Goal: Information Seeking & Learning: Learn about a topic

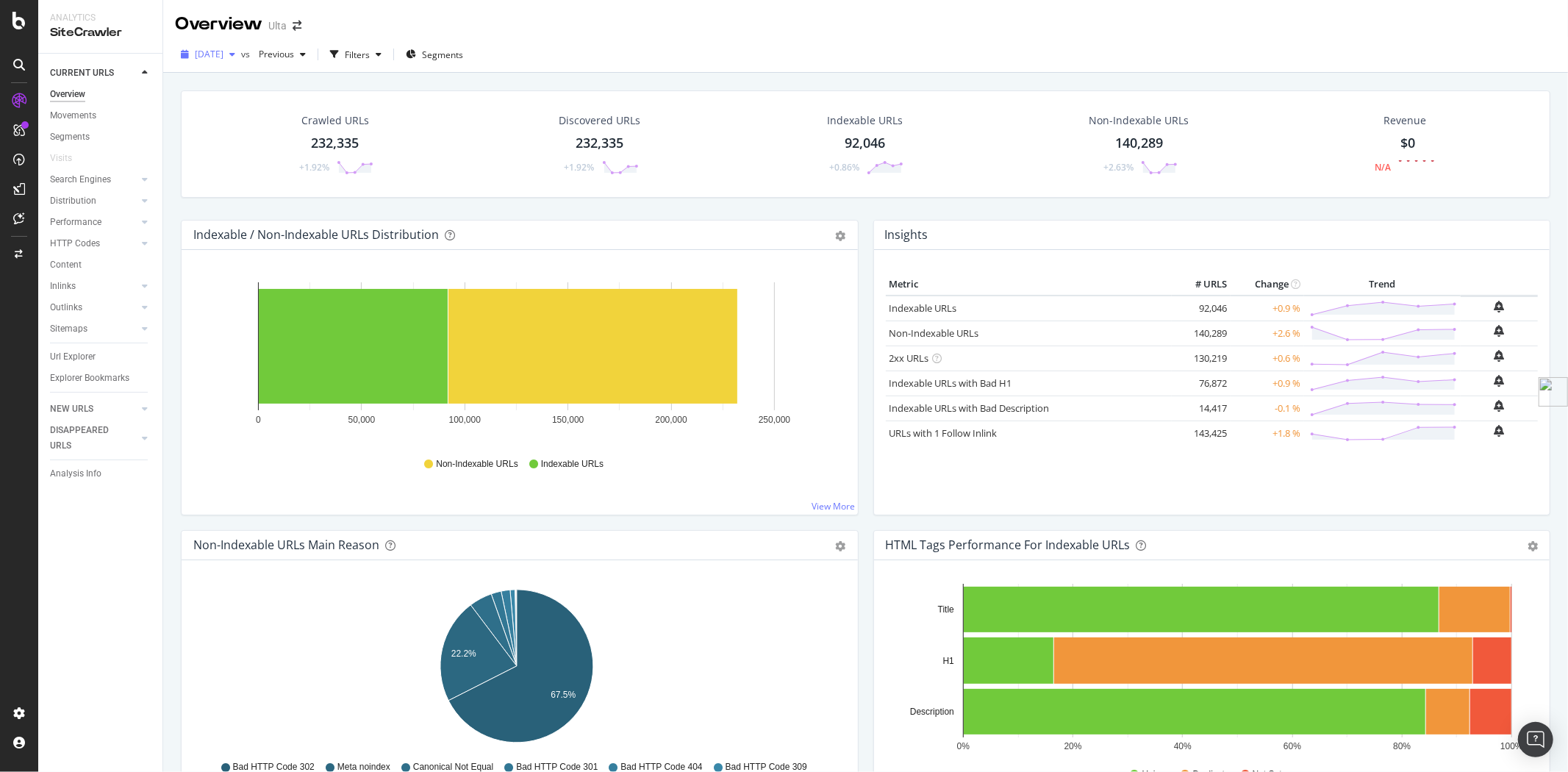
click at [223, 54] on span "[DATE]" at bounding box center [209, 54] width 28 height 12
click at [235, 51] on icon "button" at bounding box center [232, 54] width 6 height 9
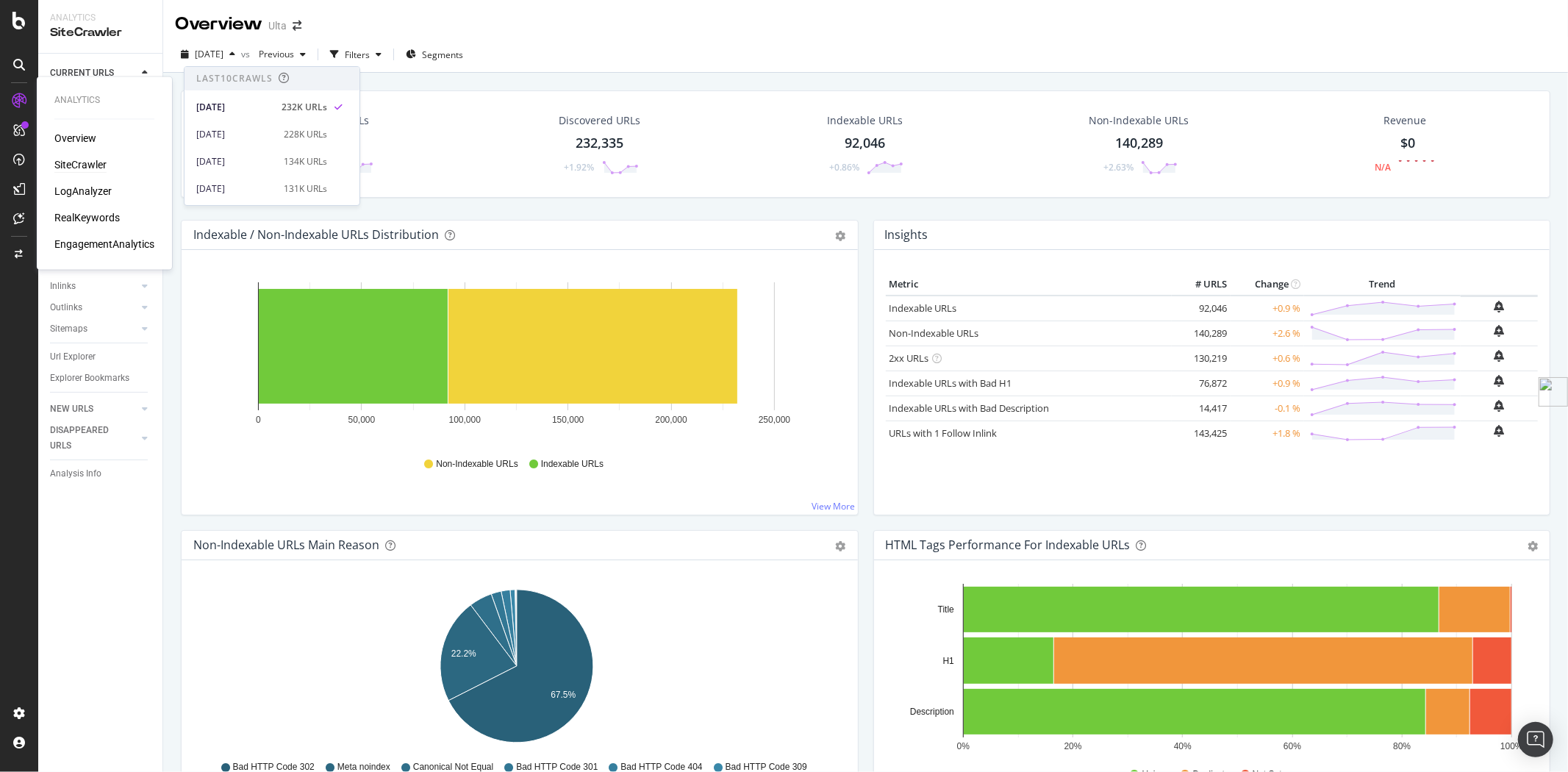
click at [75, 155] on div "Overview SiteCrawler LogAnalyzer RealKeywords EngagementAnalytics" at bounding box center [104, 192] width 100 height 121
click at [80, 164] on div "SiteCrawler" at bounding box center [80, 165] width 52 height 15
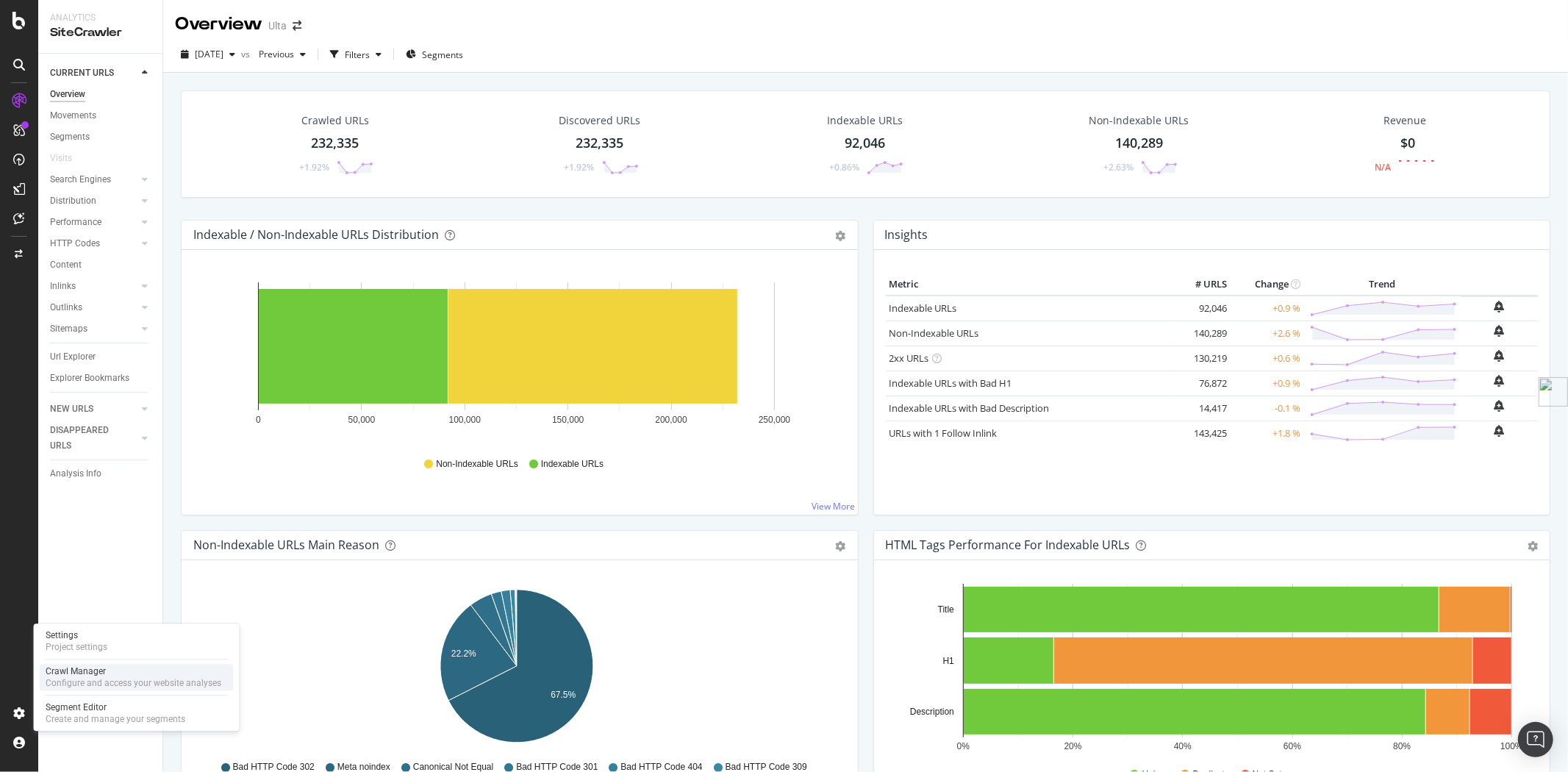
click at [56, 685] on div "Configure and access your website analyses" at bounding box center [133, 682] width 176 height 12
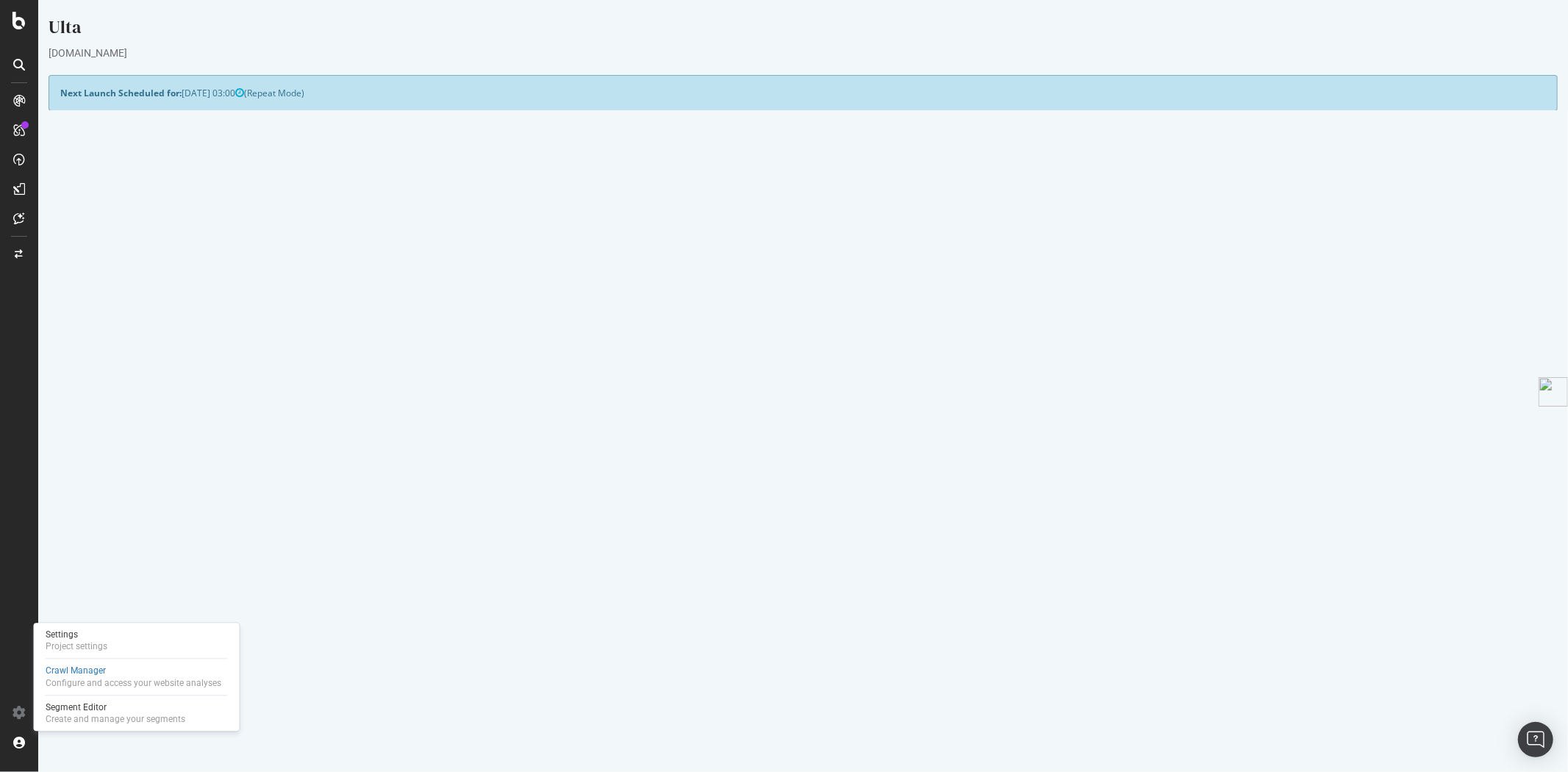
click at [400, 559] on link "Analyzing" at bounding box center [379, 557] width 42 height 12
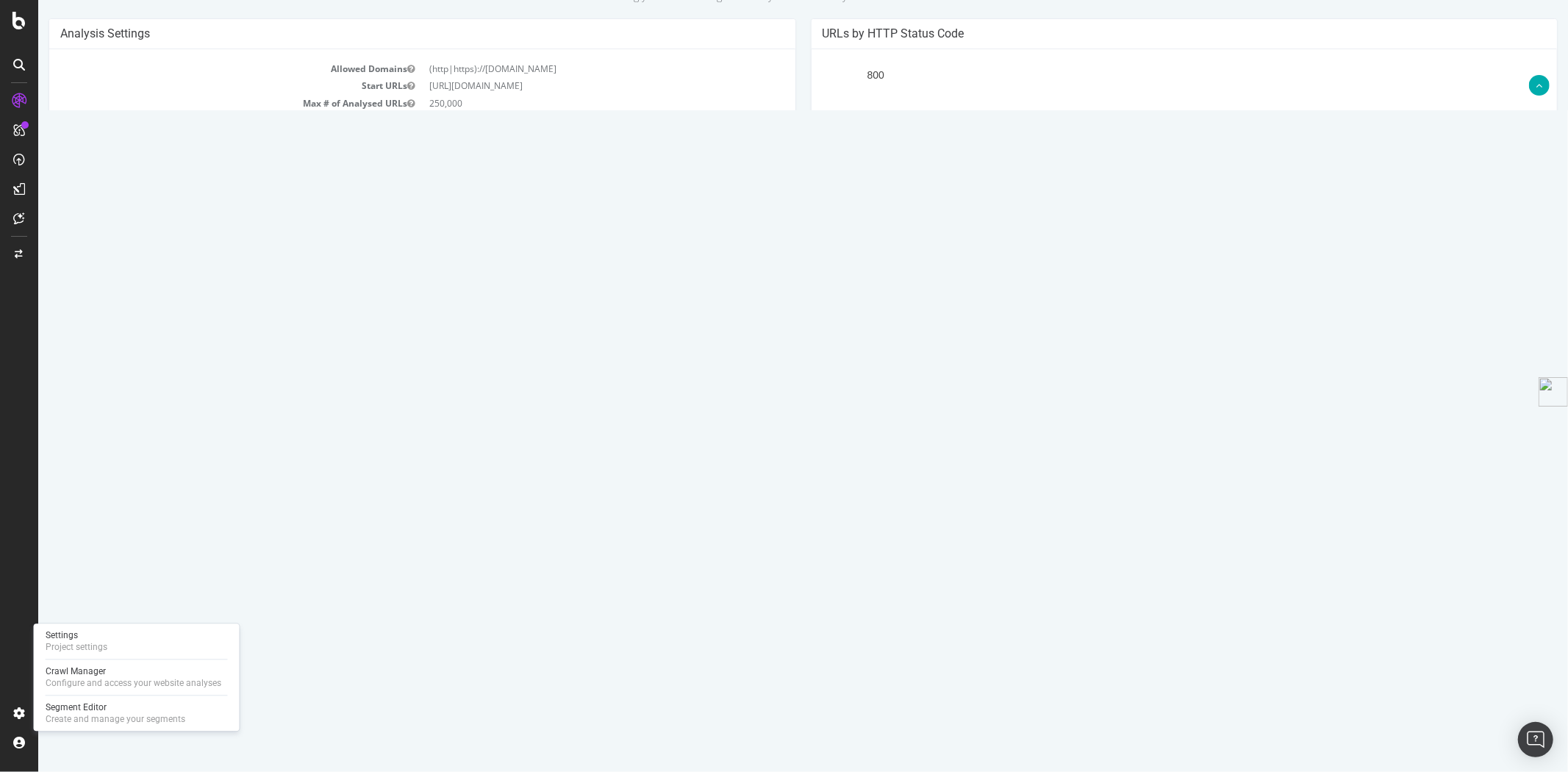
scroll to position [163, 0]
click at [200, 416] on icon at bounding box center [196, 416] width 9 height 11
click at [217, 382] on link "Latest Errors Found" at bounding box center [208, 377] width 102 height 29
click at [112, 383] on link "Latest URLs Crawled" at bounding box center [100, 377] width 106 height 29
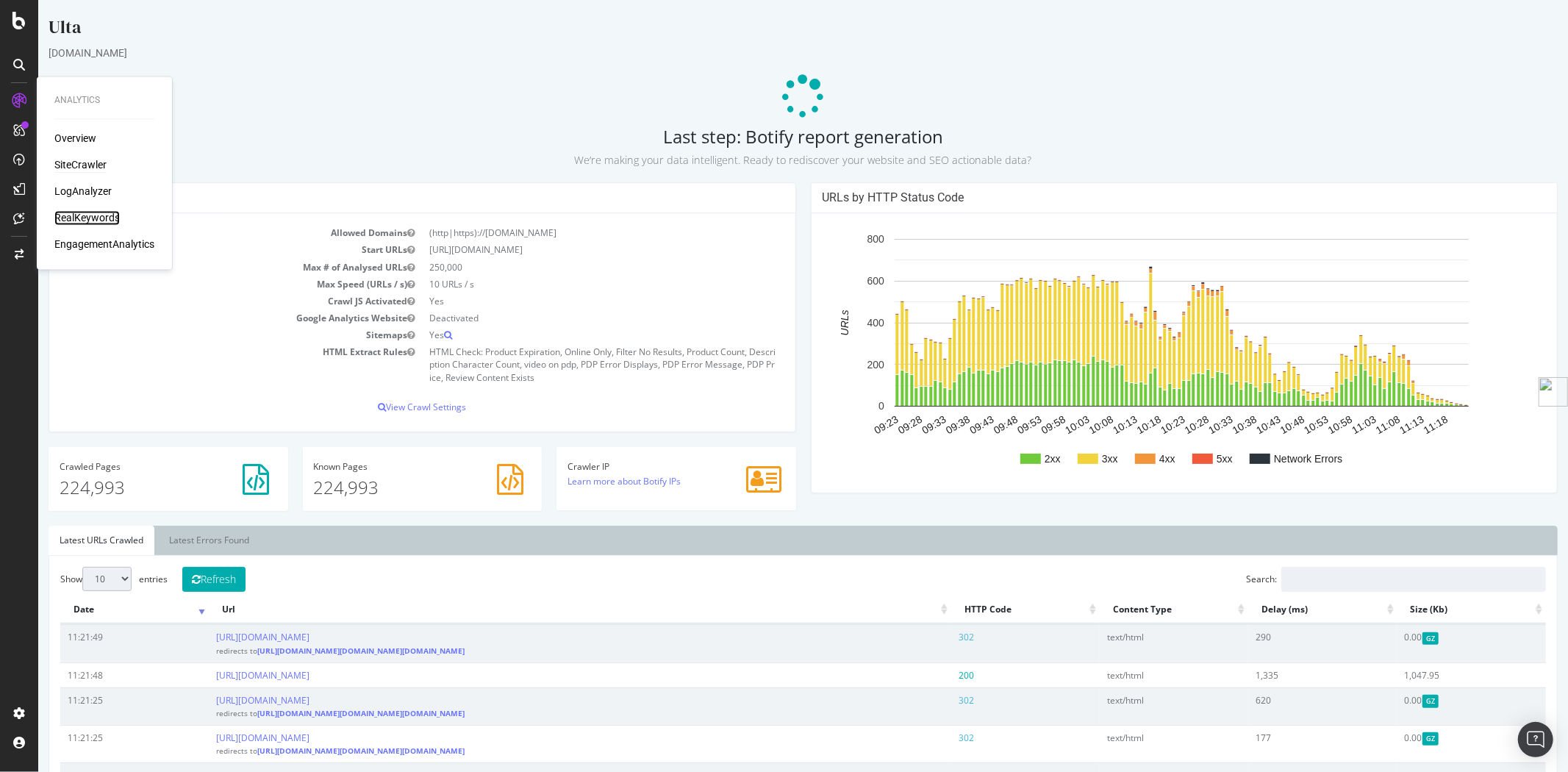
click at [92, 215] on div "RealKeywords" at bounding box center [87, 218] width 66 height 15
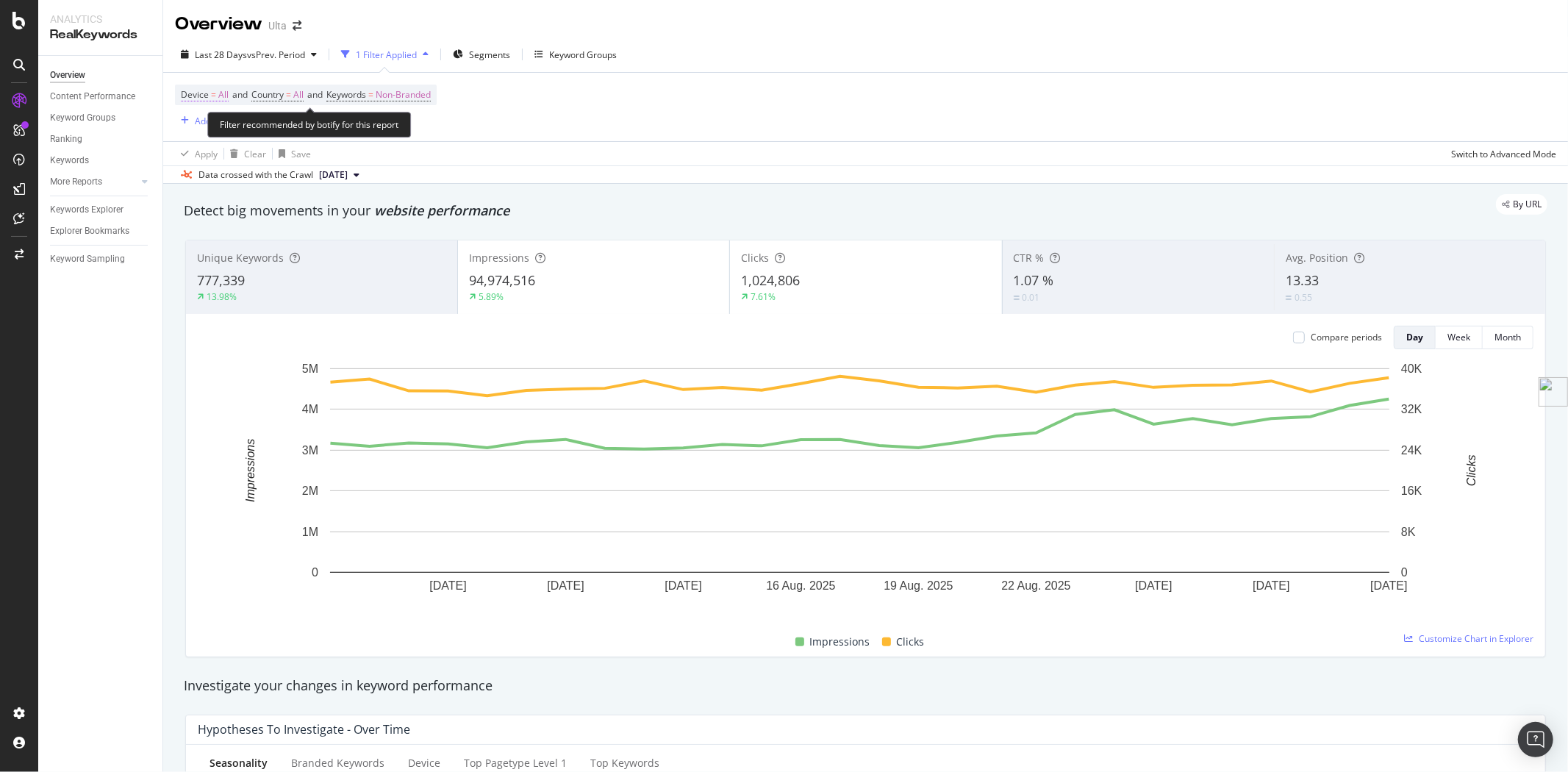
click at [207, 97] on span "Device" at bounding box center [194, 94] width 27 height 12
click at [217, 129] on span "All Devices" at bounding box center [216, 130] width 45 height 12
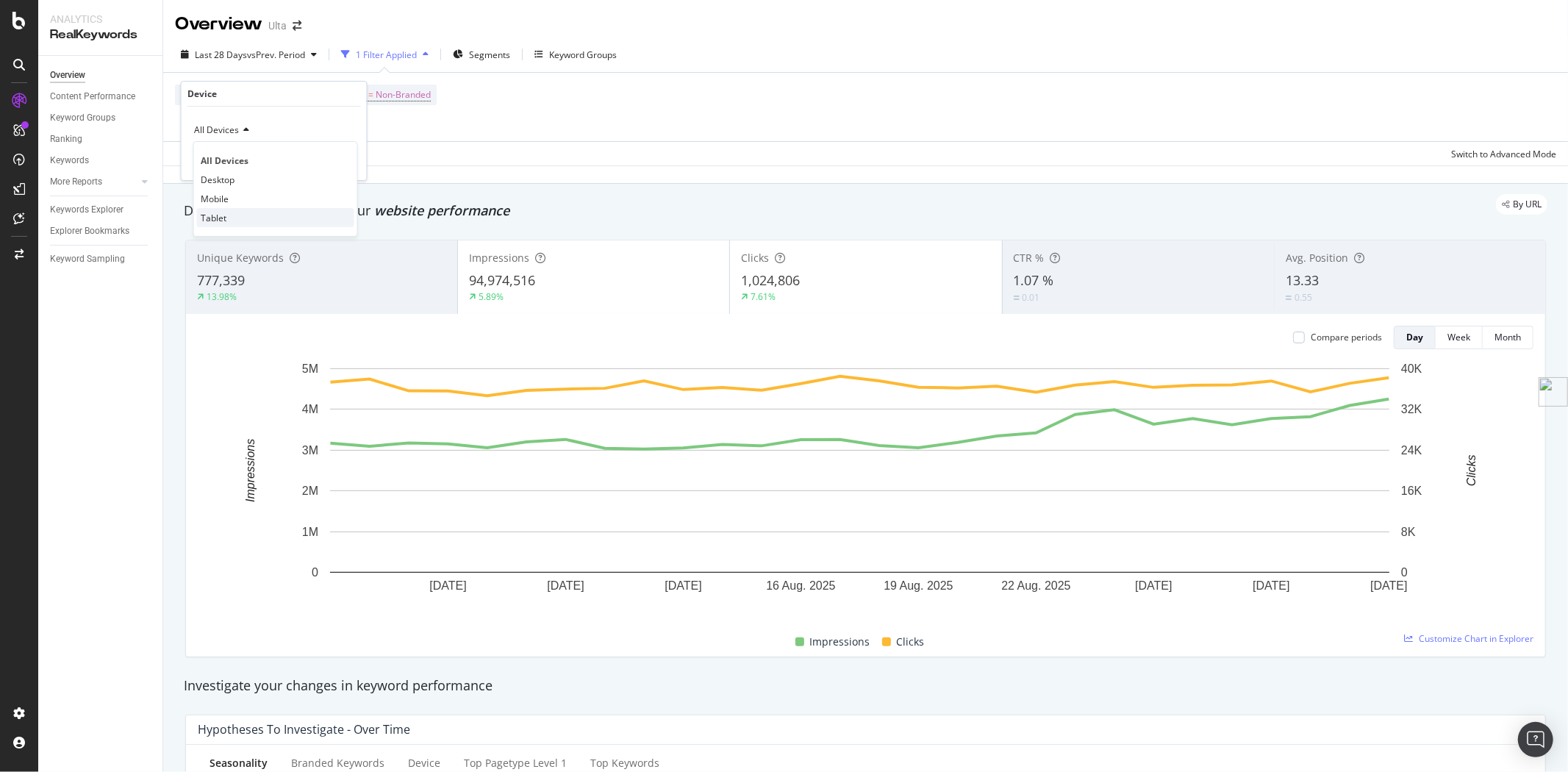
click at [230, 216] on div "Tablet" at bounding box center [275, 218] width 157 height 20
click at [341, 168] on button "Apply" at bounding box center [333, 161] width 43 height 15
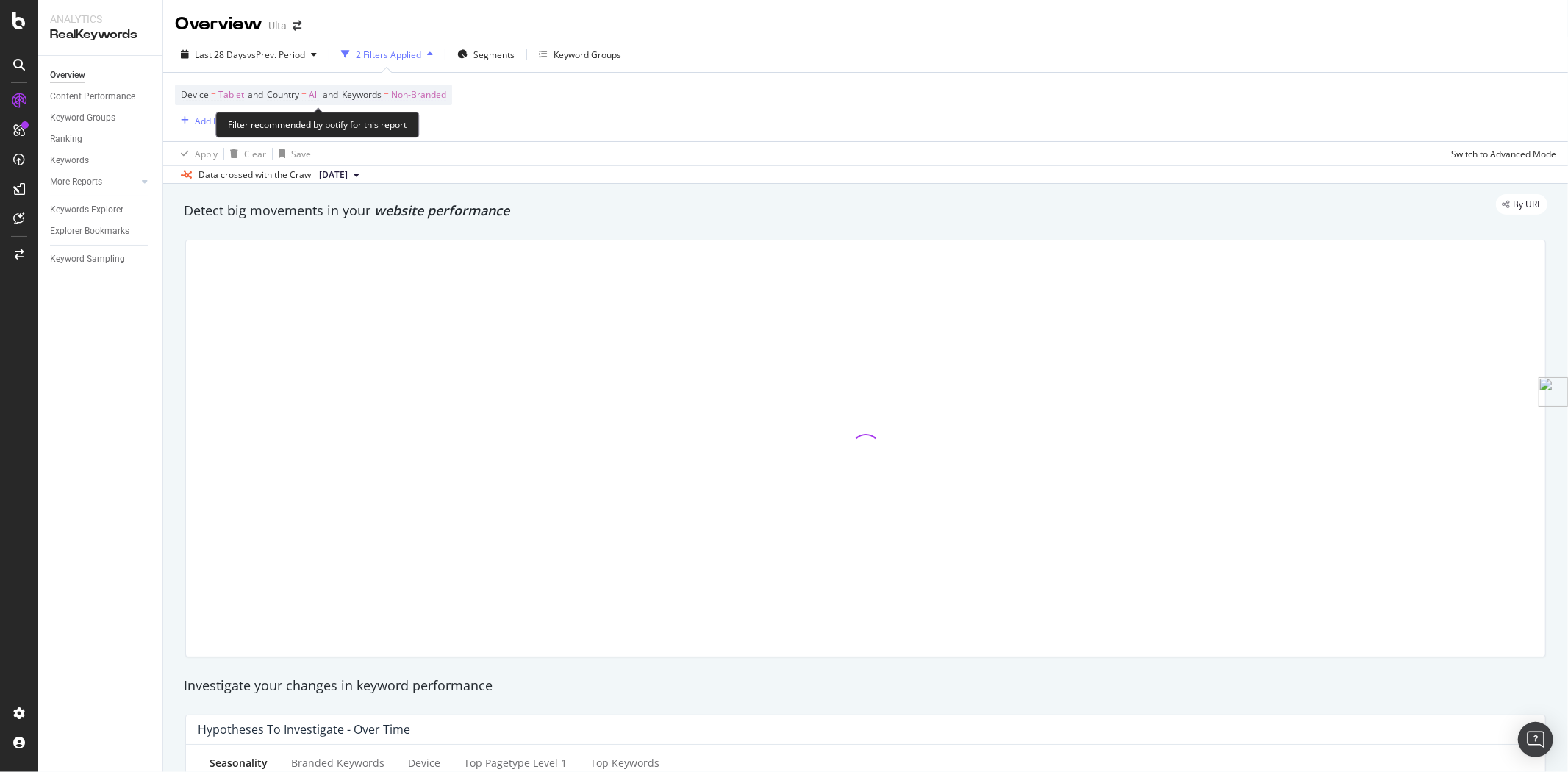
click at [381, 97] on span "Keywords" at bounding box center [361, 94] width 40 height 12
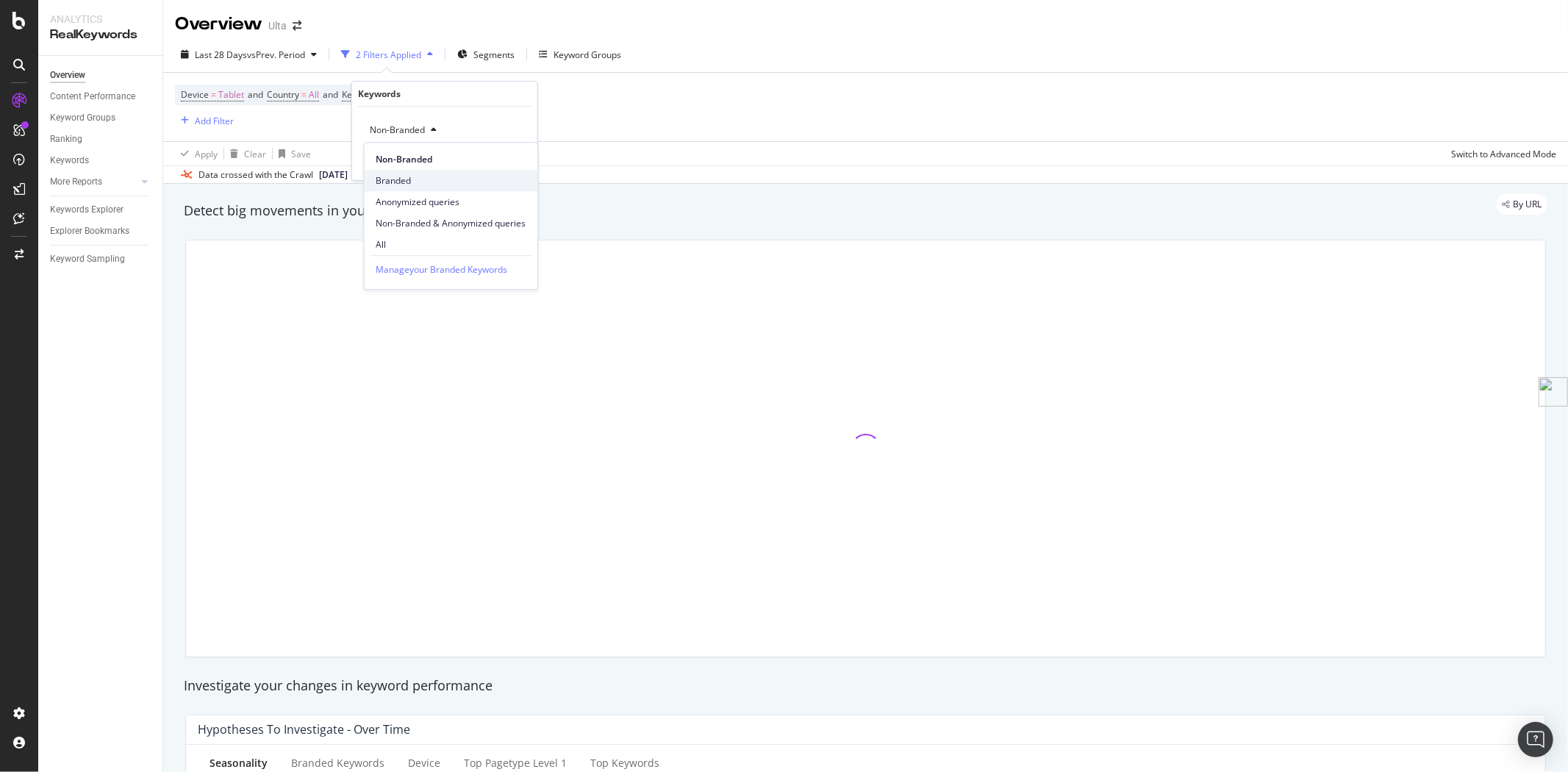
click at [402, 177] on span "Branded" at bounding box center [451, 180] width 150 height 13
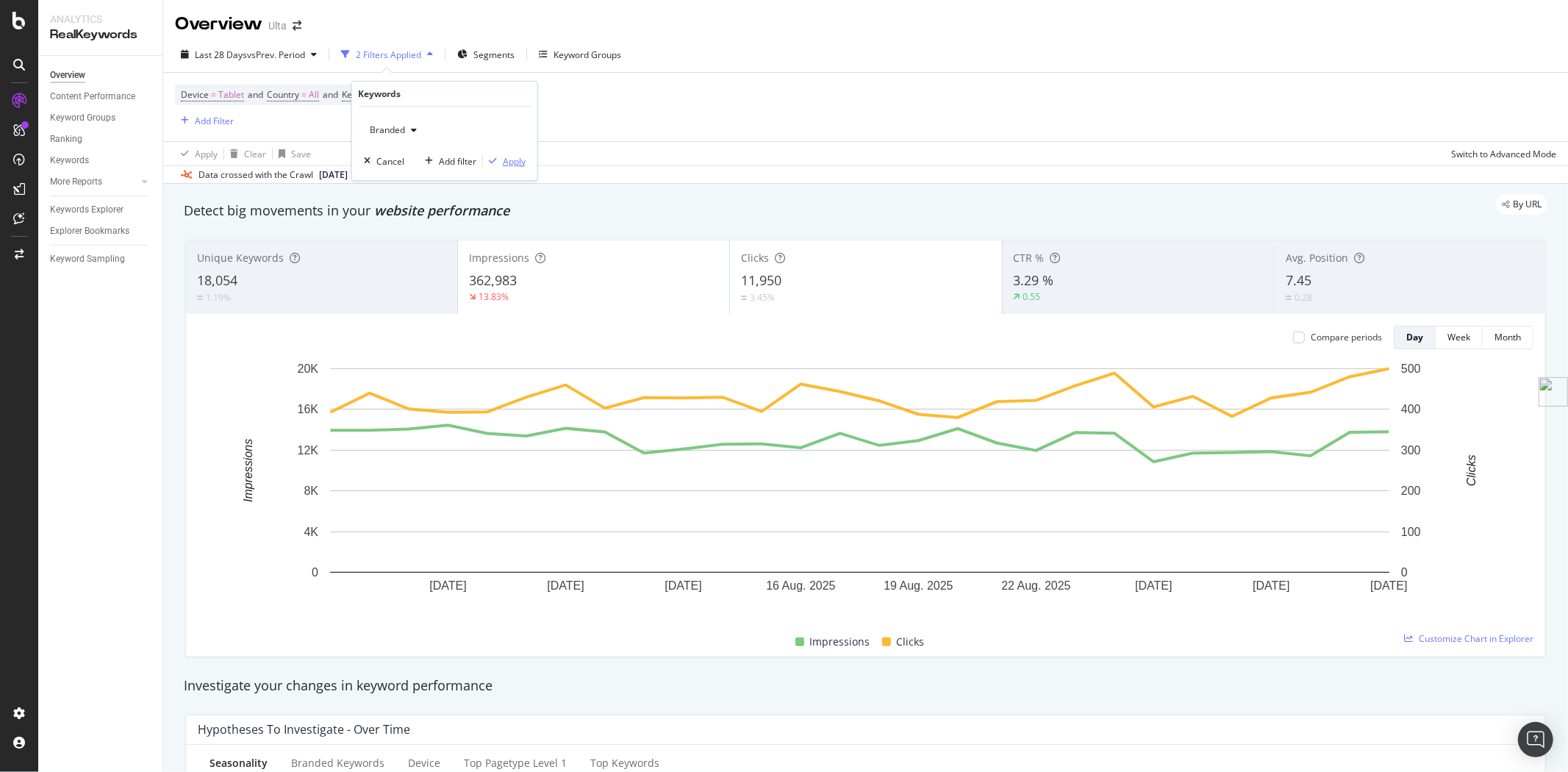
click at [504, 165] on div "Apply" at bounding box center [514, 161] width 23 height 12
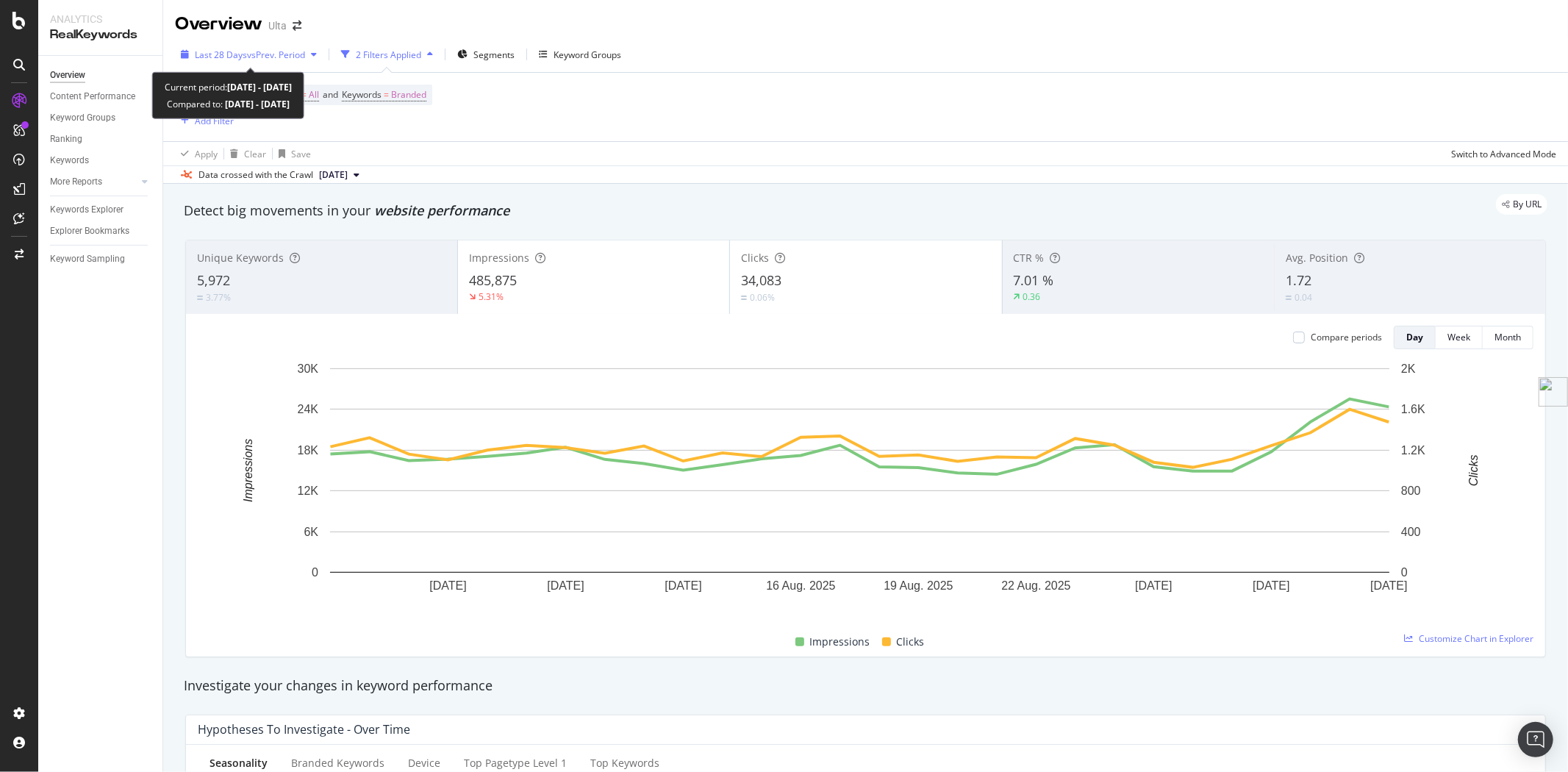
click at [277, 54] on span "vs Prev. Period" at bounding box center [276, 55] width 58 height 12
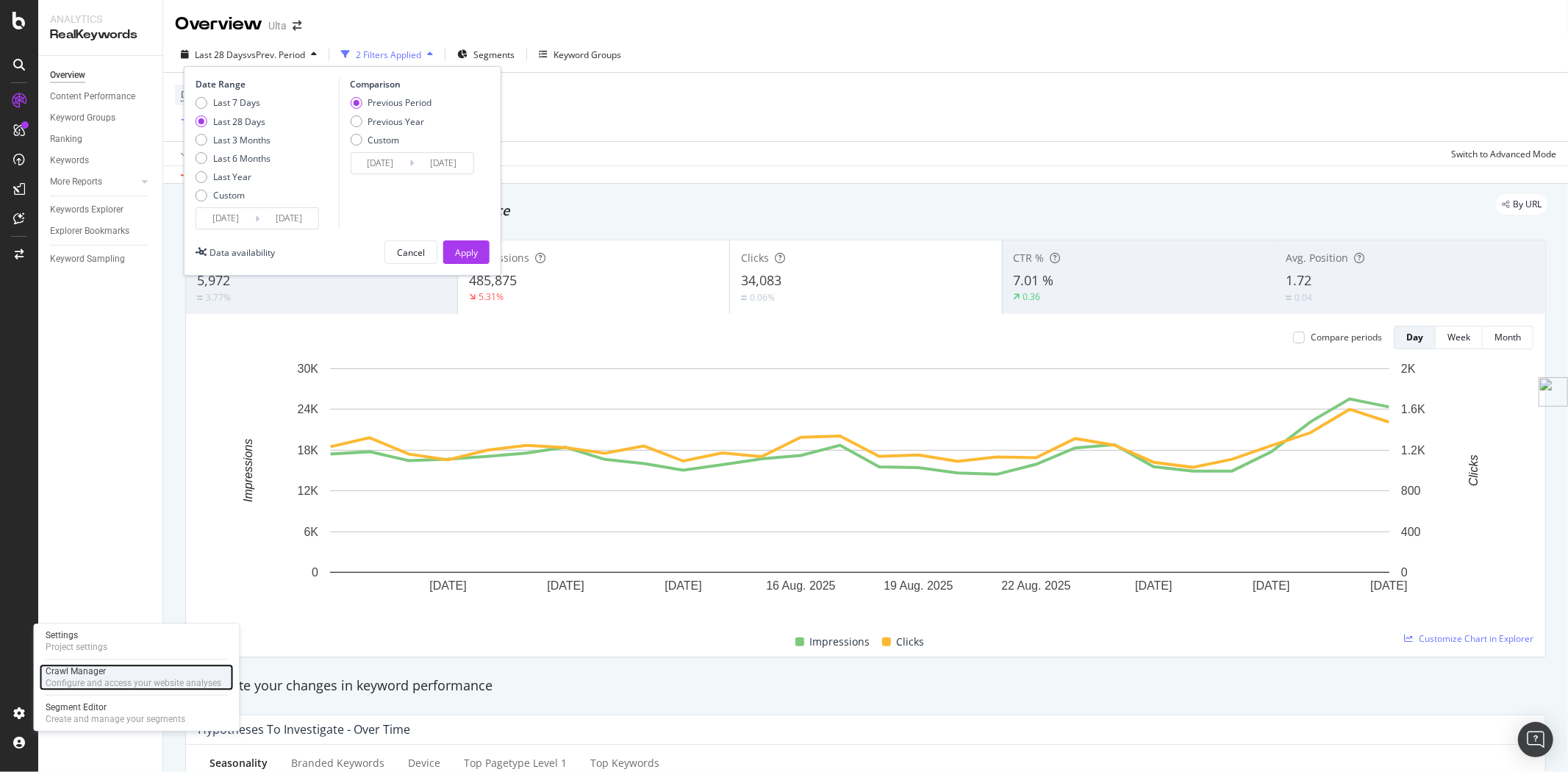
click at [94, 674] on div "Crawl Manager" at bounding box center [133, 671] width 176 height 12
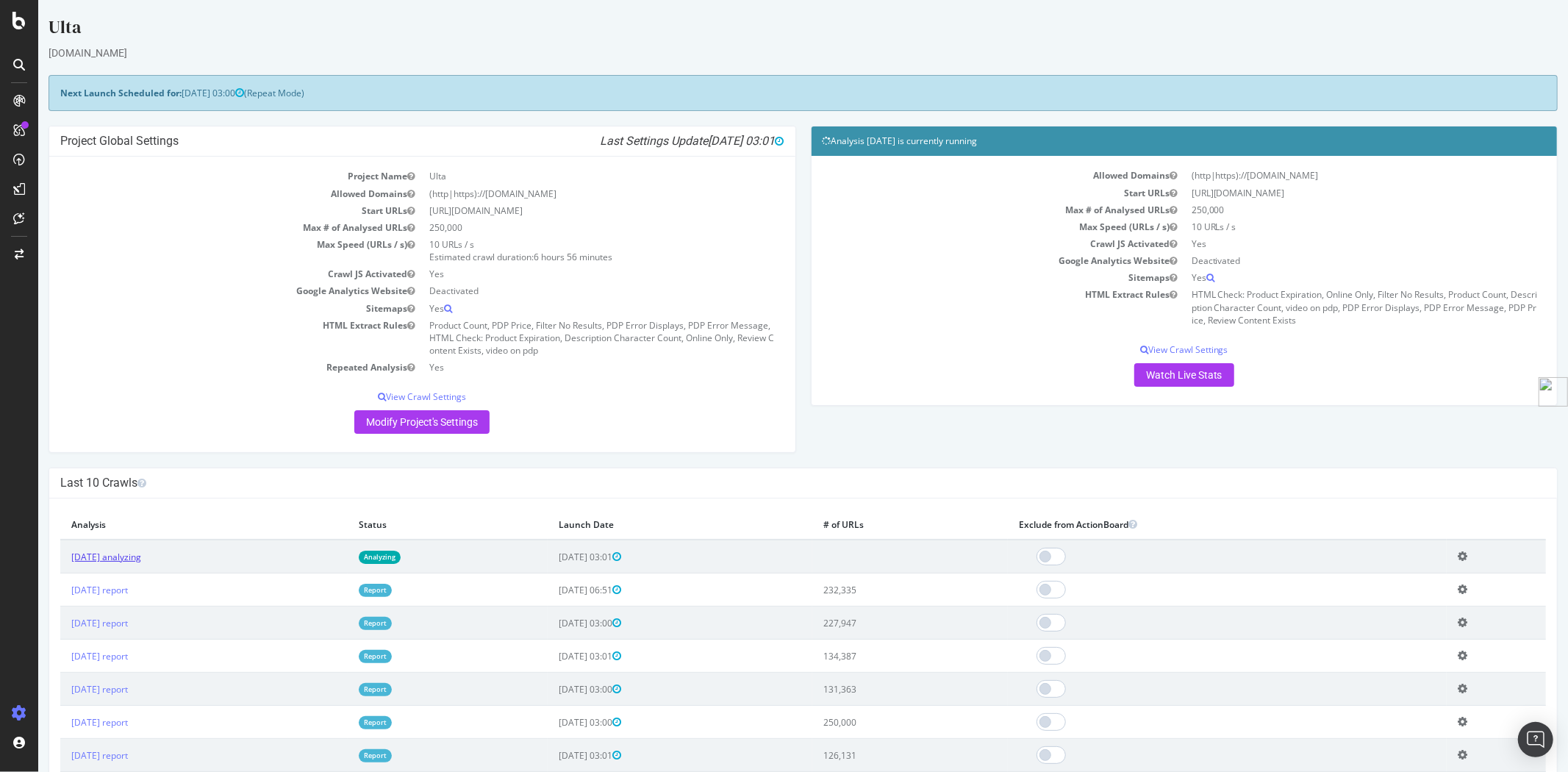
click at [140, 556] on link "2025 Sep. 3rd analyzing" at bounding box center [106, 557] width 70 height 12
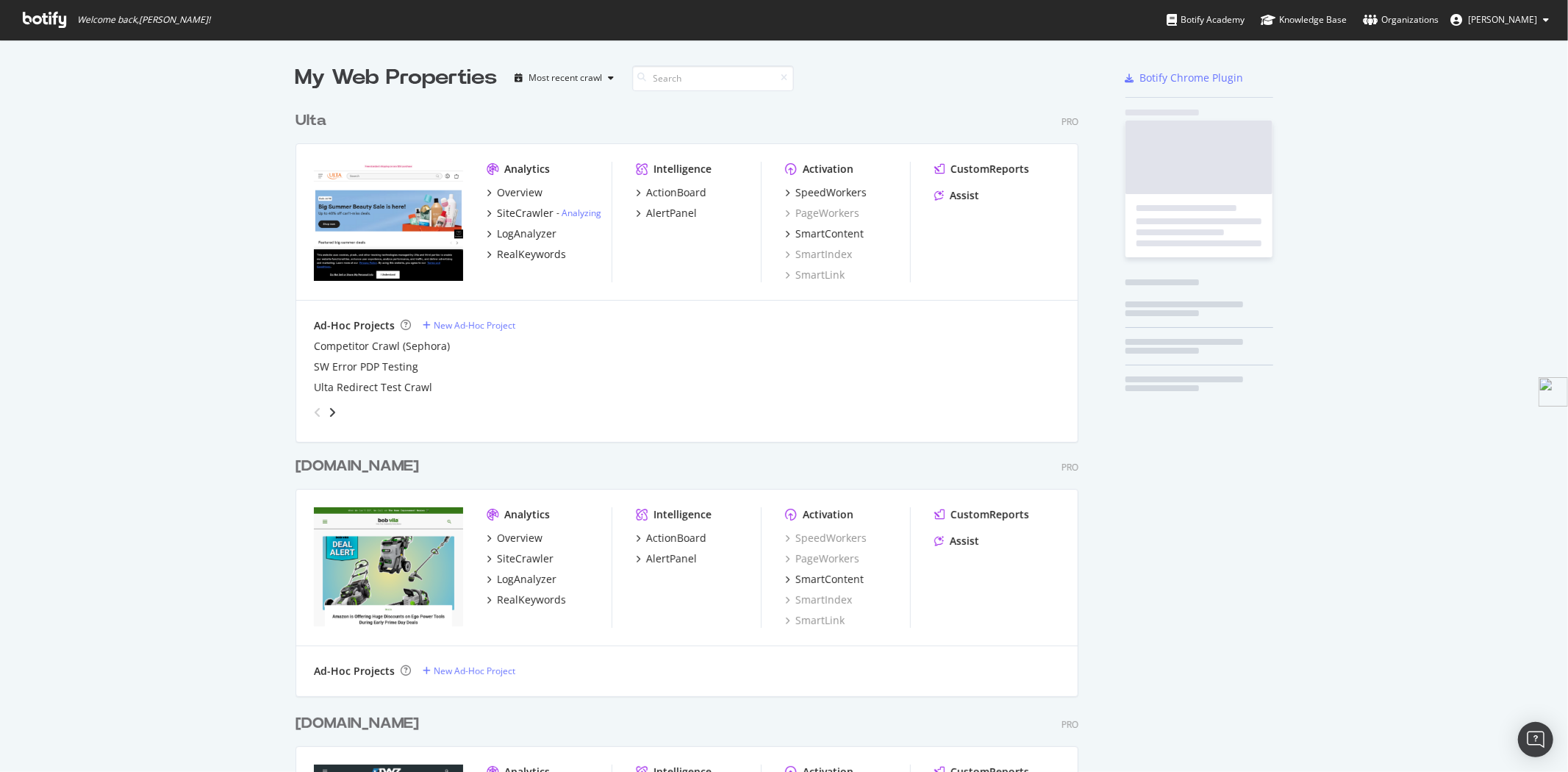
scroll to position [3011, 782]
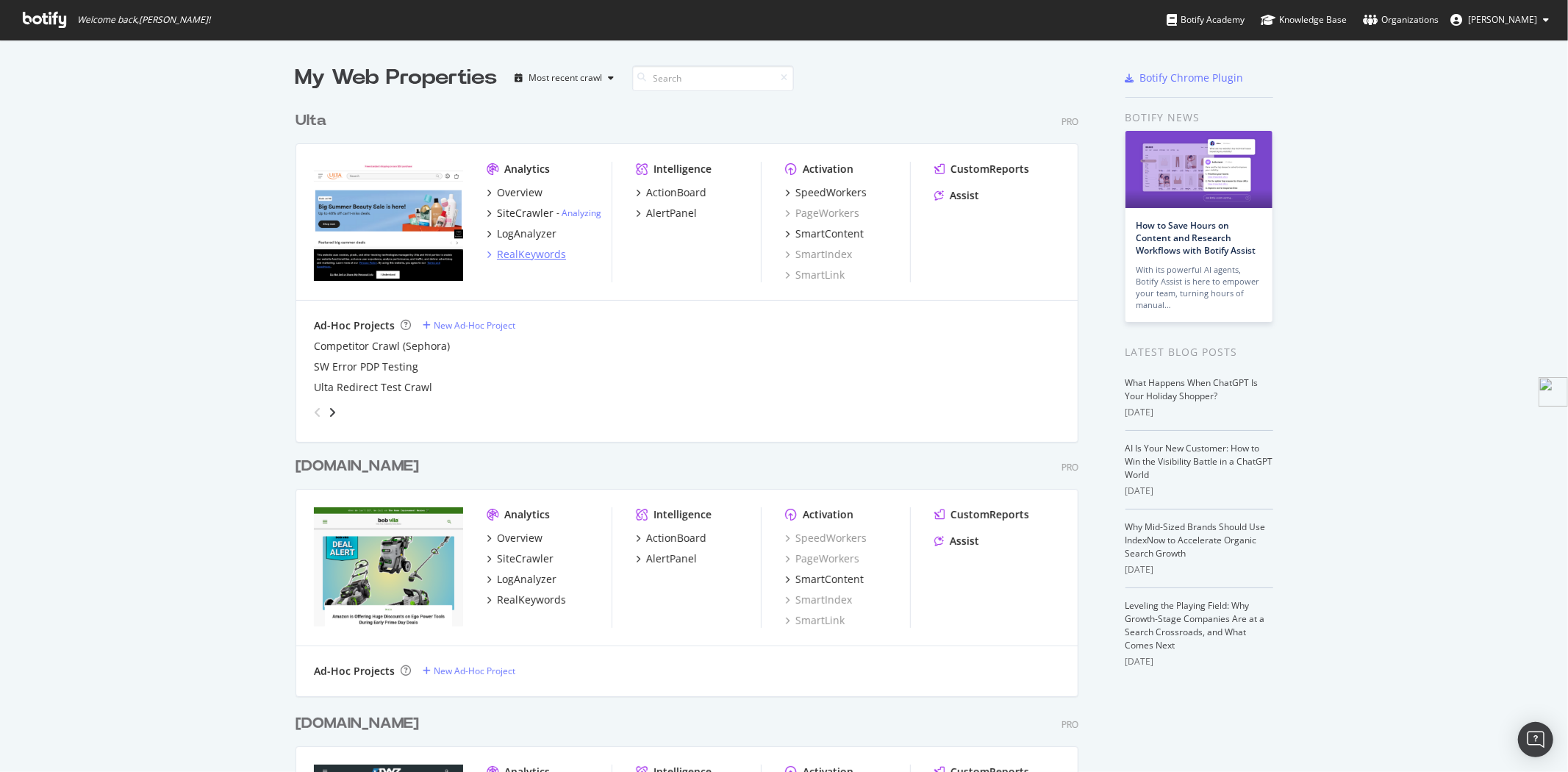
click at [514, 260] on div "RealKeywords" at bounding box center [531, 255] width 69 height 15
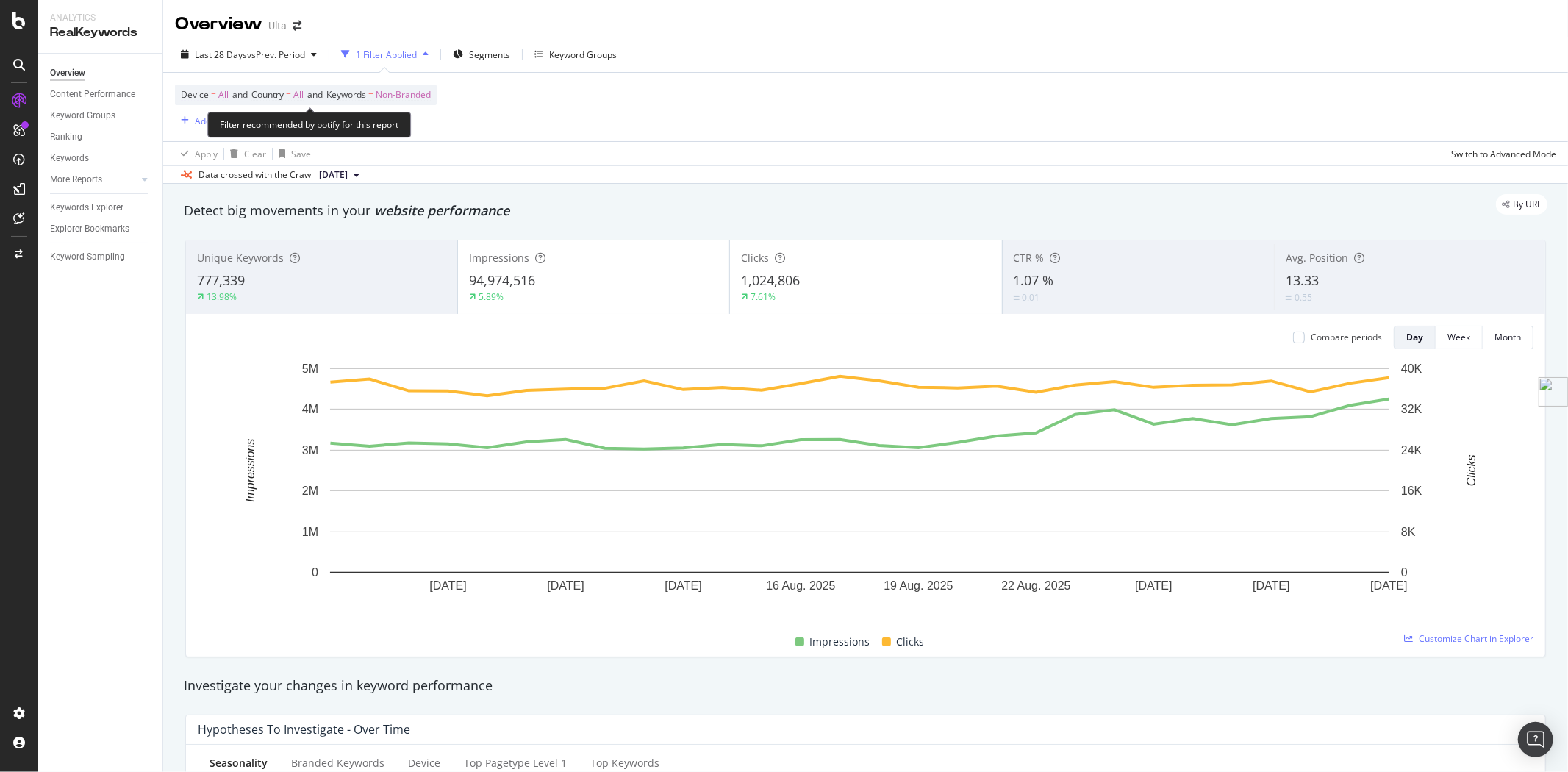
click at [201, 97] on span "Device" at bounding box center [194, 94] width 27 height 12
click at [209, 130] on span "All Devices" at bounding box center [216, 130] width 45 height 12
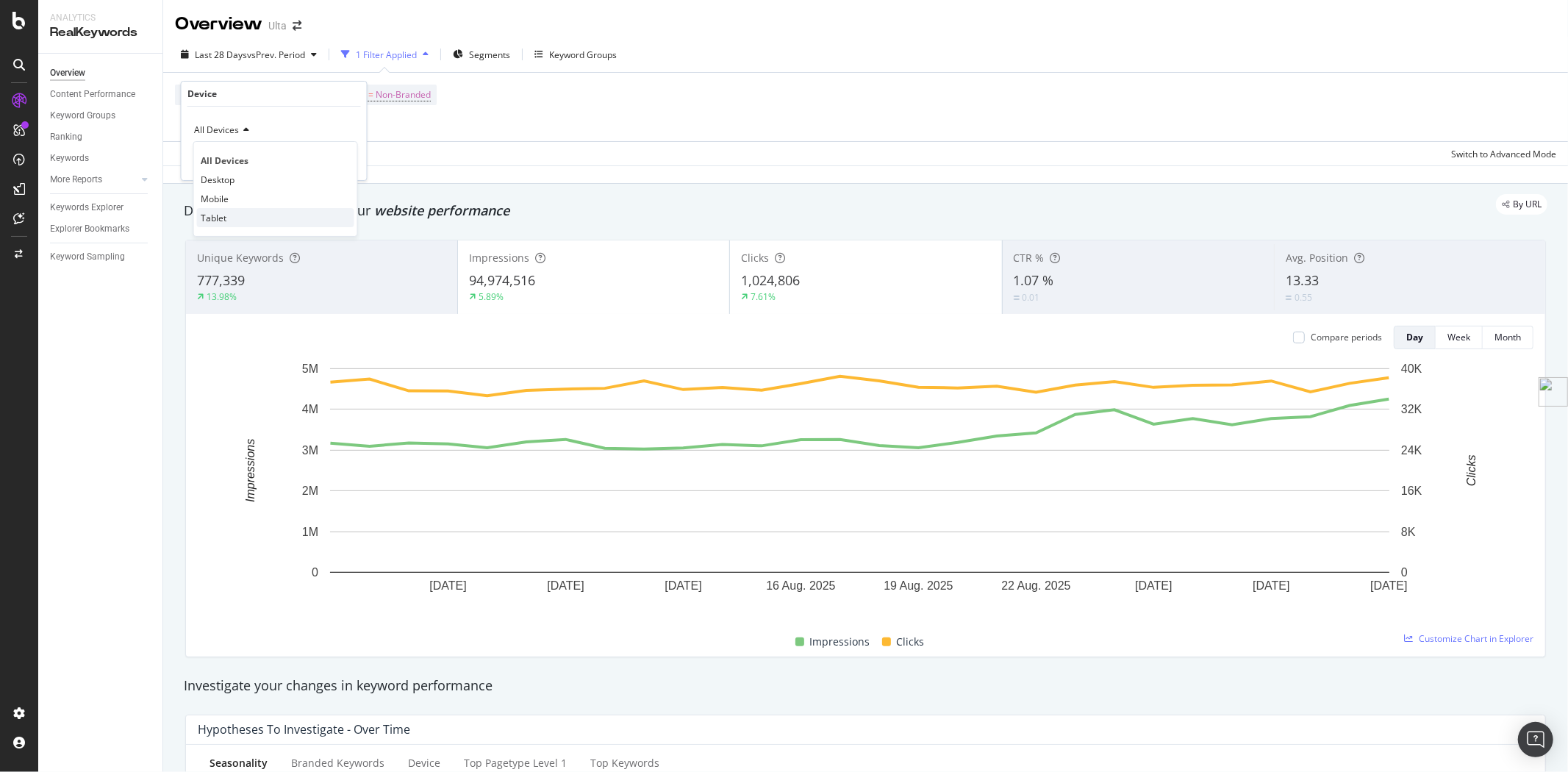
click at [223, 218] on span "Tablet" at bounding box center [213, 218] width 26 height 12
click at [334, 157] on div "Apply" at bounding box center [344, 161] width 23 height 12
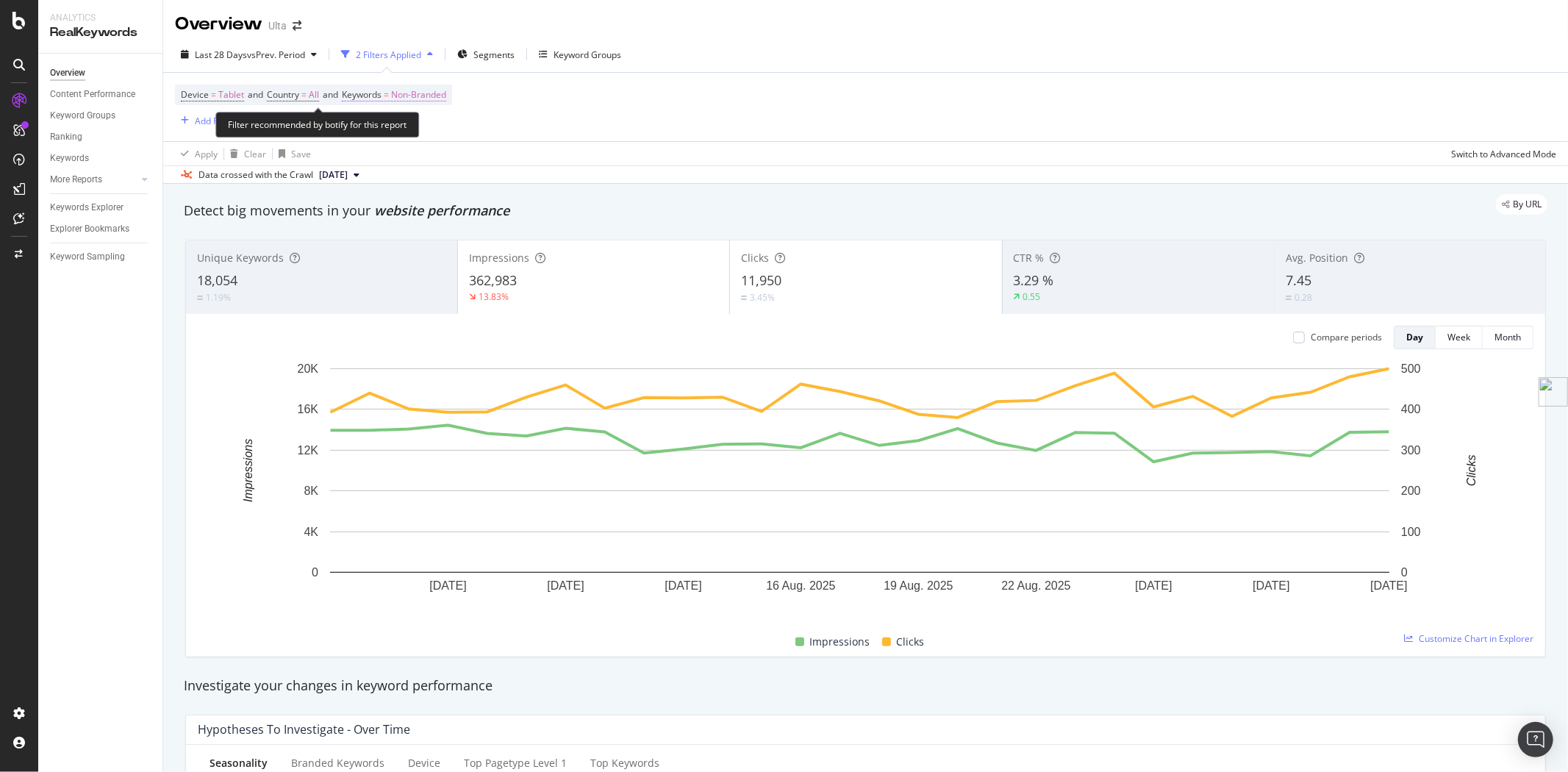
click at [381, 97] on span "Keywords" at bounding box center [361, 94] width 40 height 12
click at [394, 133] on span "Non-Branded" at bounding box center [394, 130] width 61 height 12
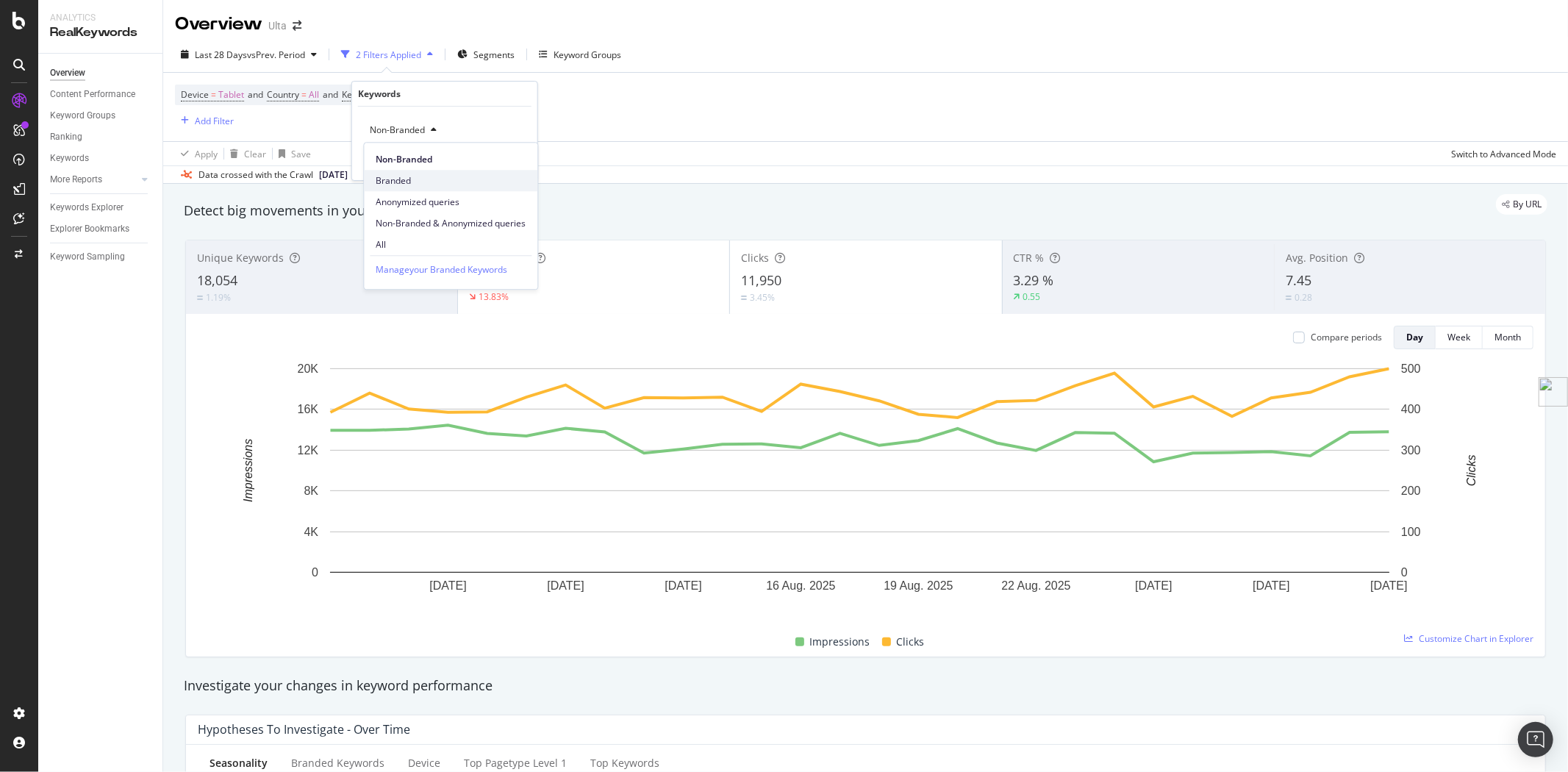
click at [401, 177] on span "Branded" at bounding box center [451, 180] width 150 height 13
click at [515, 167] on div "Apply" at bounding box center [514, 161] width 23 height 12
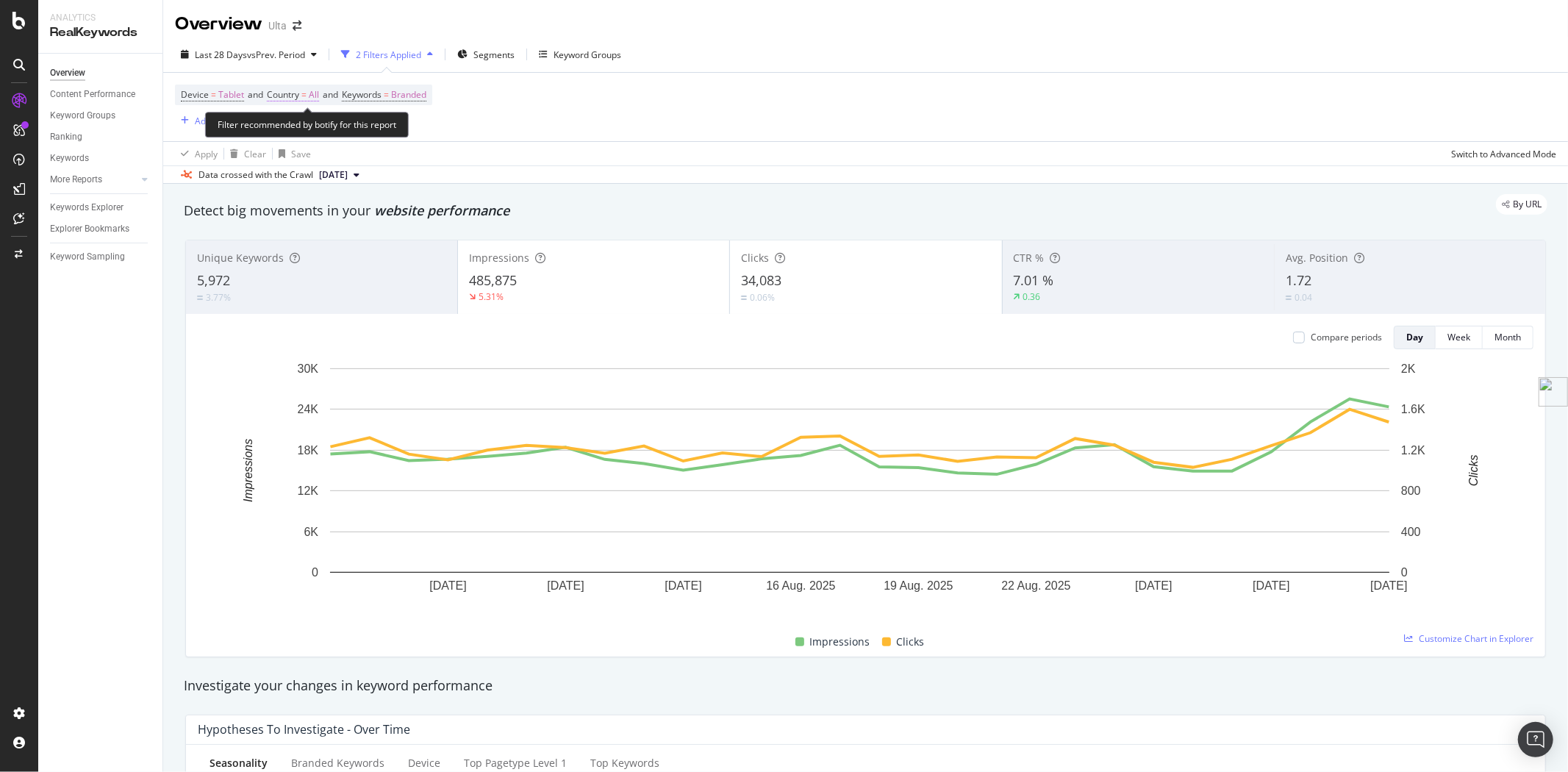
click at [291, 97] on span "Country" at bounding box center [283, 94] width 32 height 12
click at [297, 132] on icon at bounding box center [300, 130] width 11 height 9
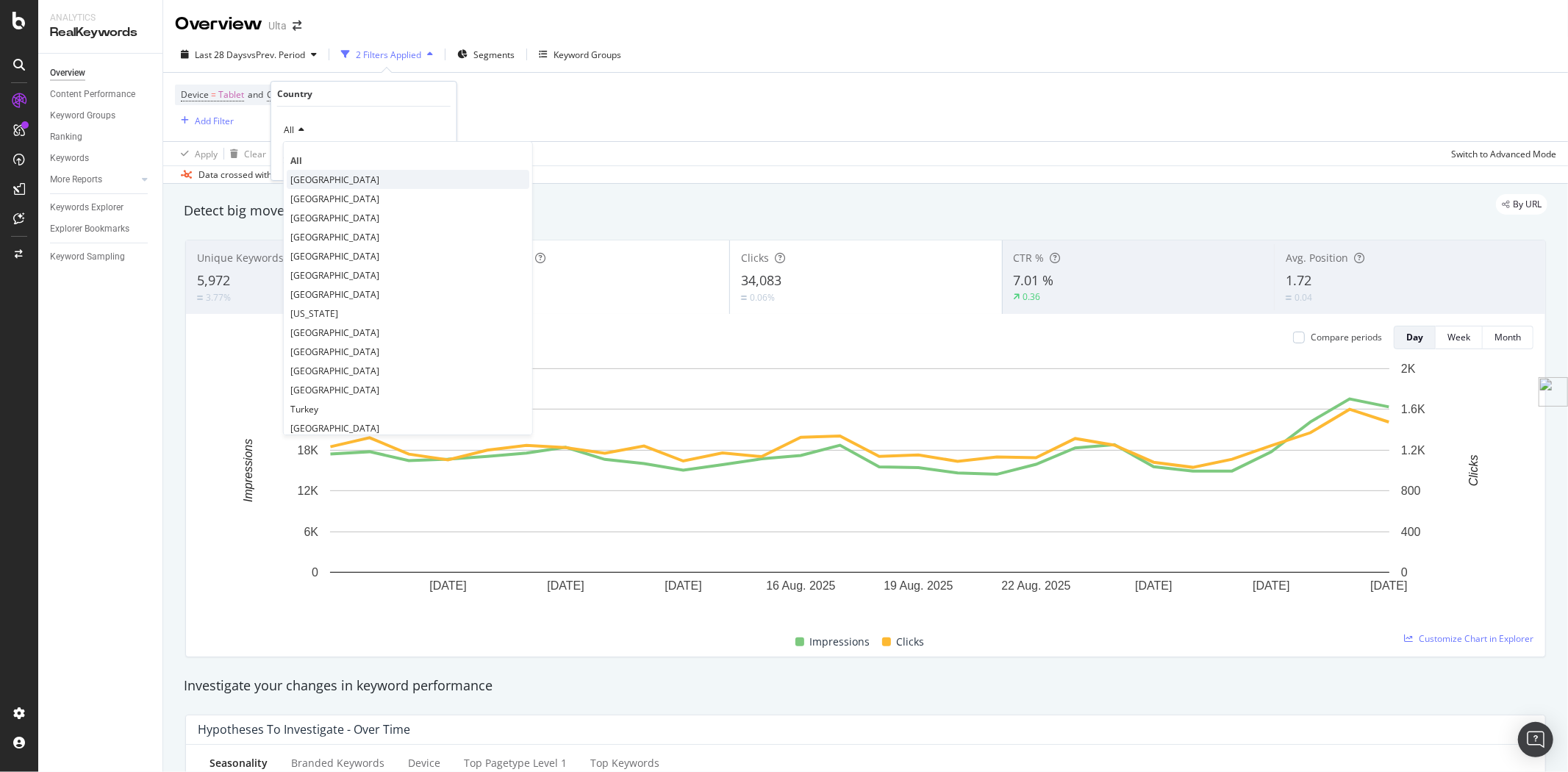
click at [302, 174] on span "United States of America" at bounding box center [334, 180] width 89 height 12
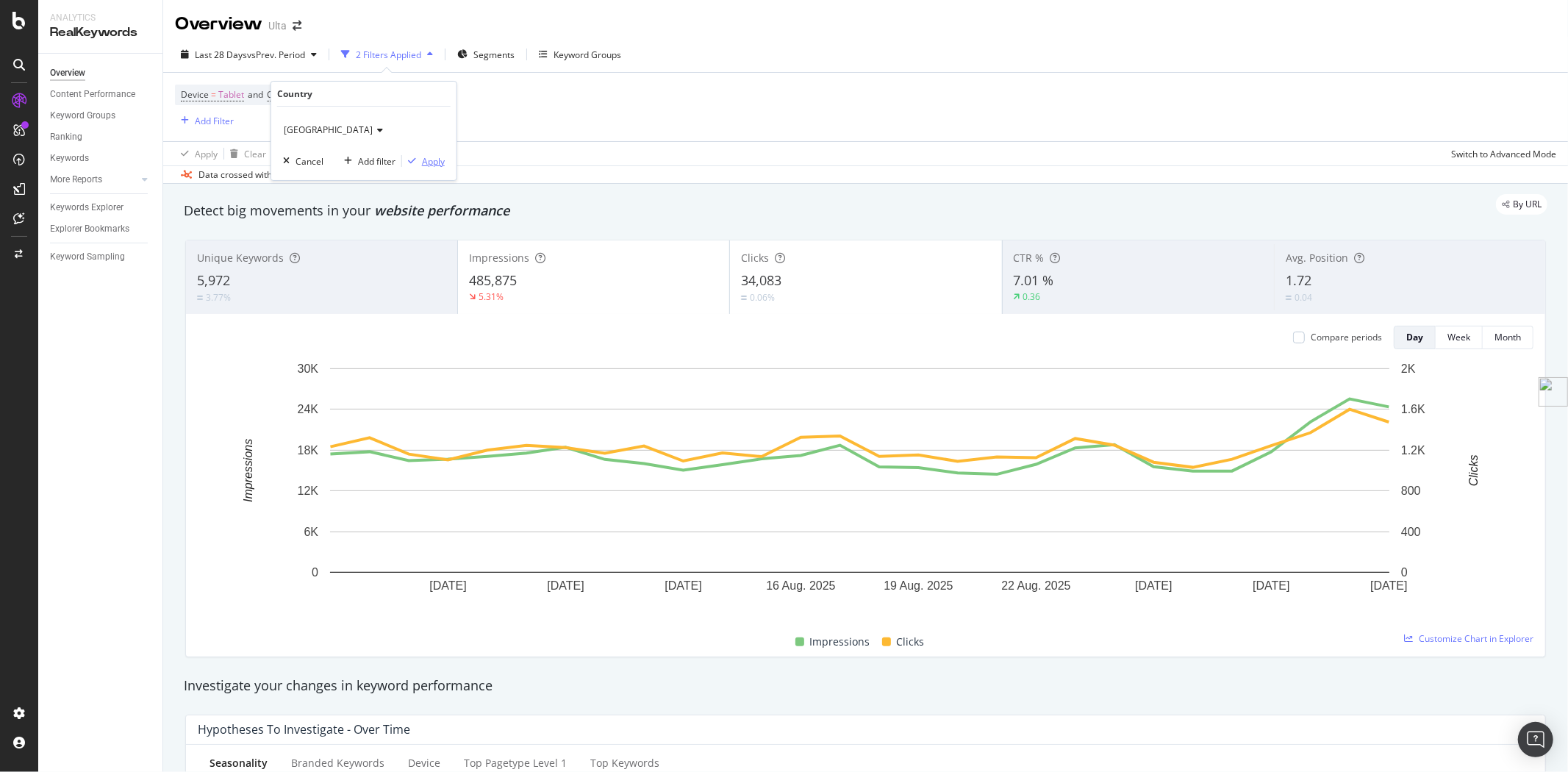
click at [423, 162] on div "Apply" at bounding box center [434, 161] width 23 height 12
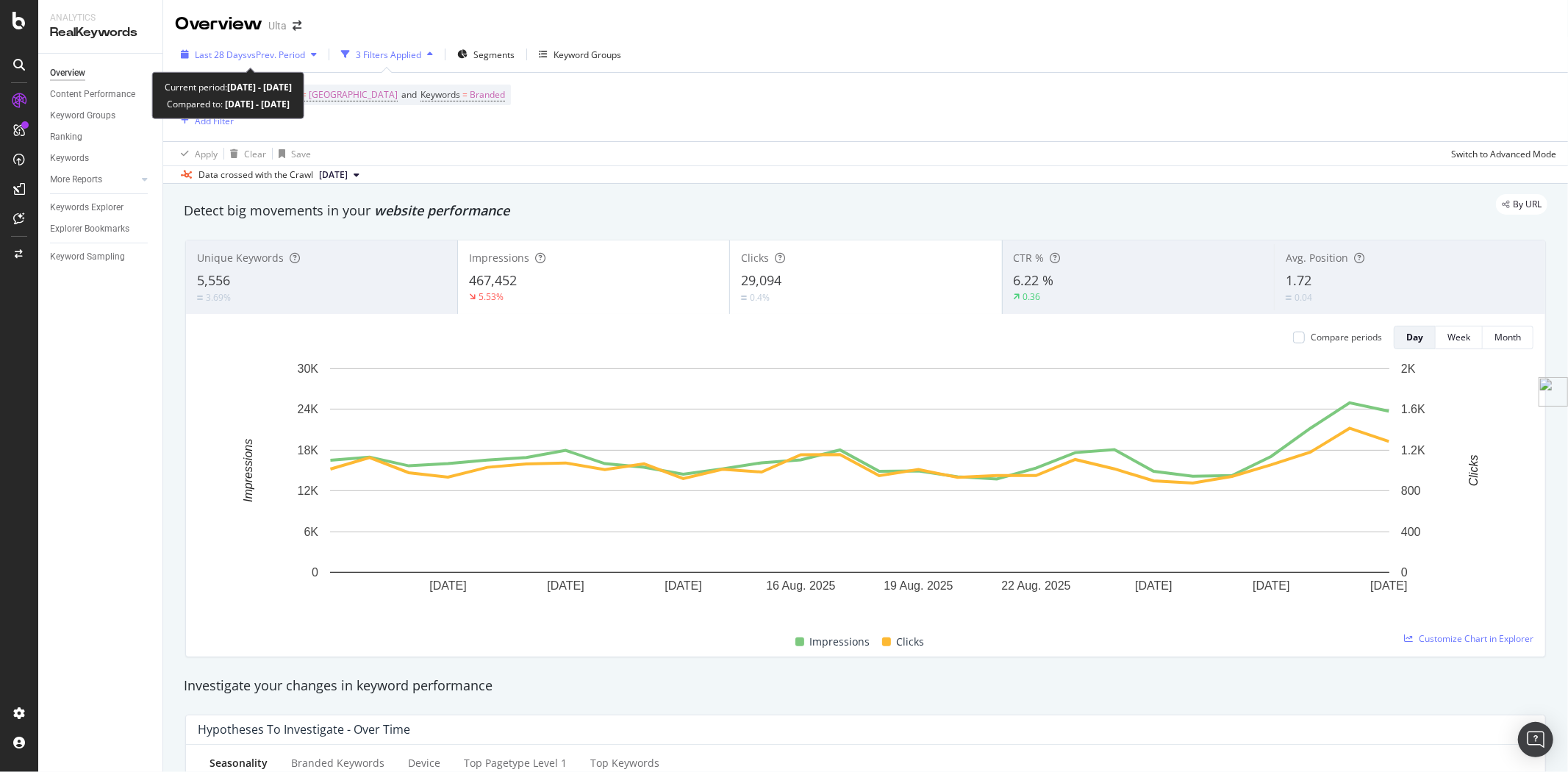
click at [277, 54] on span "vs Prev. Period" at bounding box center [276, 55] width 58 height 12
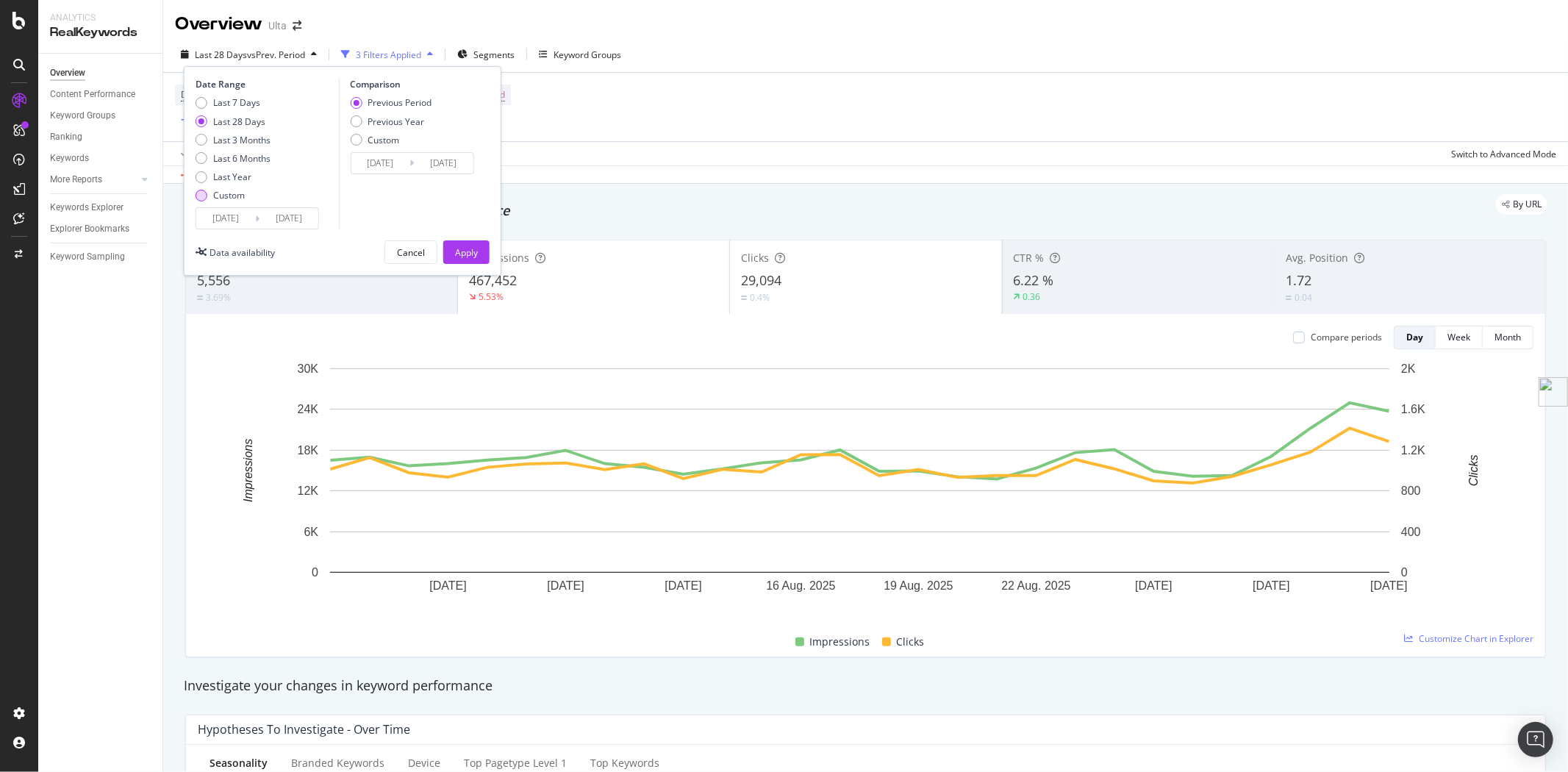
click at [225, 189] on div "Custom" at bounding box center [229, 195] width 32 height 12
click at [251, 217] on input "2025/08/04" at bounding box center [225, 218] width 59 height 20
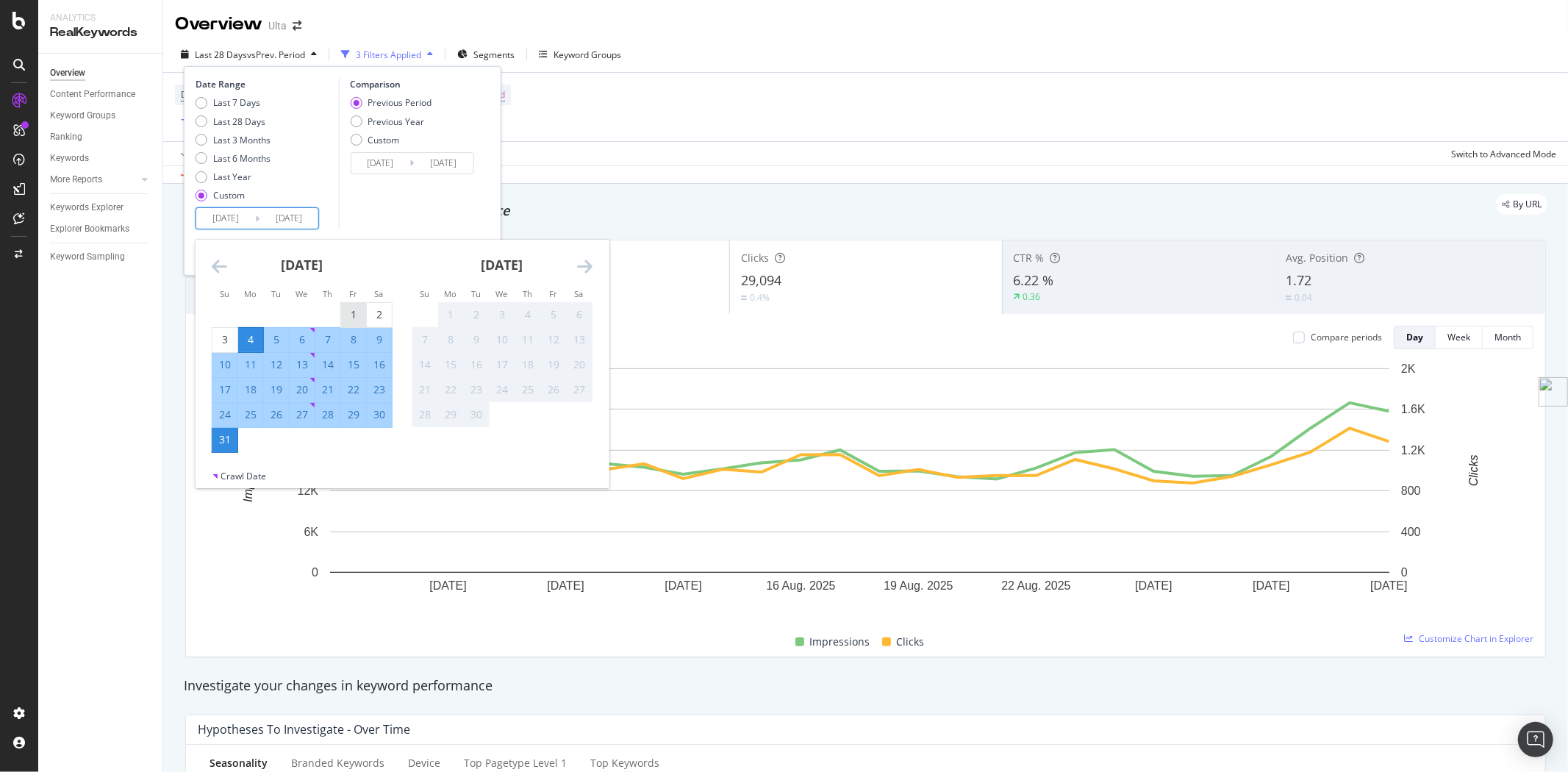
click at [357, 309] on div "1" at bounding box center [354, 314] width 25 height 15
type input "2025/08/01"
type input "2025/07/01"
type input "2025/07/31"
click at [221, 445] on div "31" at bounding box center [225, 439] width 25 height 15
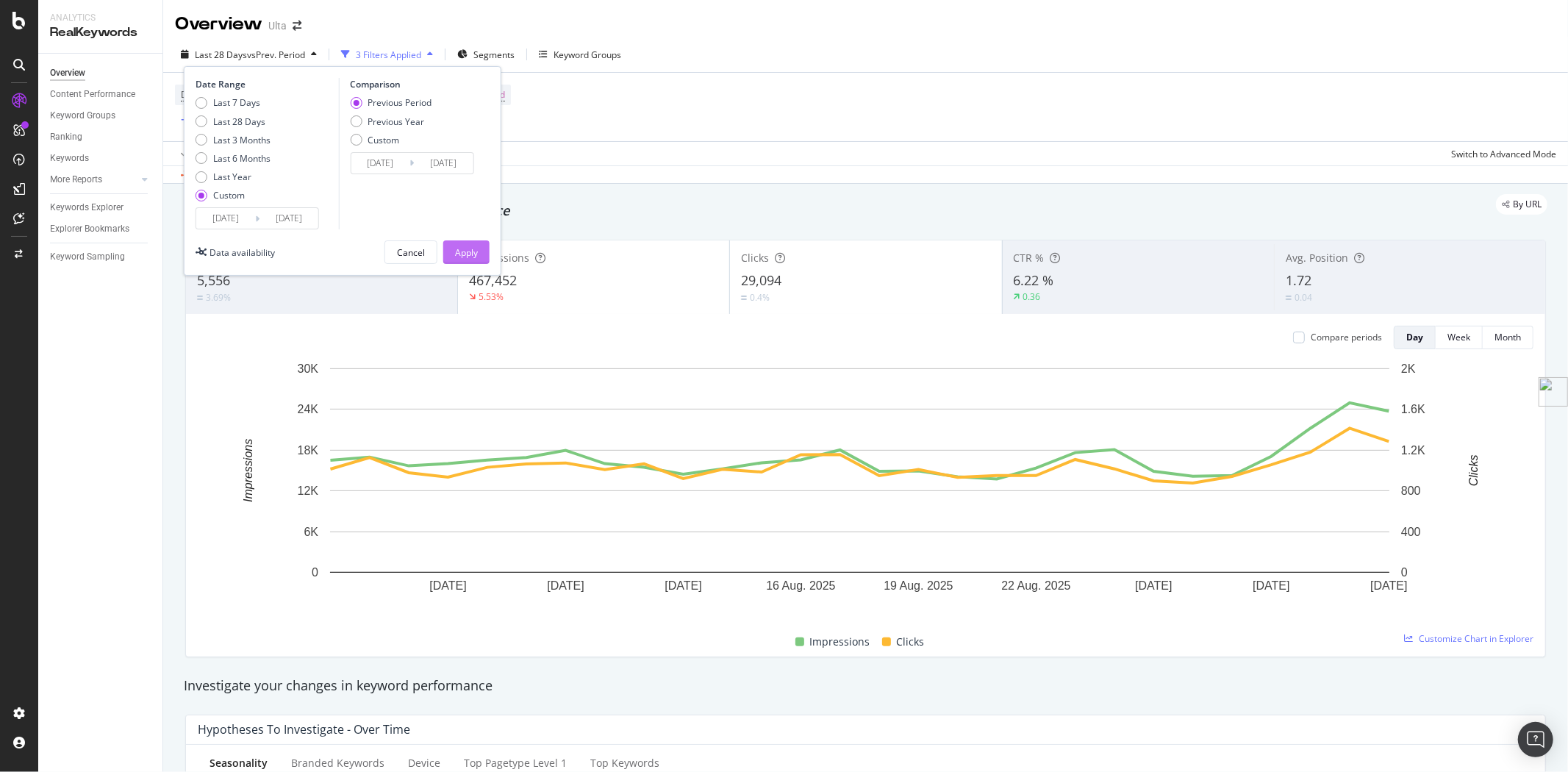
click at [466, 255] on div "Apply" at bounding box center [466, 253] width 23 height 12
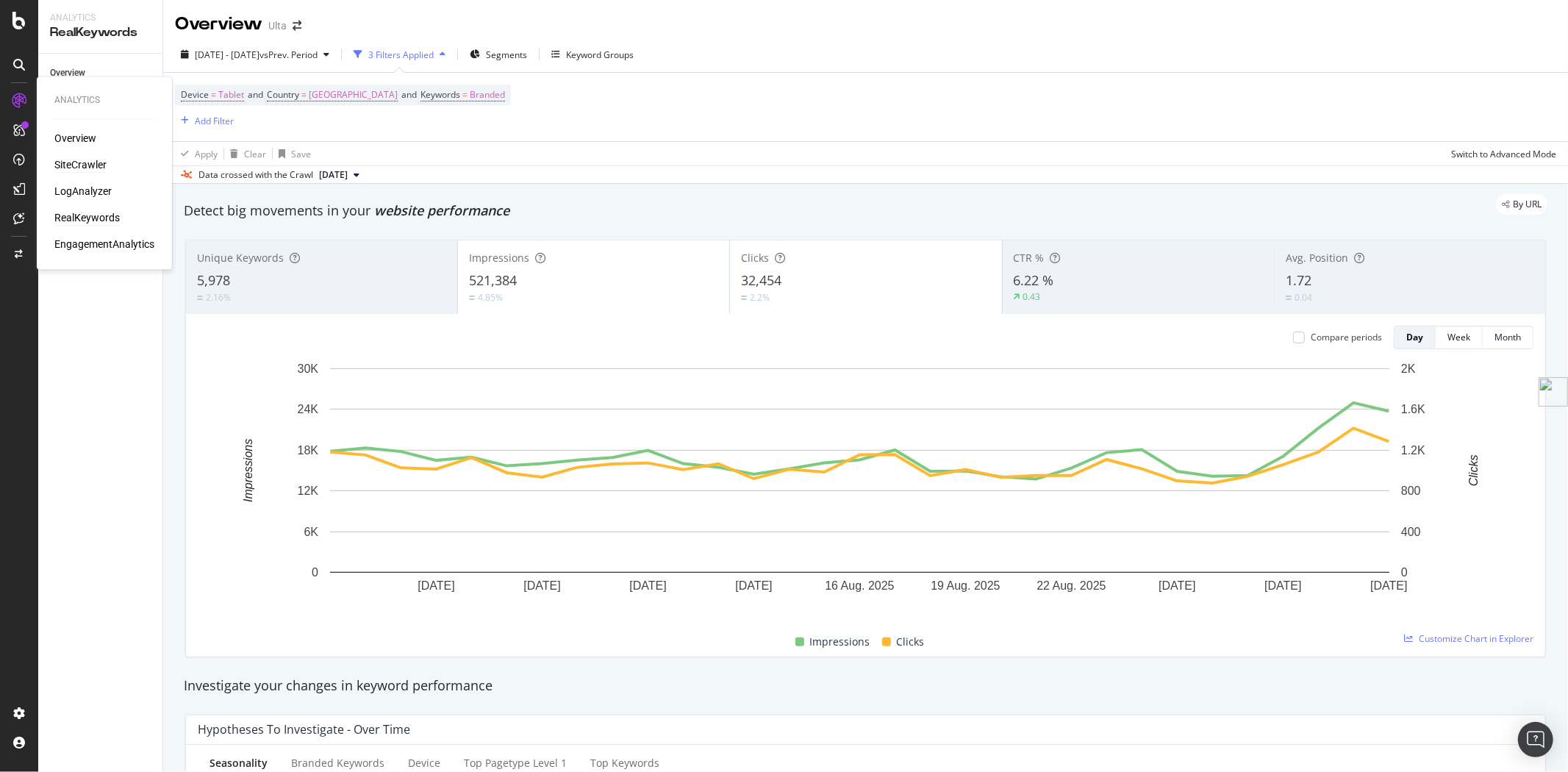
click at [83, 166] on div "SiteCrawler" at bounding box center [80, 165] width 52 height 15
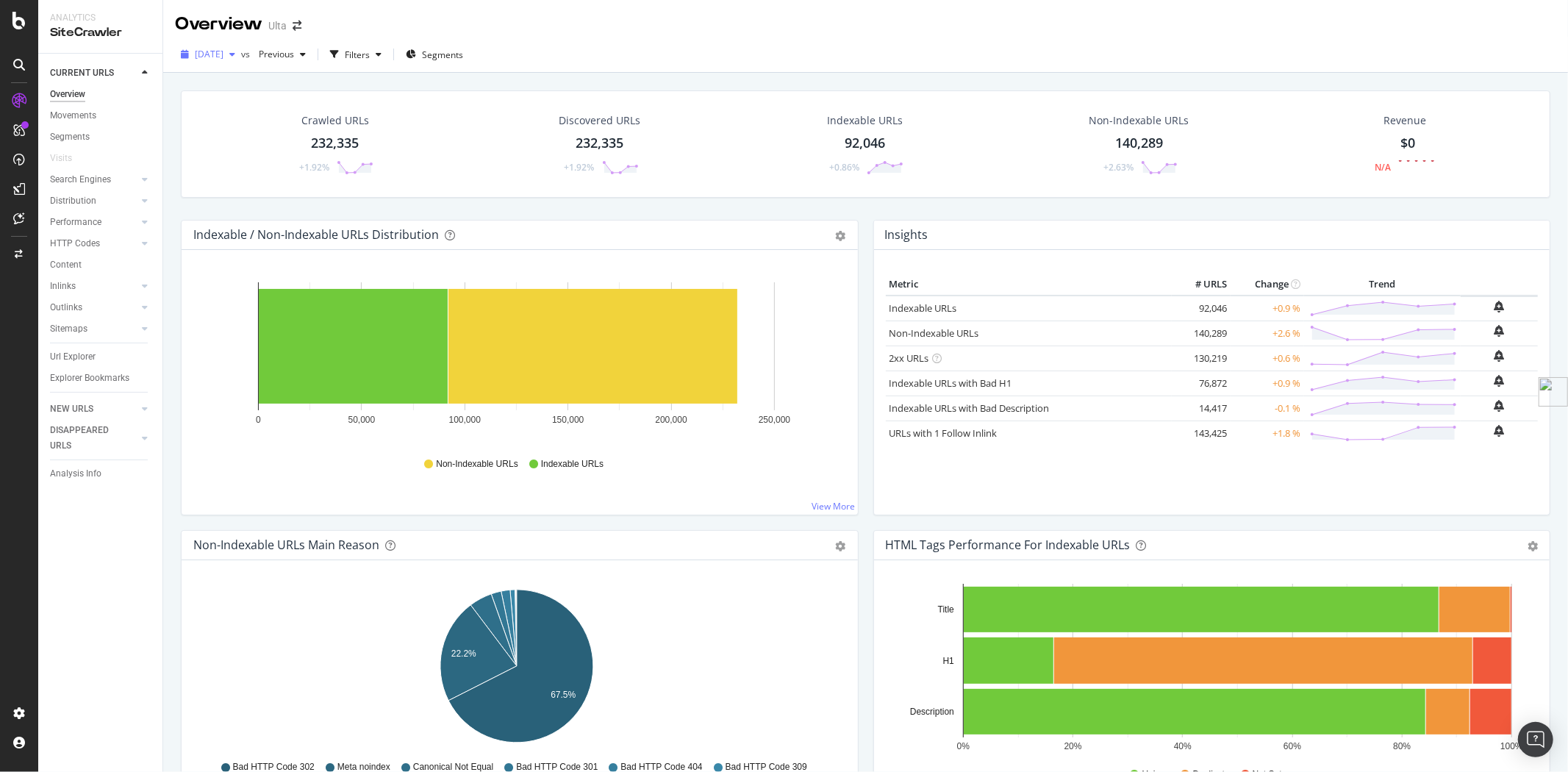
click at [223, 52] on span "2025 Aug. 27th" at bounding box center [209, 54] width 28 height 12
click at [804, 35] on div "Overview Ulta" at bounding box center [866, 18] width 1405 height 36
click at [98, 192] on div "LogAnalyzer" at bounding box center [82, 192] width 58 height 15
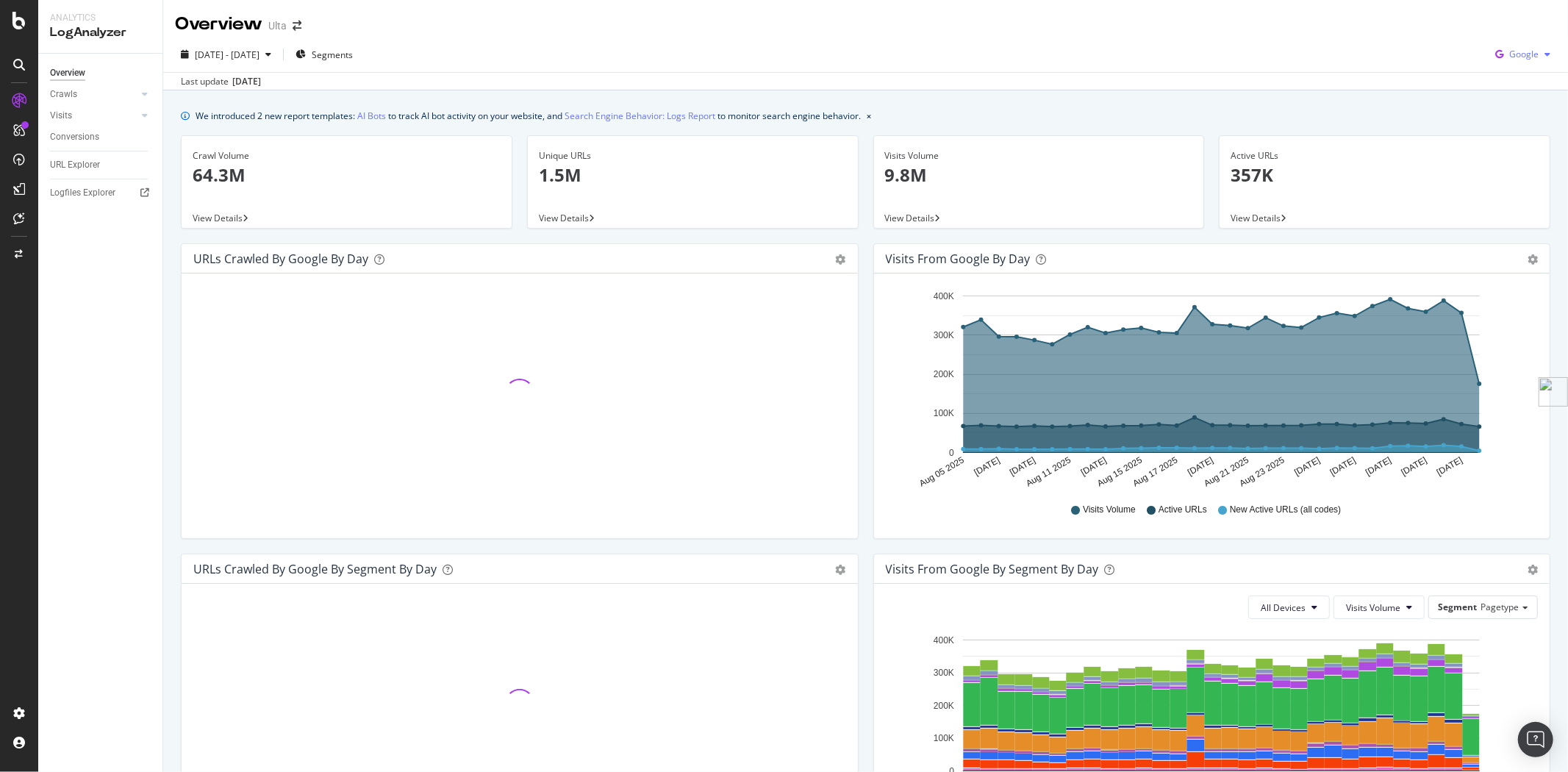
click at [1510, 58] on span "Google" at bounding box center [1524, 54] width 29 height 12
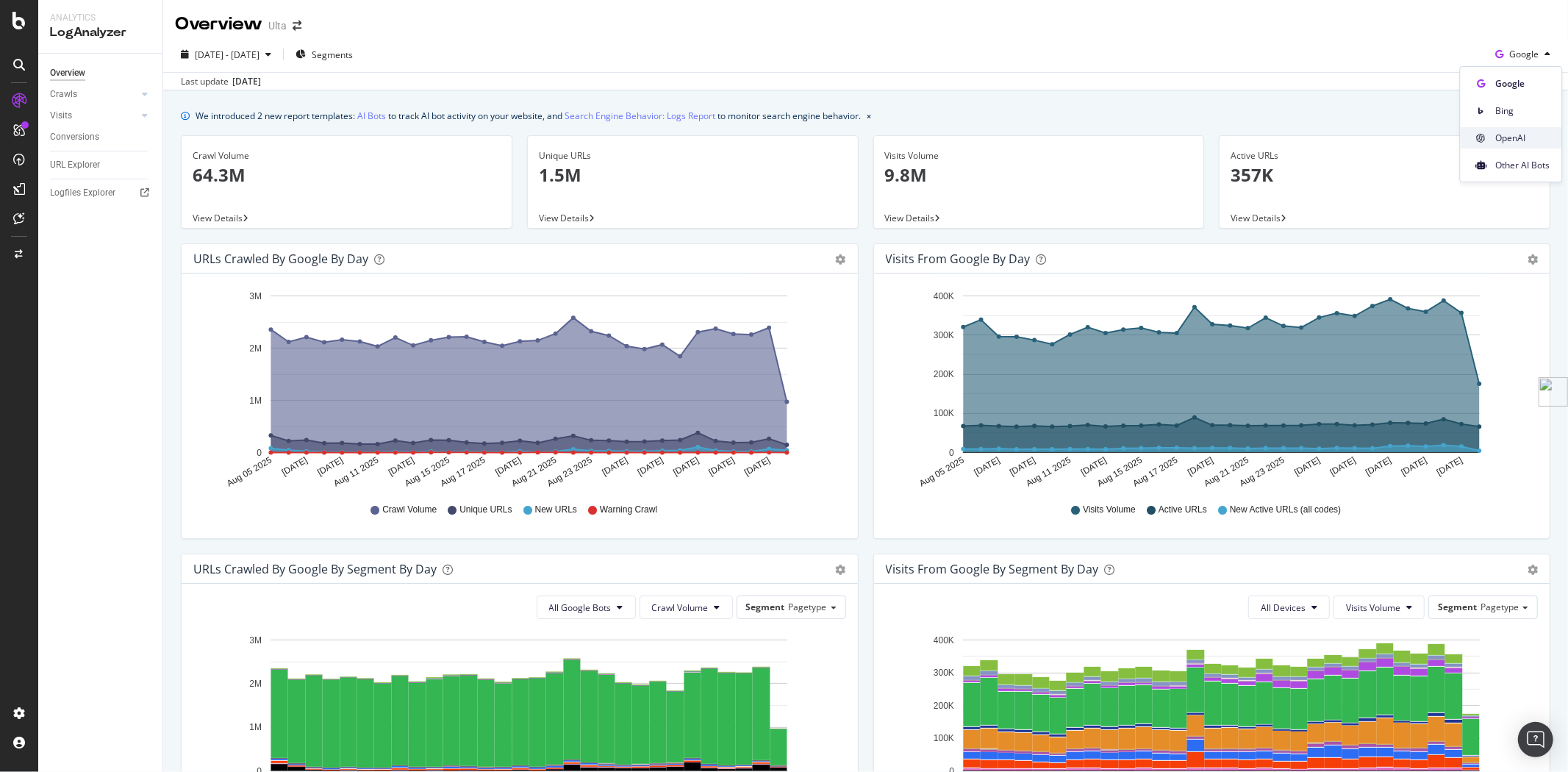
click at [1510, 137] on span "OpenAI" at bounding box center [1523, 138] width 54 height 13
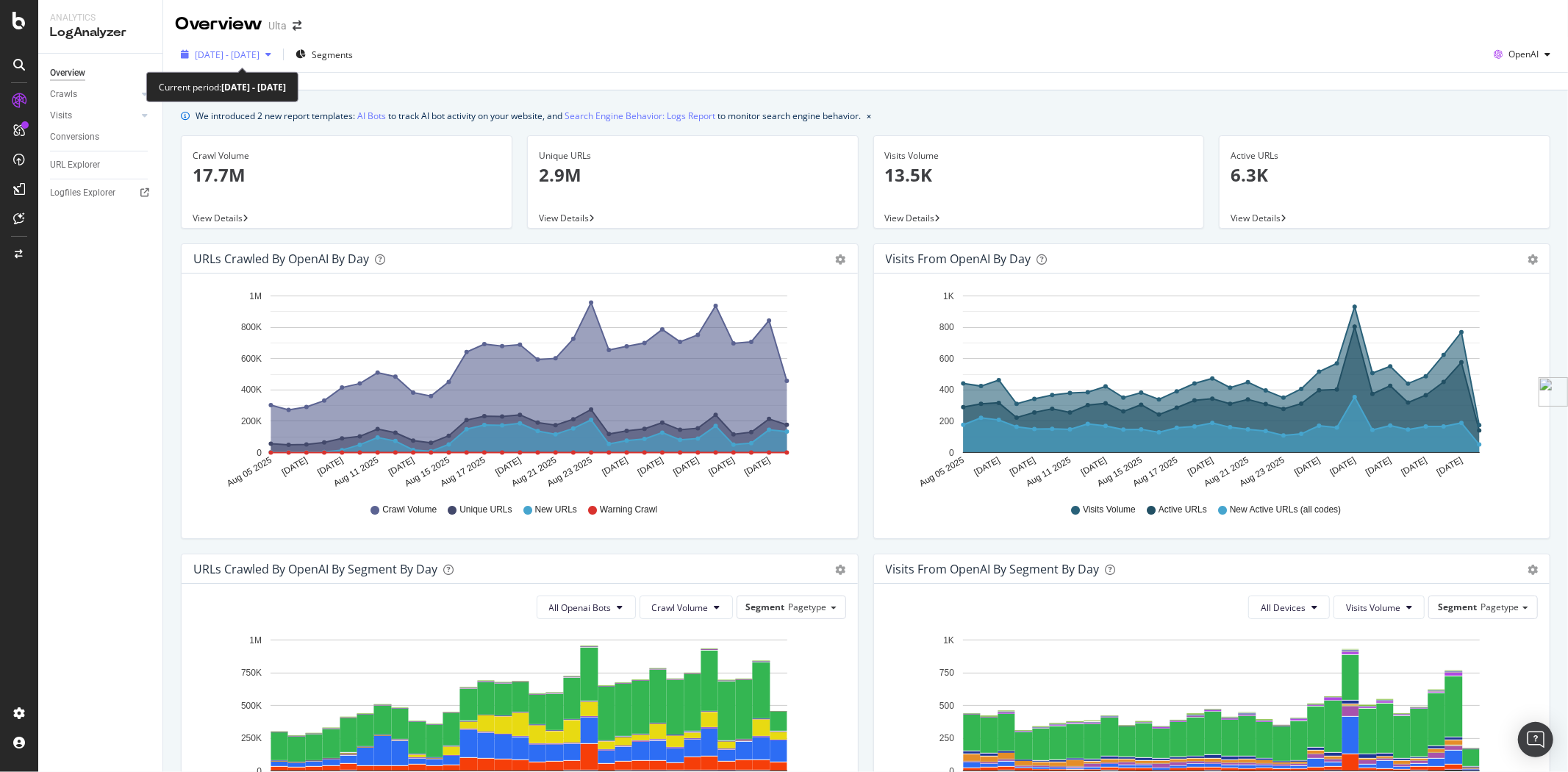
click at [260, 50] on span "2025 Aug. 5th - Sep. 3rd" at bounding box center [227, 55] width 65 height 12
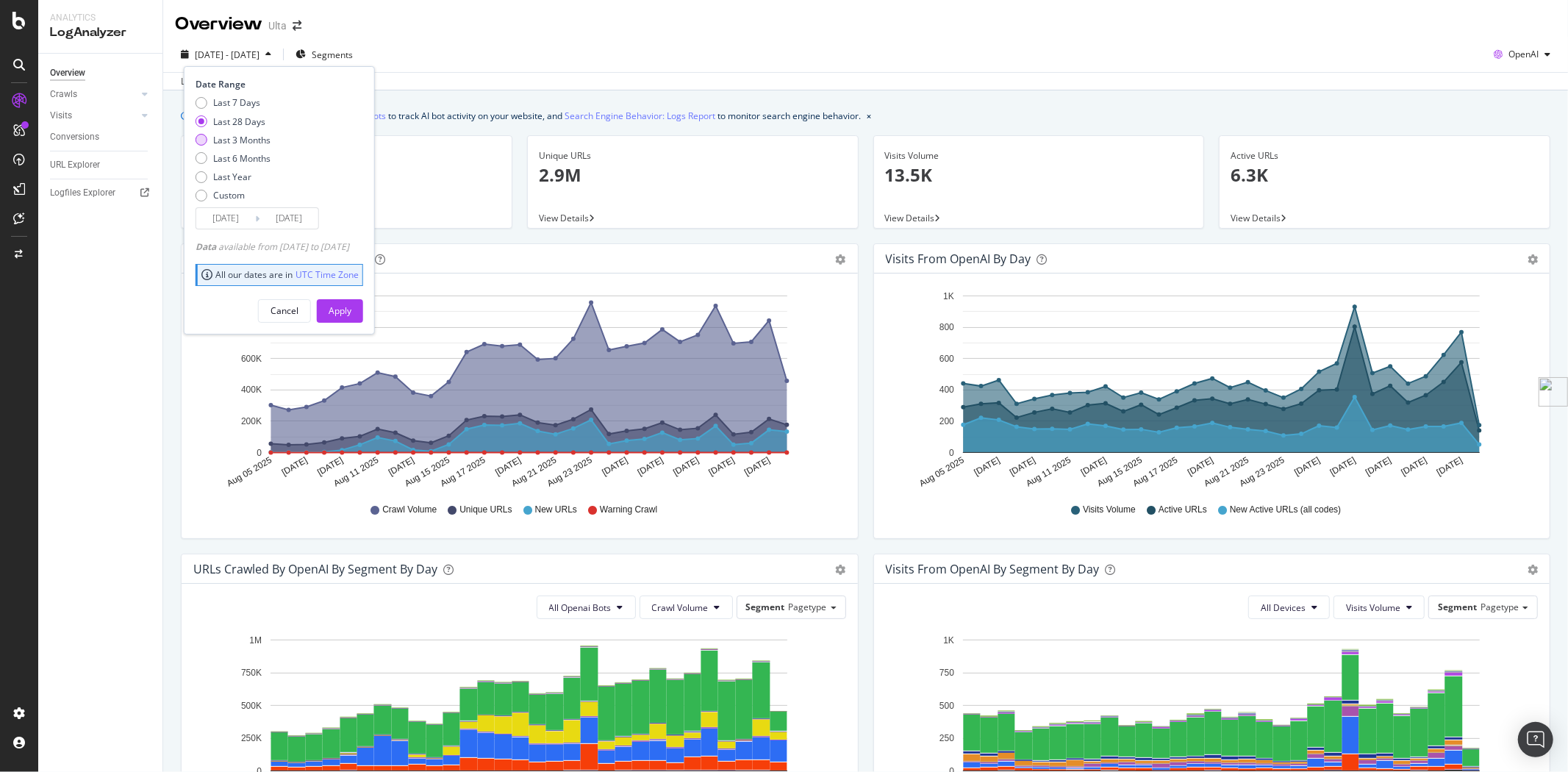
click at [260, 141] on div "Last 3 Months" at bounding box center [241, 140] width 58 height 12
type input "2025/06/04"
click at [351, 312] on div "Apply" at bounding box center [341, 311] width 23 height 12
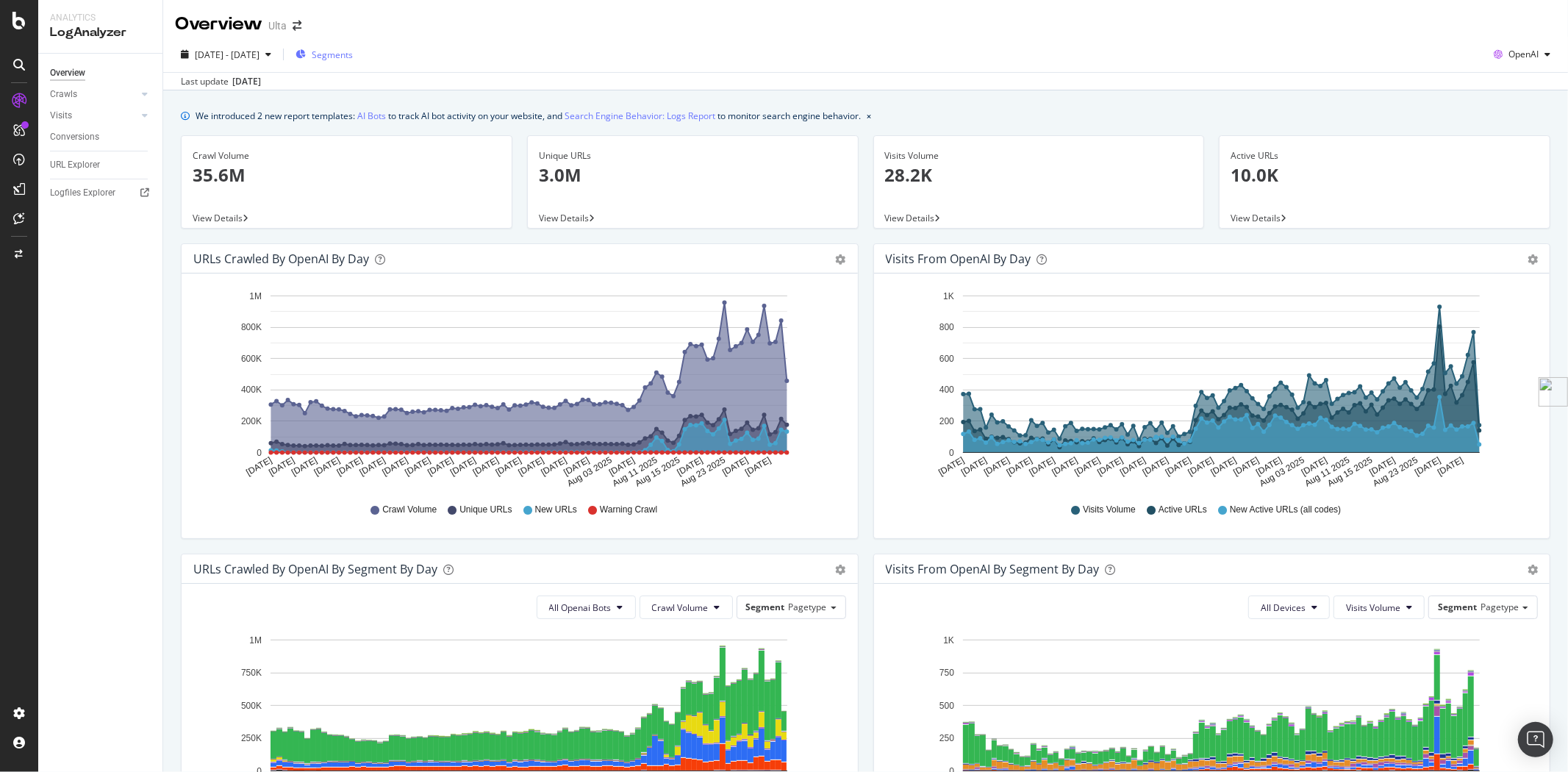
click at [353, 57] on span "Segments" at bounding box center [332, 55] width 41 height 12
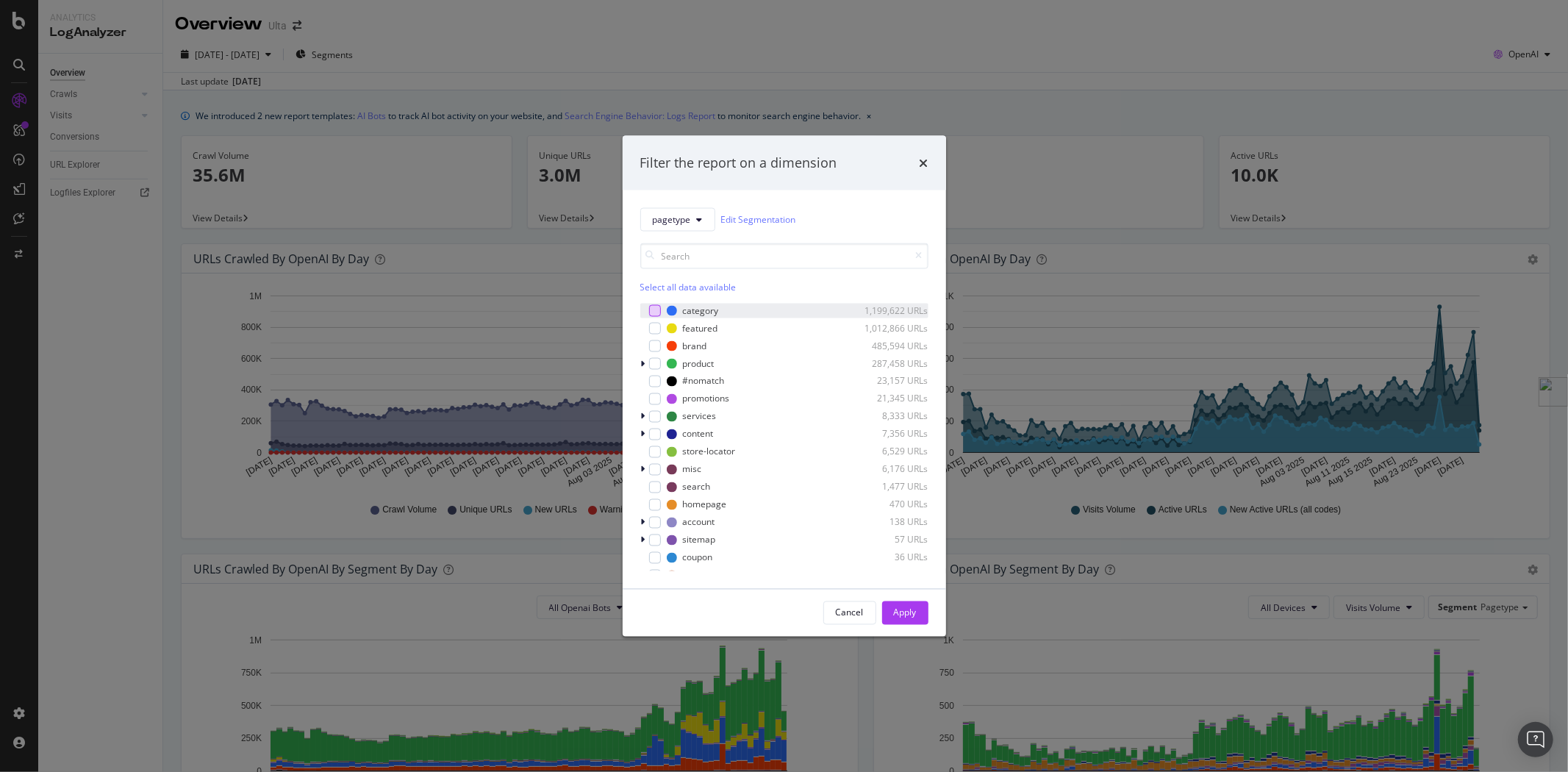
click at [655, 311] on div "modal" at bounding box center [655, 310] width 12 height 12
click at [909, 609] on div "Apply" at bounding box center [906, 613] width 23 height 12
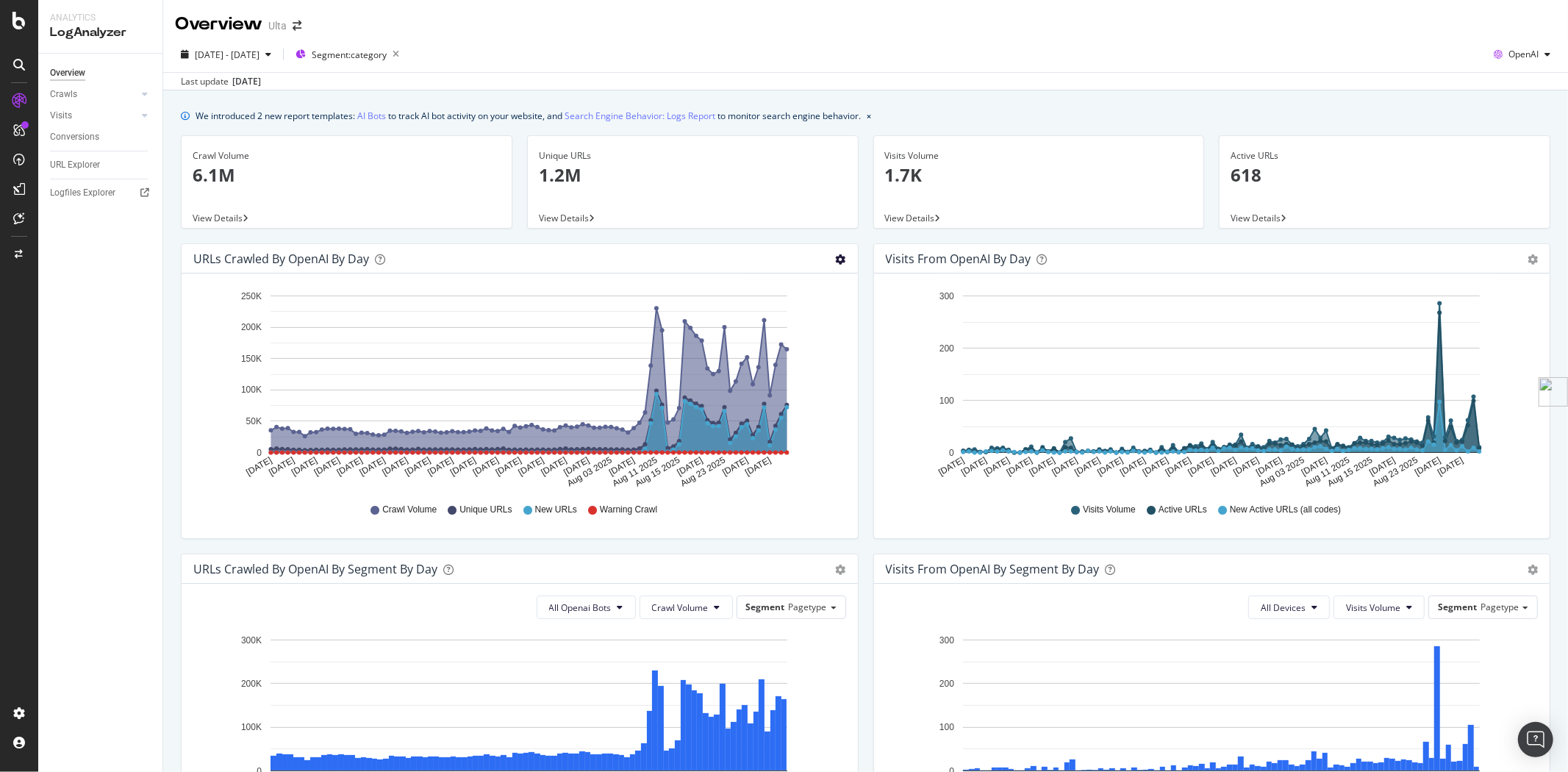
click at [835, 256] on icon "gear" at bounding box center [841, 260] width 11 height 11
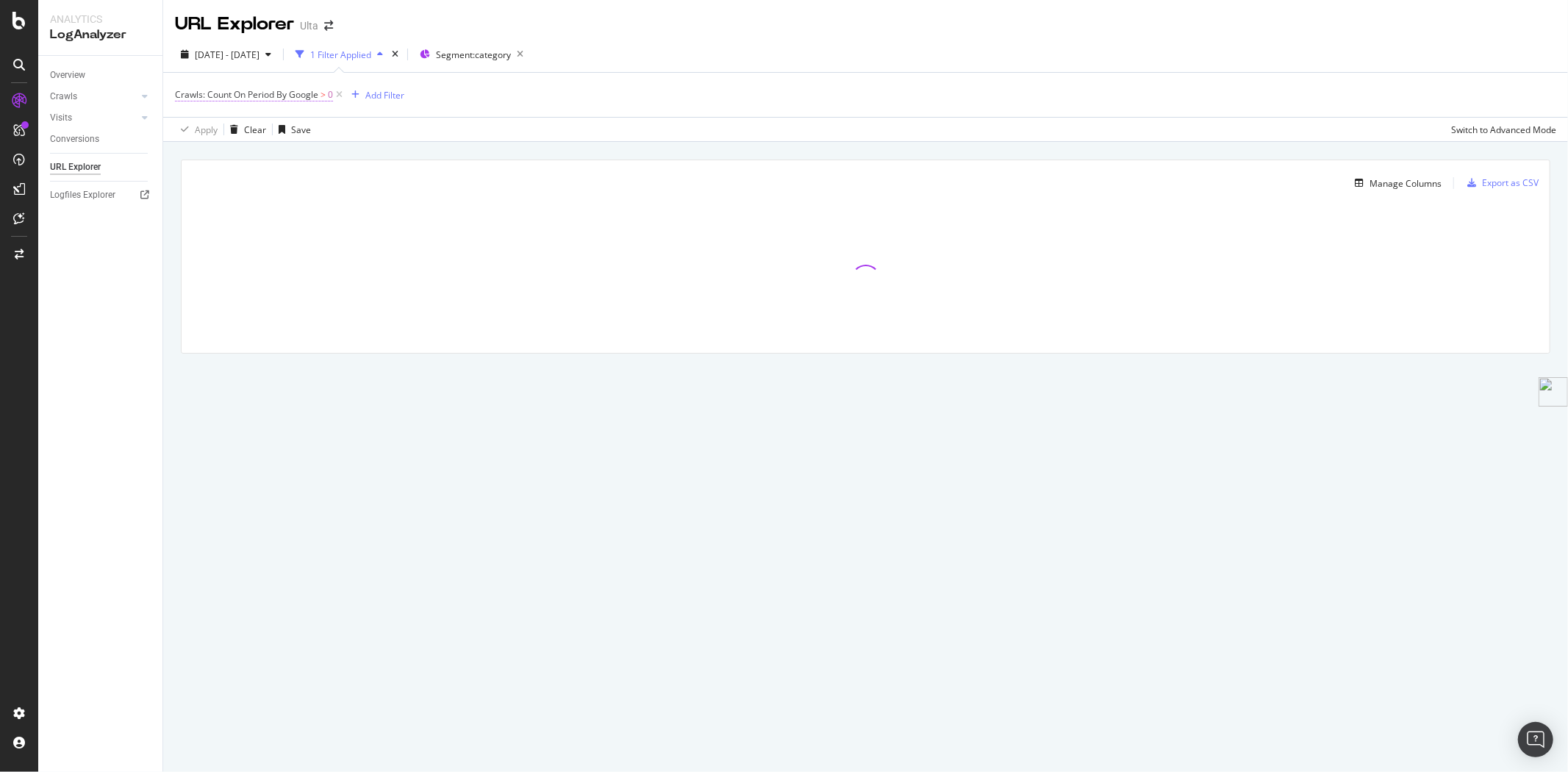
click at [276, 93] on span "Crawls: Count On Period By Google" at bounding box center [247, 94] width 144 height 12
click at [221, 132] on span "By Google" at bounding box center [208, 130] width 42 height 12
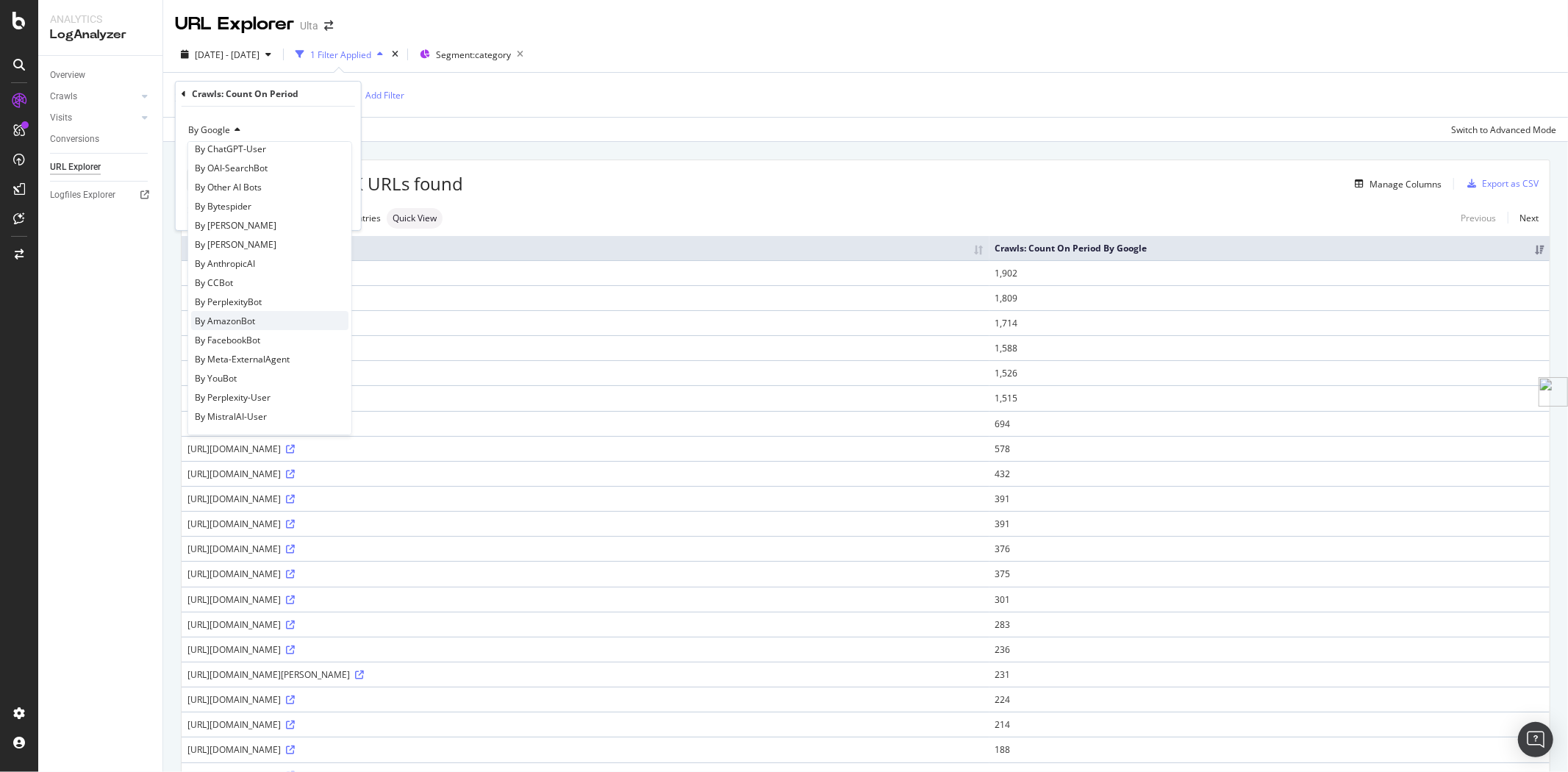
scroll to position [236, 0]
click at [243, 192] on div "By OpenAI" at bounding box center [270, 193] width 157 height 20
click at [332, 205] on div "Apply" at bounding box center [338, 211] width 23 height 12
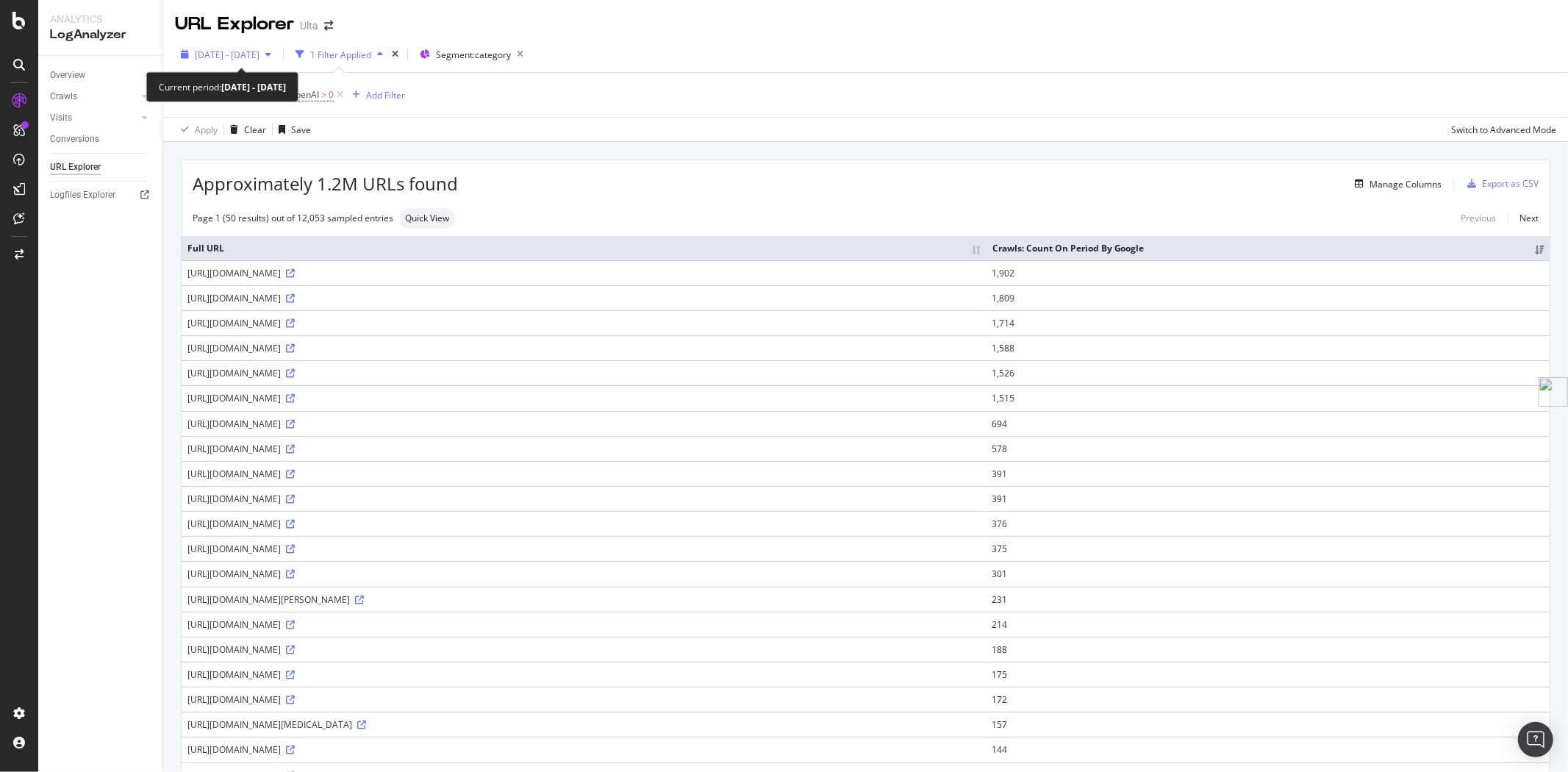
click at [260, 54] on span "[DATE] - [DATE]" at bounding box center [227, 55] width 65 height 12
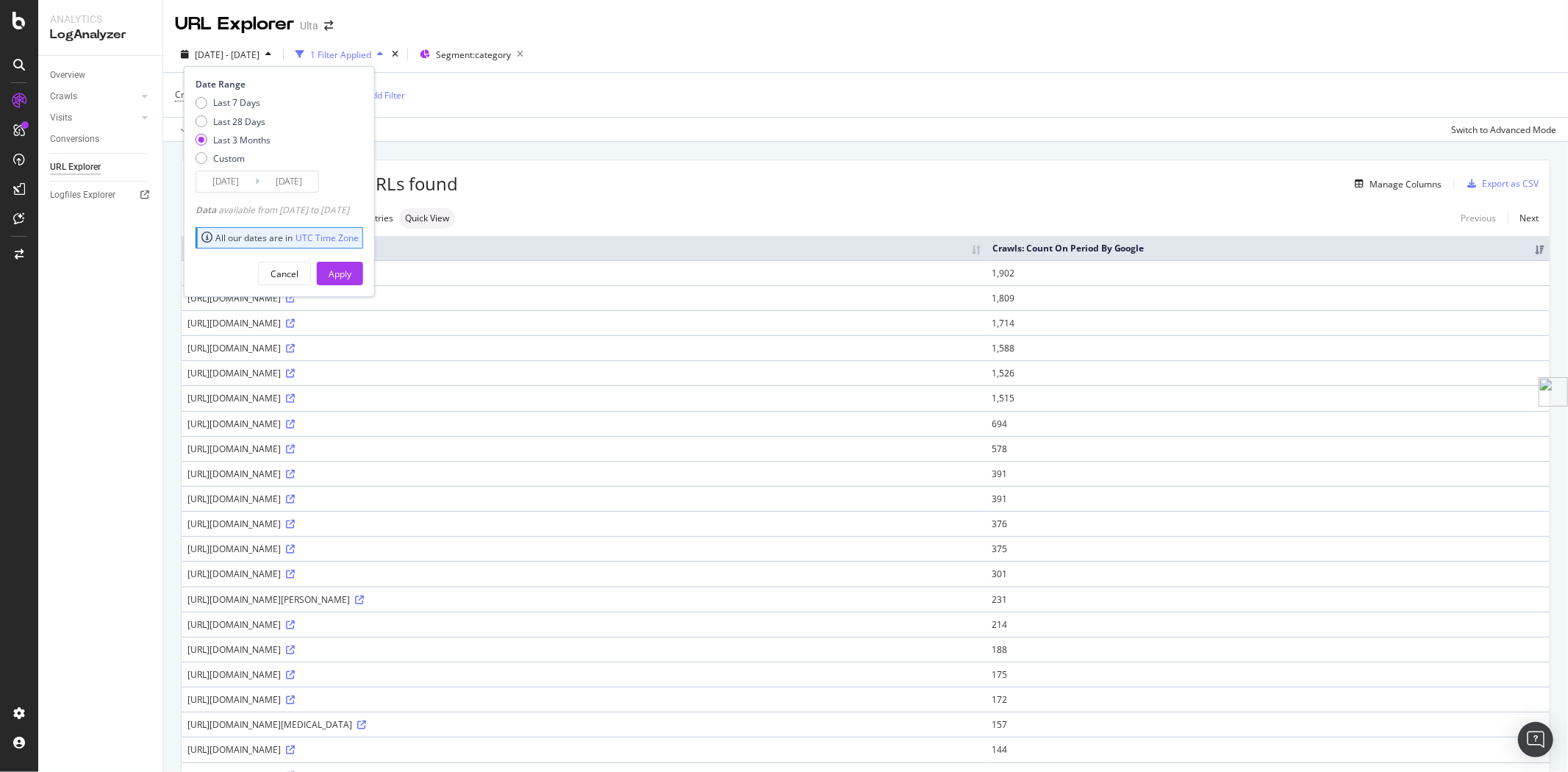
click at [252, 178] on input "[DATE]" at bounding box center [225, 181] width 59 height 20
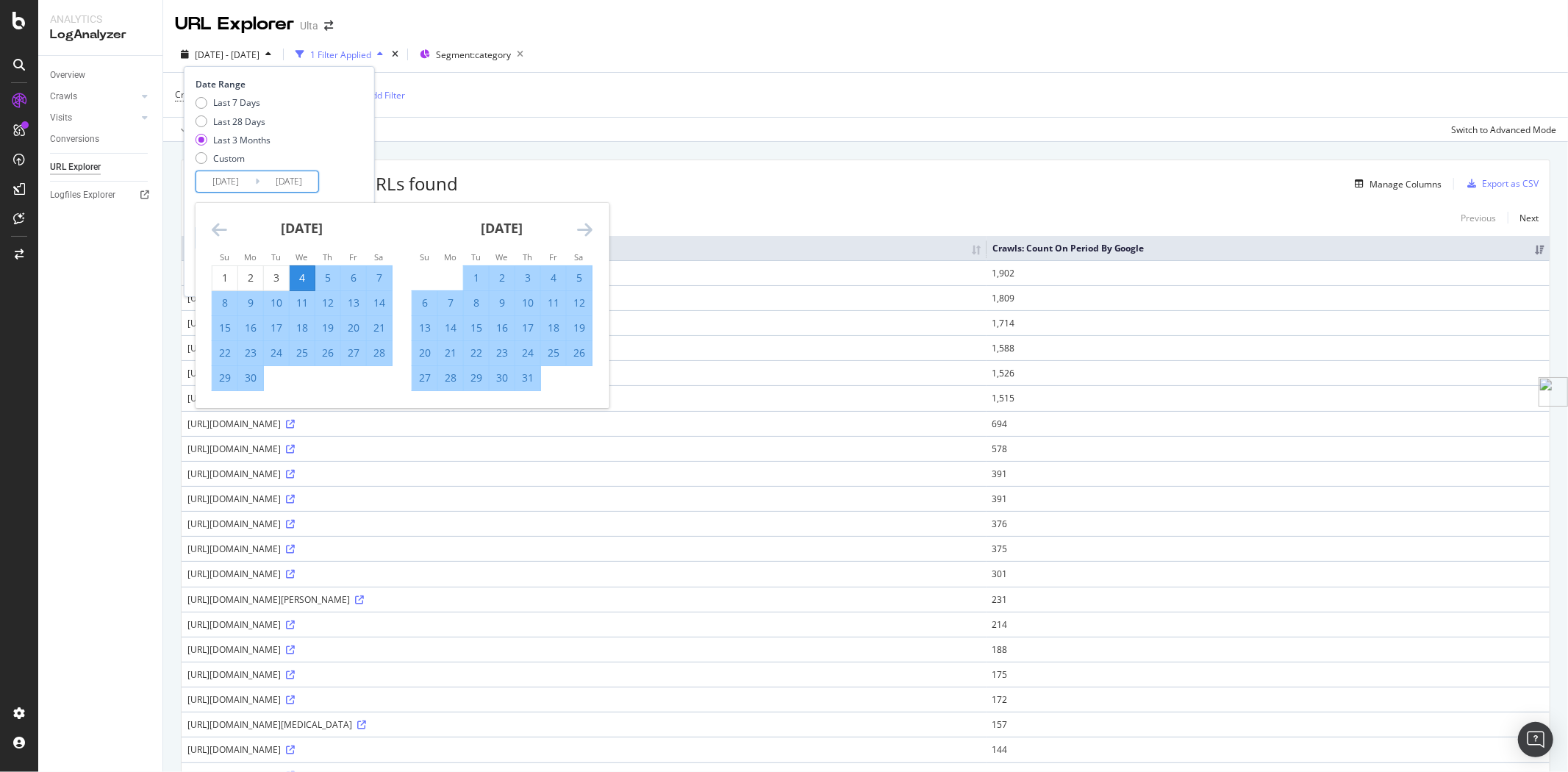
click at [589, 225] on icon "Move forward to switch to the next month." at bounding box center [584, 230] width 15 height 18
click at [452, 325] on div "11" at bounding box center [451, 327] width 25 height 15
type input "[DATE]"
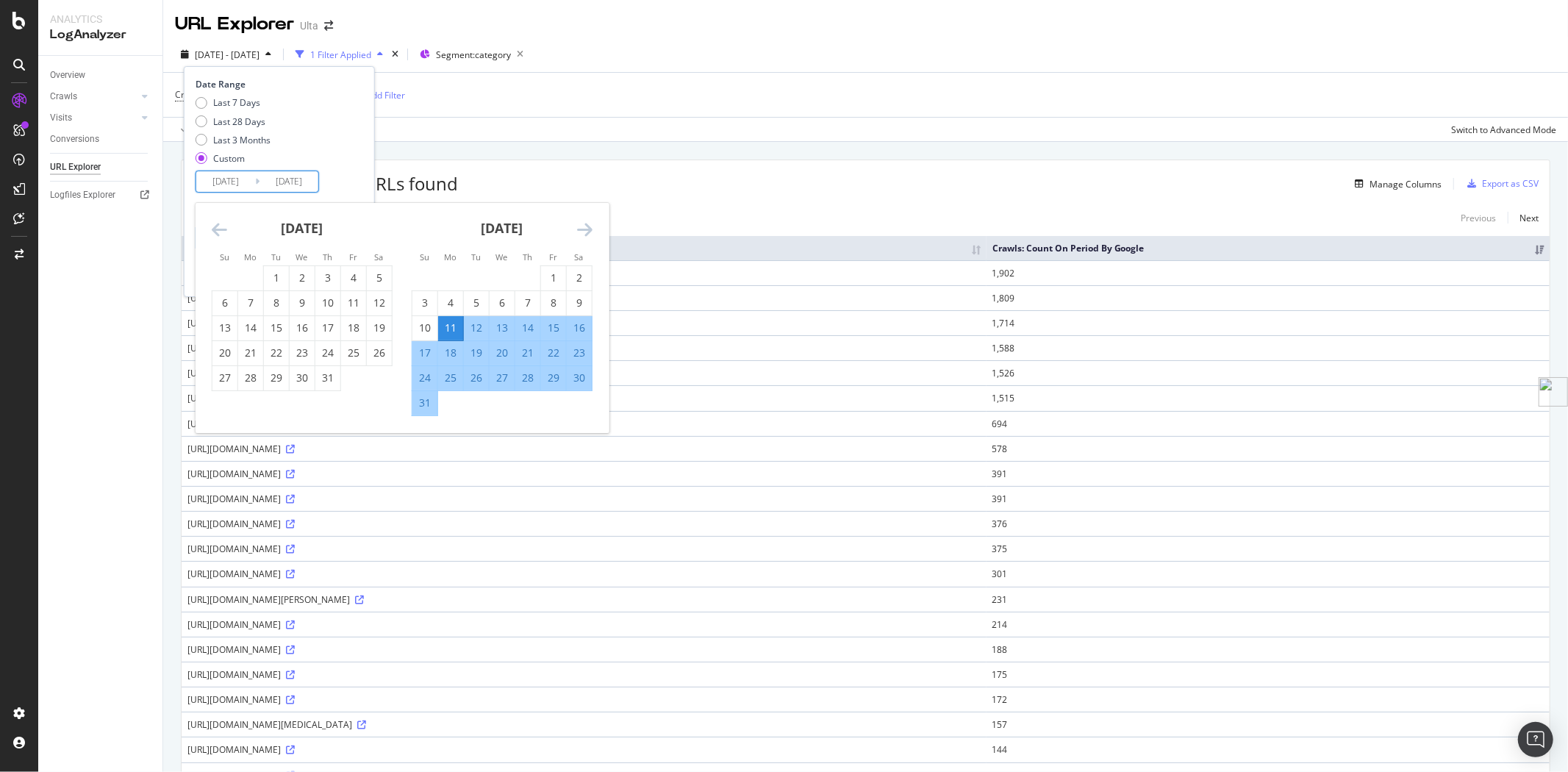
click at [586, 233] on icon "Move forward to switch to the next month." at bounding box center [584, 230] width 15 height 18
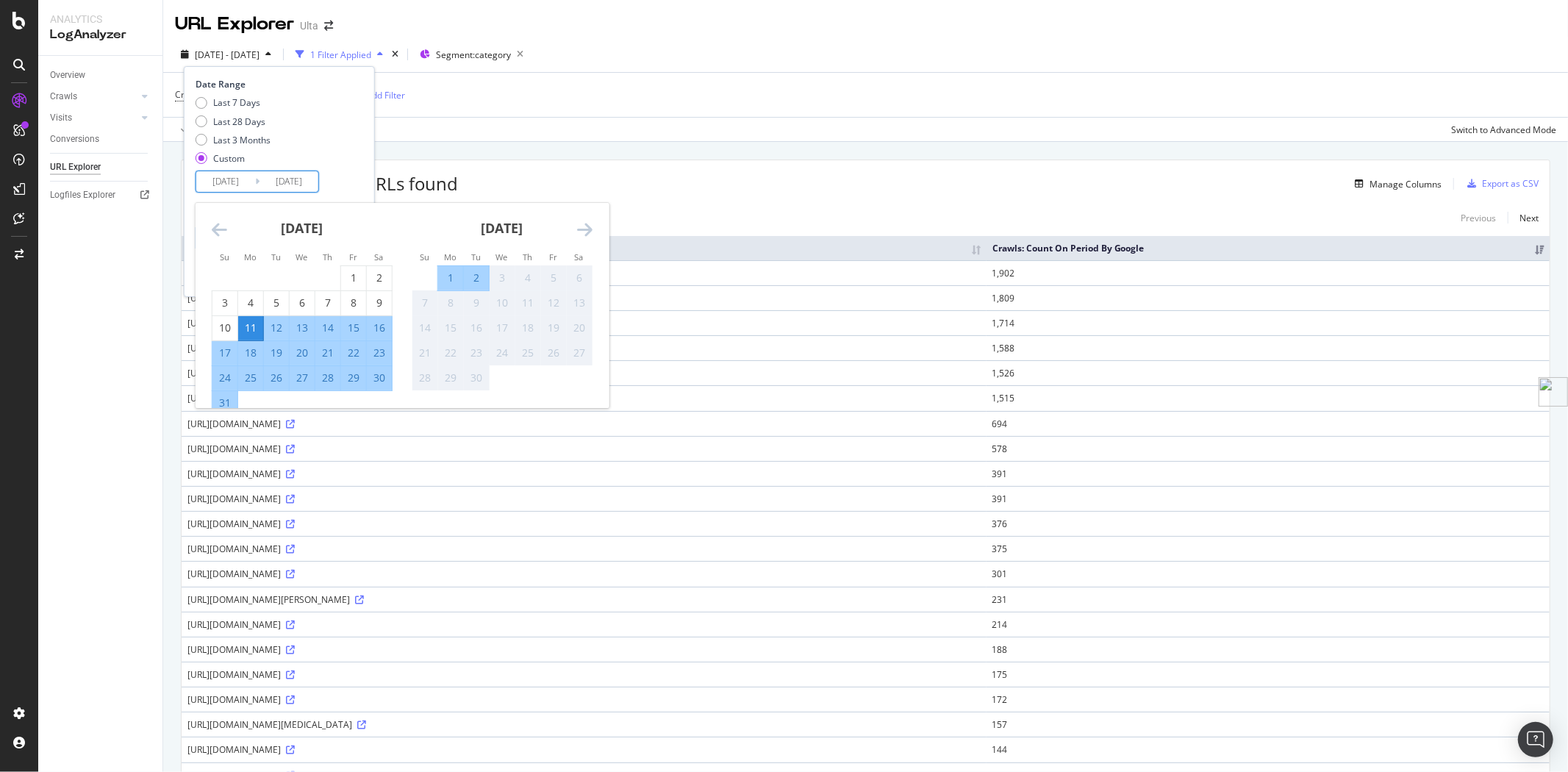
click at [471, 273] on div "2" at bounding box center [476, 278] width 25 height 15
type input "[DATE]"
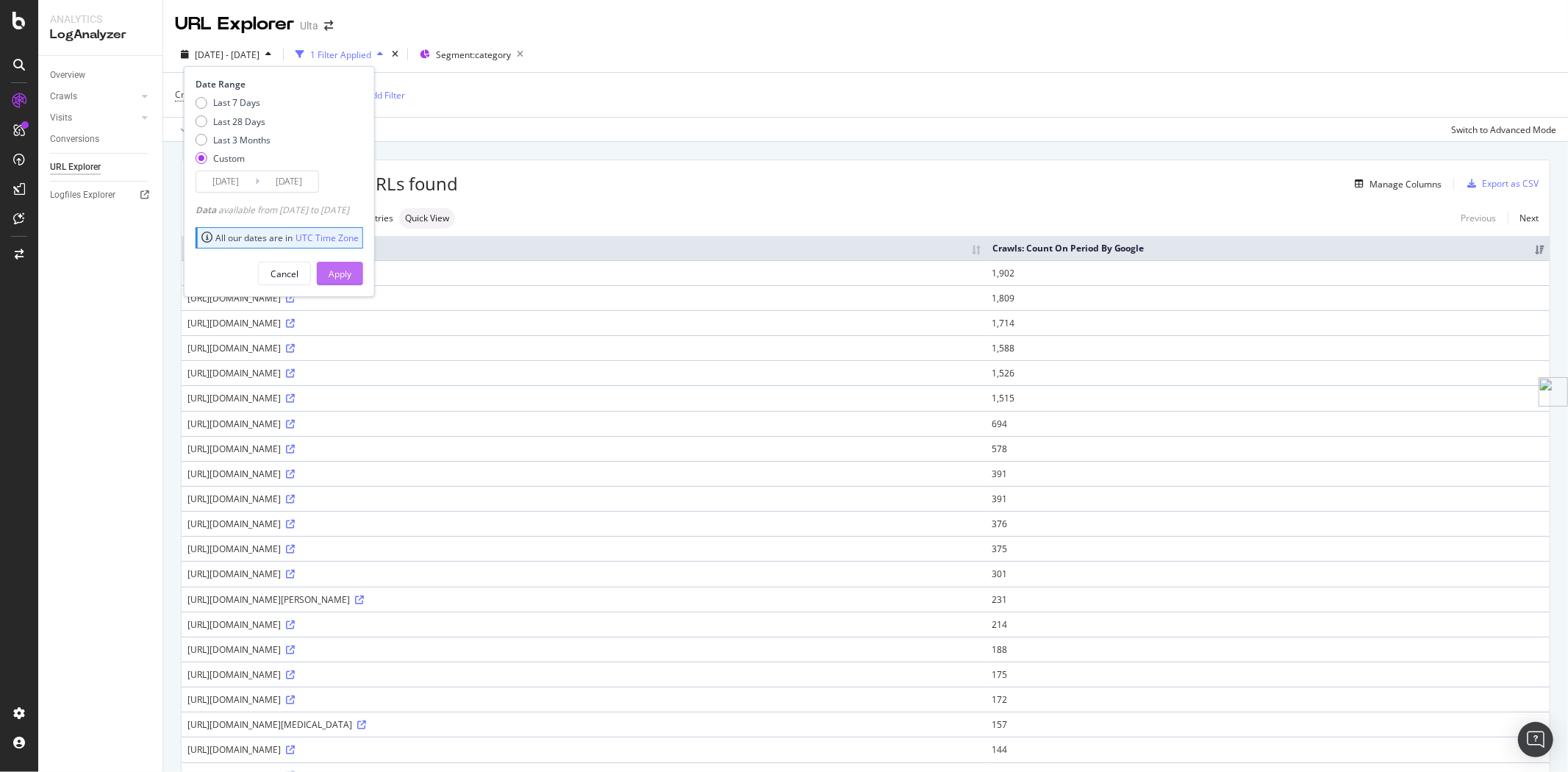
click at [351, 270] on div "Apply" at bounding box center [341, 274] width 23 height 12
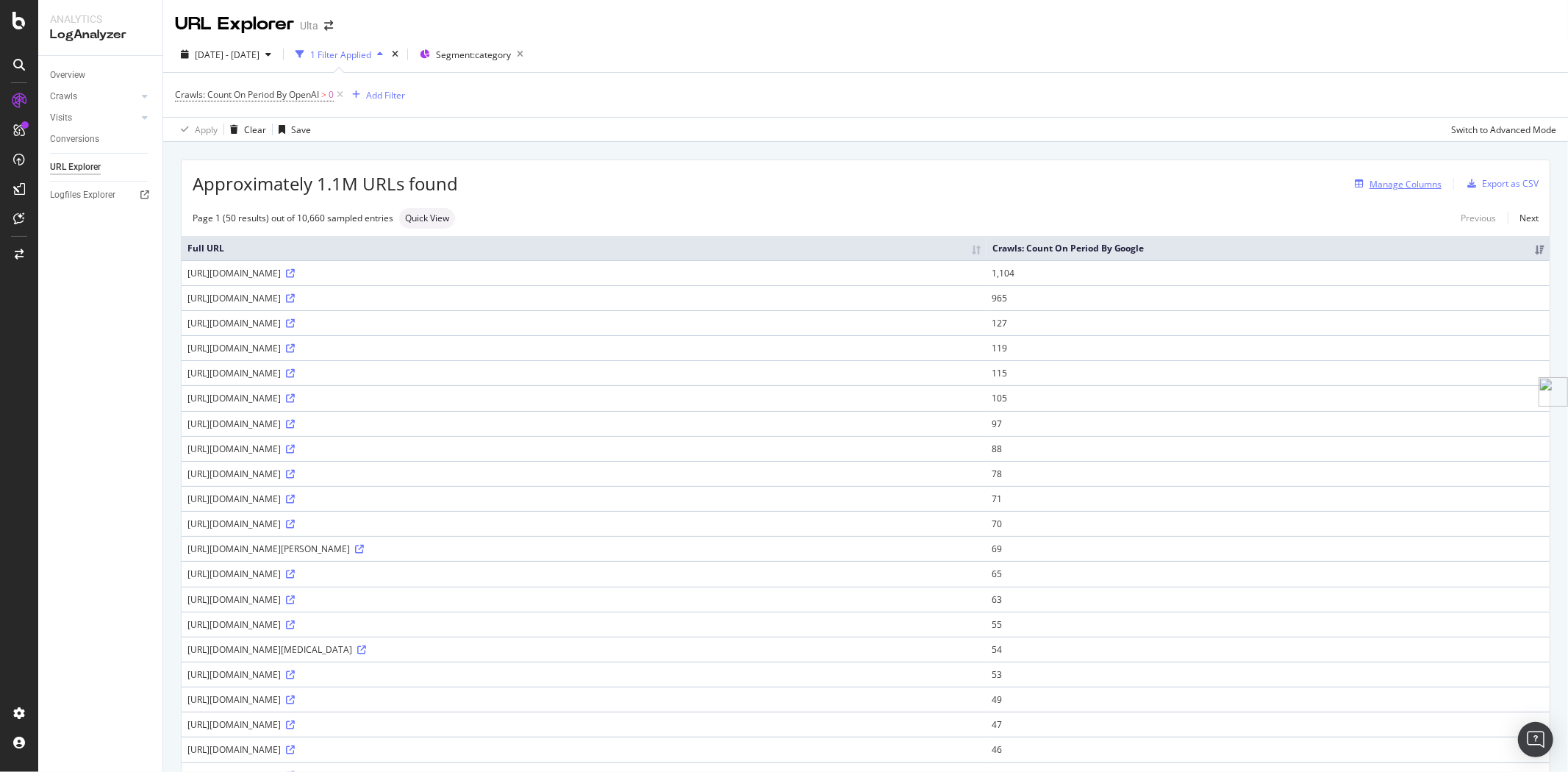
click at [1395, 179] on div "Manage Columns" at bounding box center [1405, 185] width 72 height 12
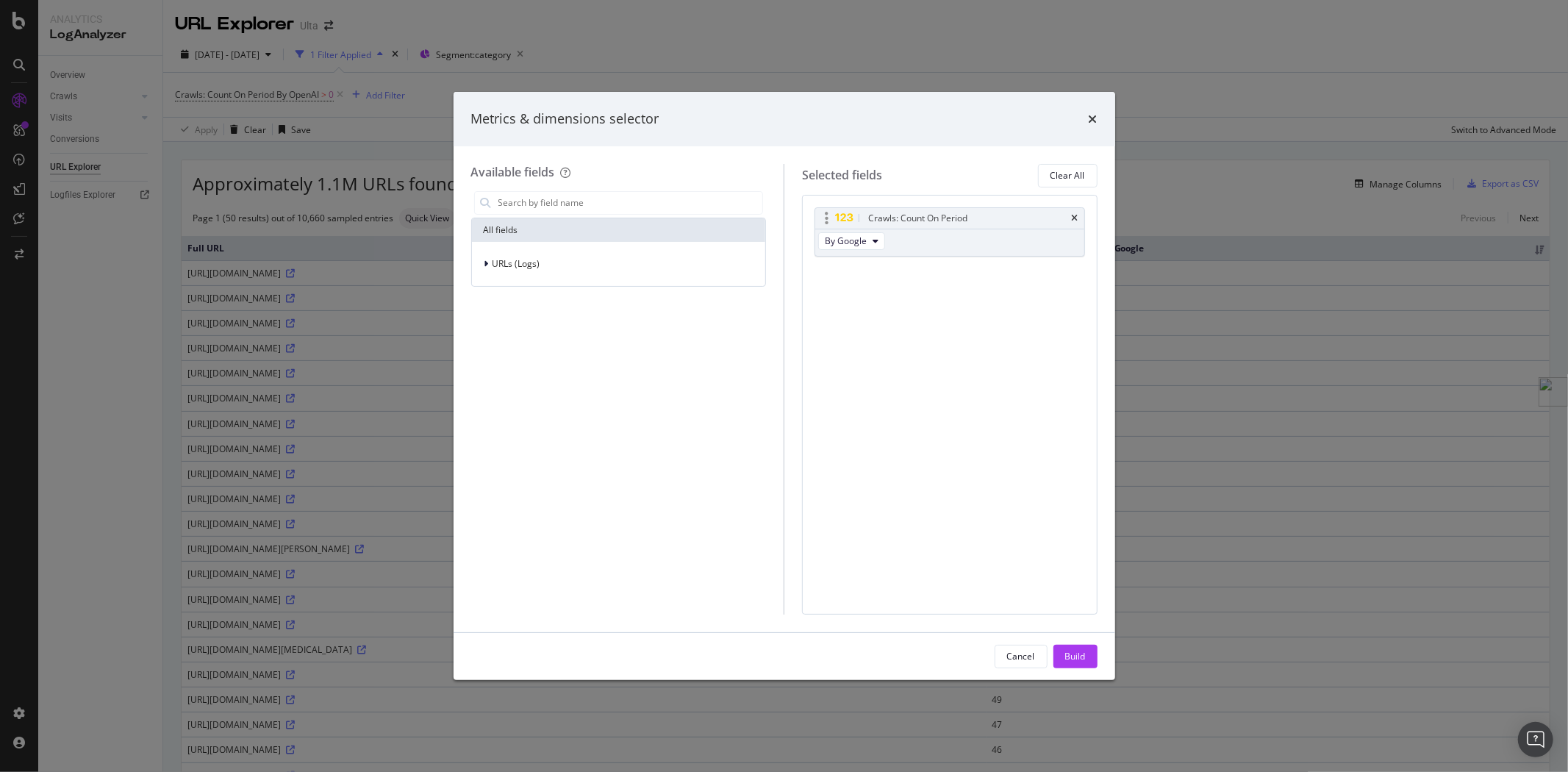
click at [1078, 217] on div "Crawls: Count On Period" at bounding box center [949, 218] width 269 height 20
click at [868, 240] on button "By Google" at bounding box center [851, 241] width 67 height 18
click at [887, 318] on span "By OpenAI" at bounding box center [889, 322] width 116 height 13
click at [1077, 660] on div "Build" at bounding box center [1075, 657] width 20 height 12
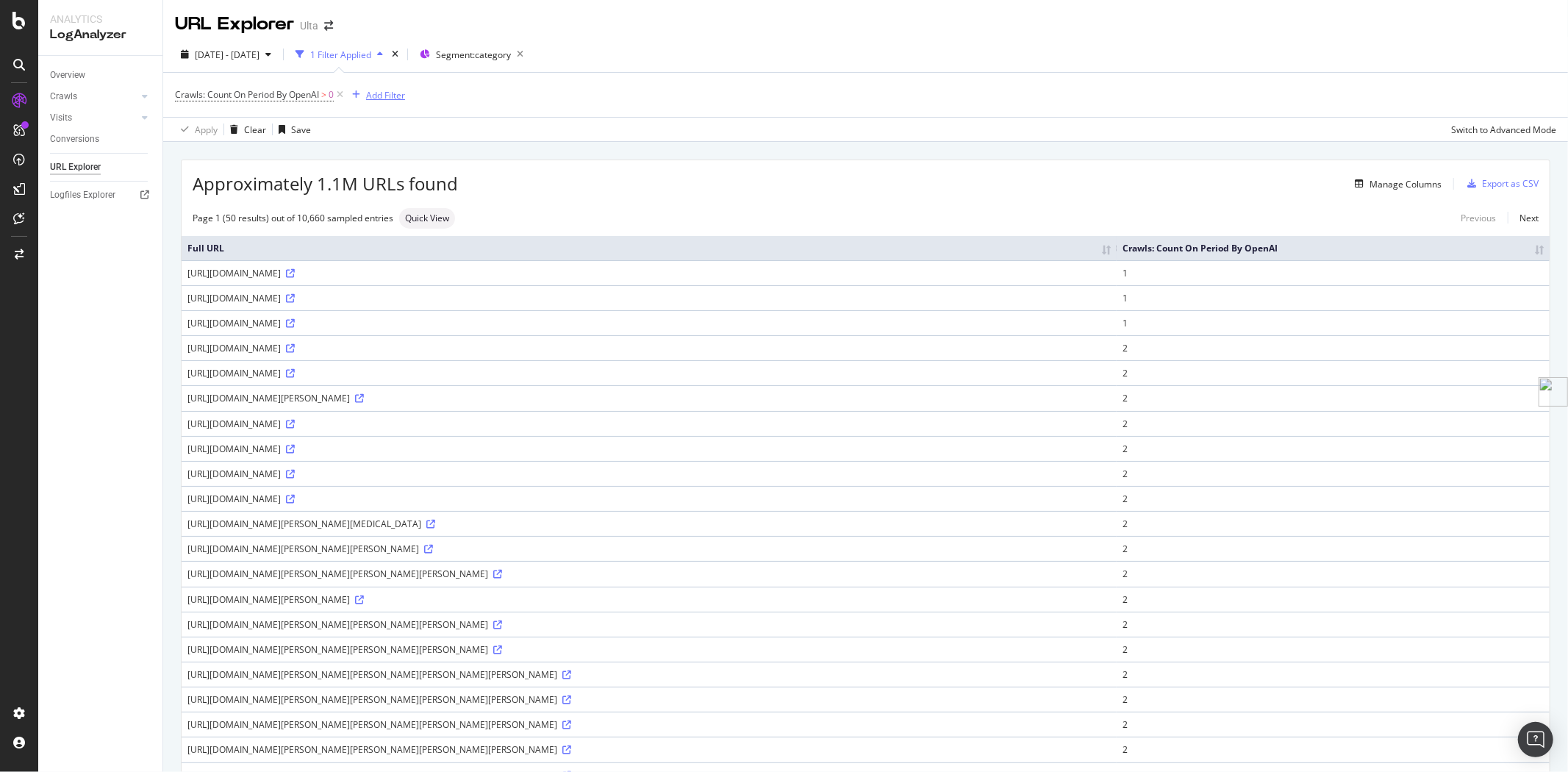
click at [378, 97] on div "Add Filter" at bounding box center [386, 95] width 39 height 12
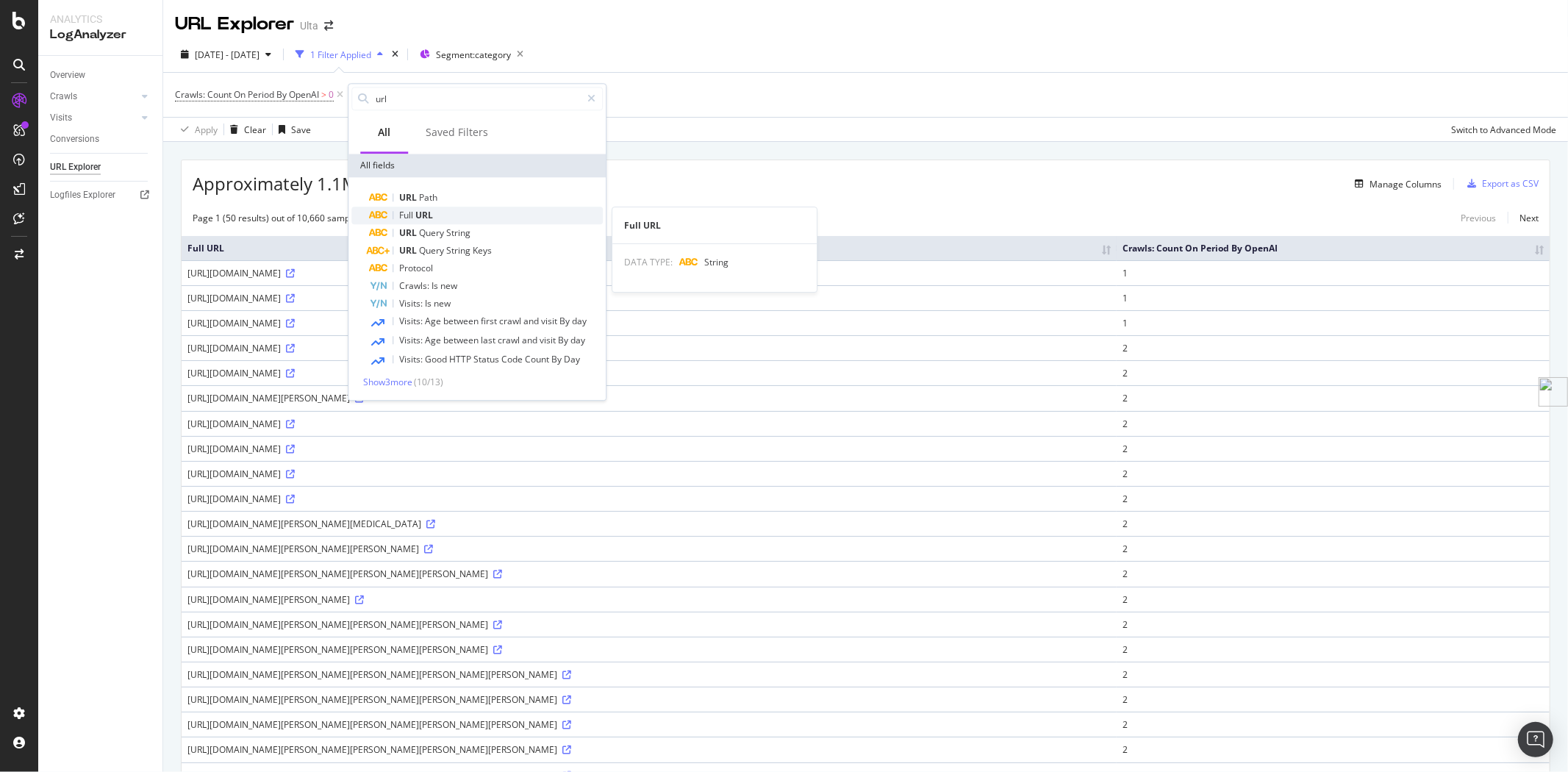
type input "url"
click at [427, 215] on span "URL" at bounding box center [424, 215] width 18 height 12
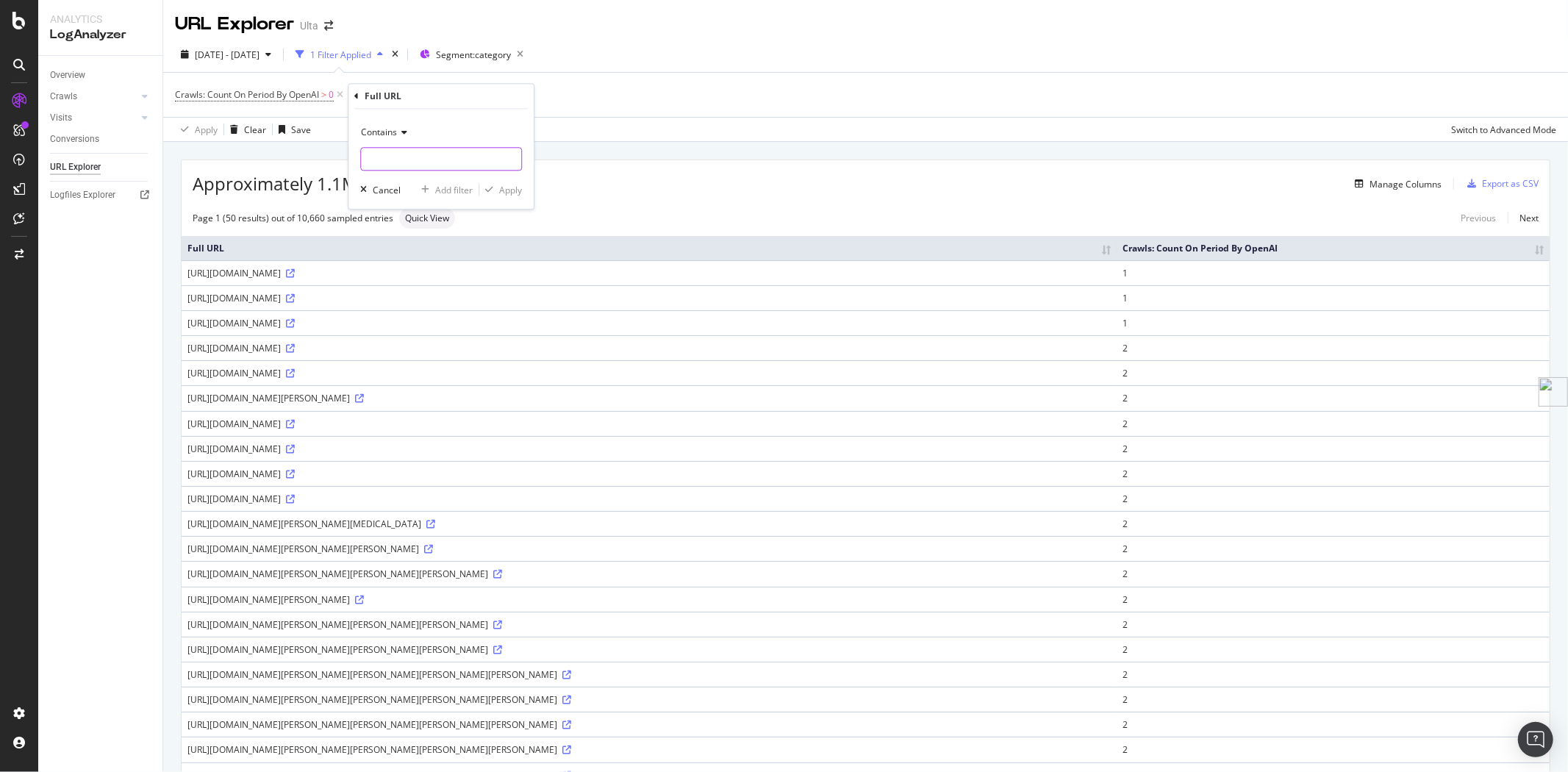
click at [445, 164] on input "text" at bounding box center [441, 159] width 161 height 24
type input "/all"
click at [514, 185] on div "Apply" at bounding box center [511, 190] width 23 height 12
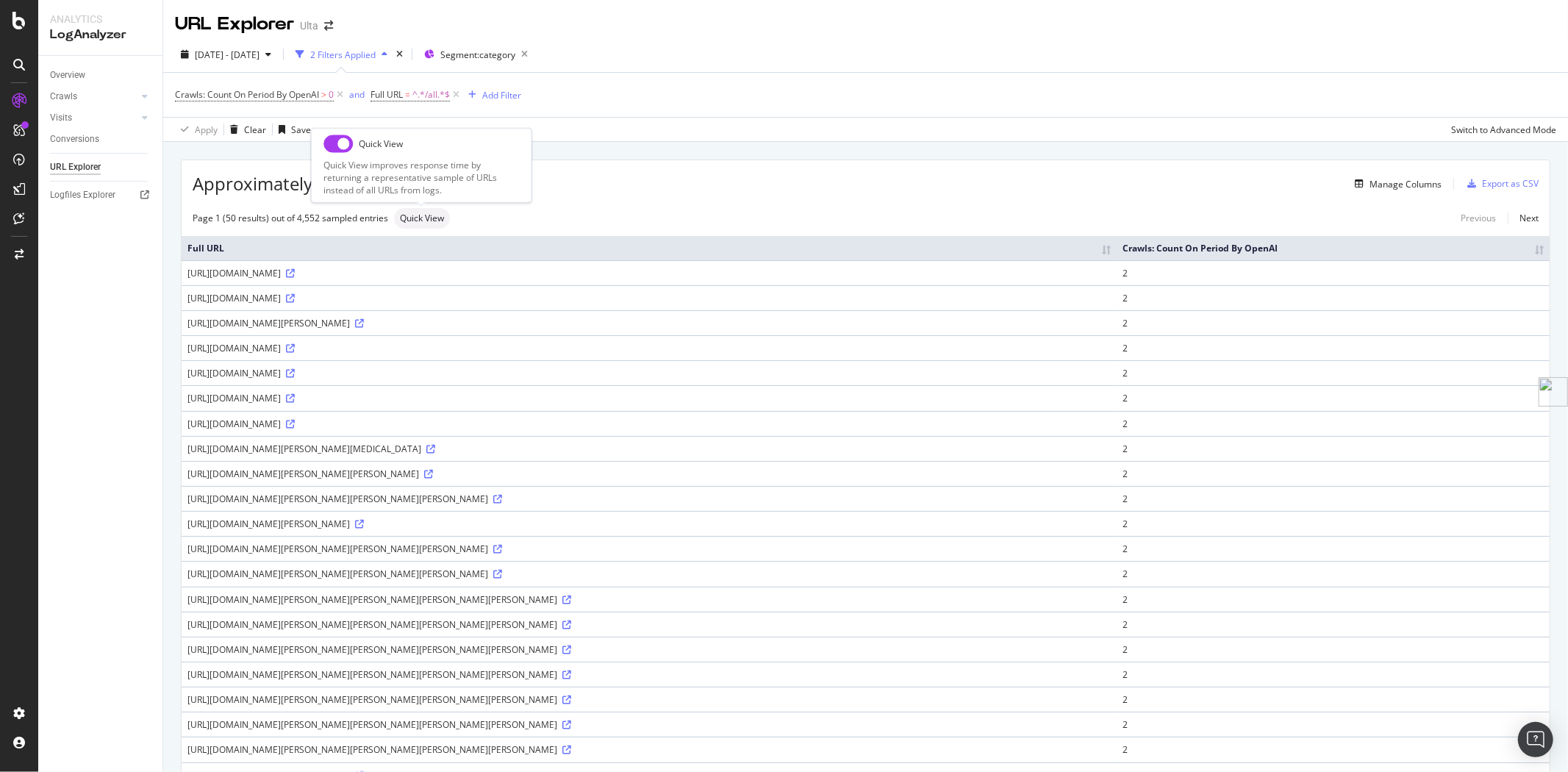
click at [331, 142] on input "checkbox" at bounding box center [338, 144] width 29 height 18
checkbox input "true"
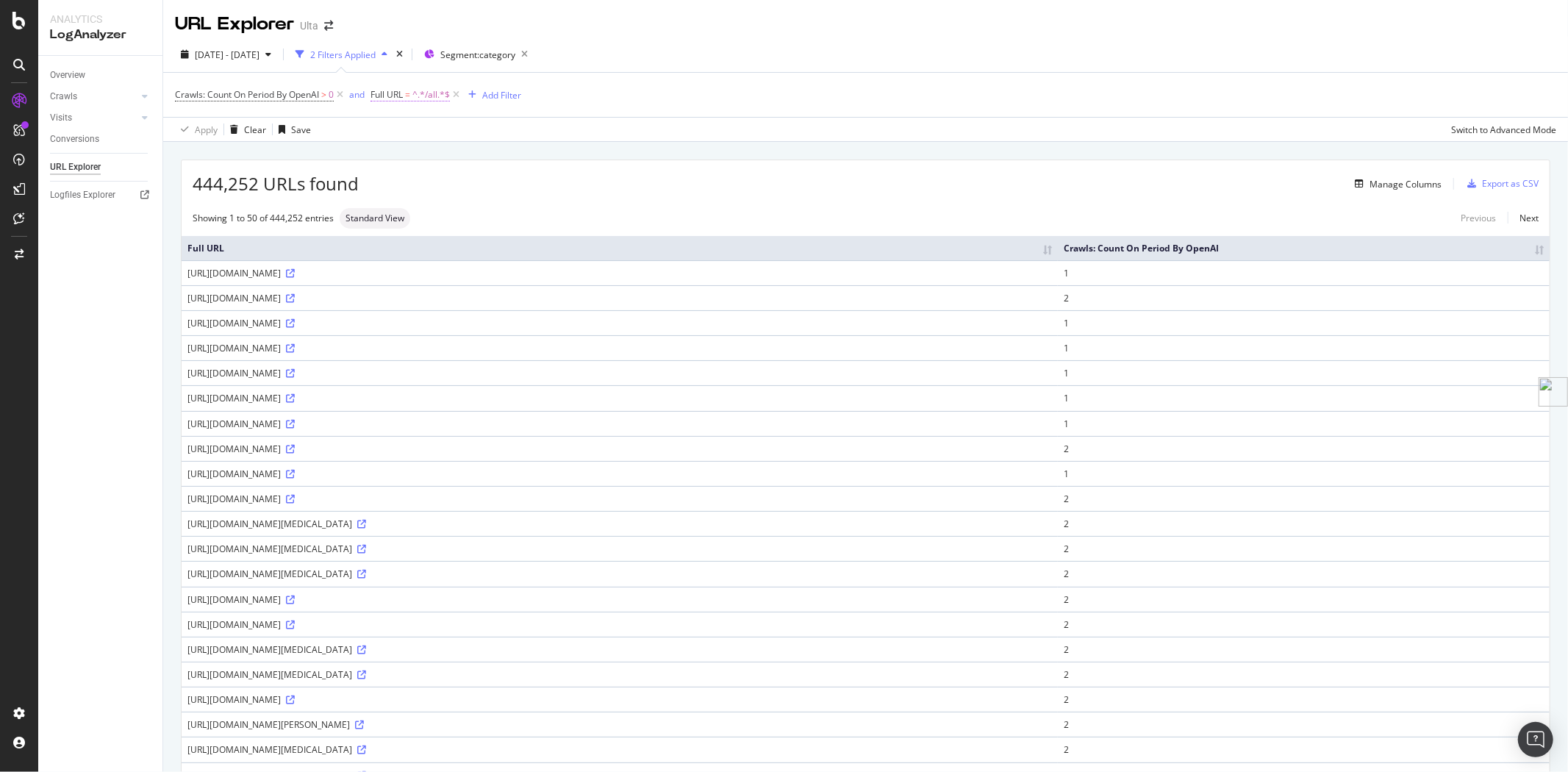
click at [405, 98] on span "Full URL = ^.*/all.*$" at bounding box center [411, 94] width 80 height 13
click at [393, 153] on input "/all" at bounding box center [455, 156] width 139 height 24
click at [391, 153] on input "/all" at bounding box center [455, 156] width 139 height 24
type input "/shop/all"
click at [537, 192] on div "Apply" at bounding box center [536, 188] width 23 height 12
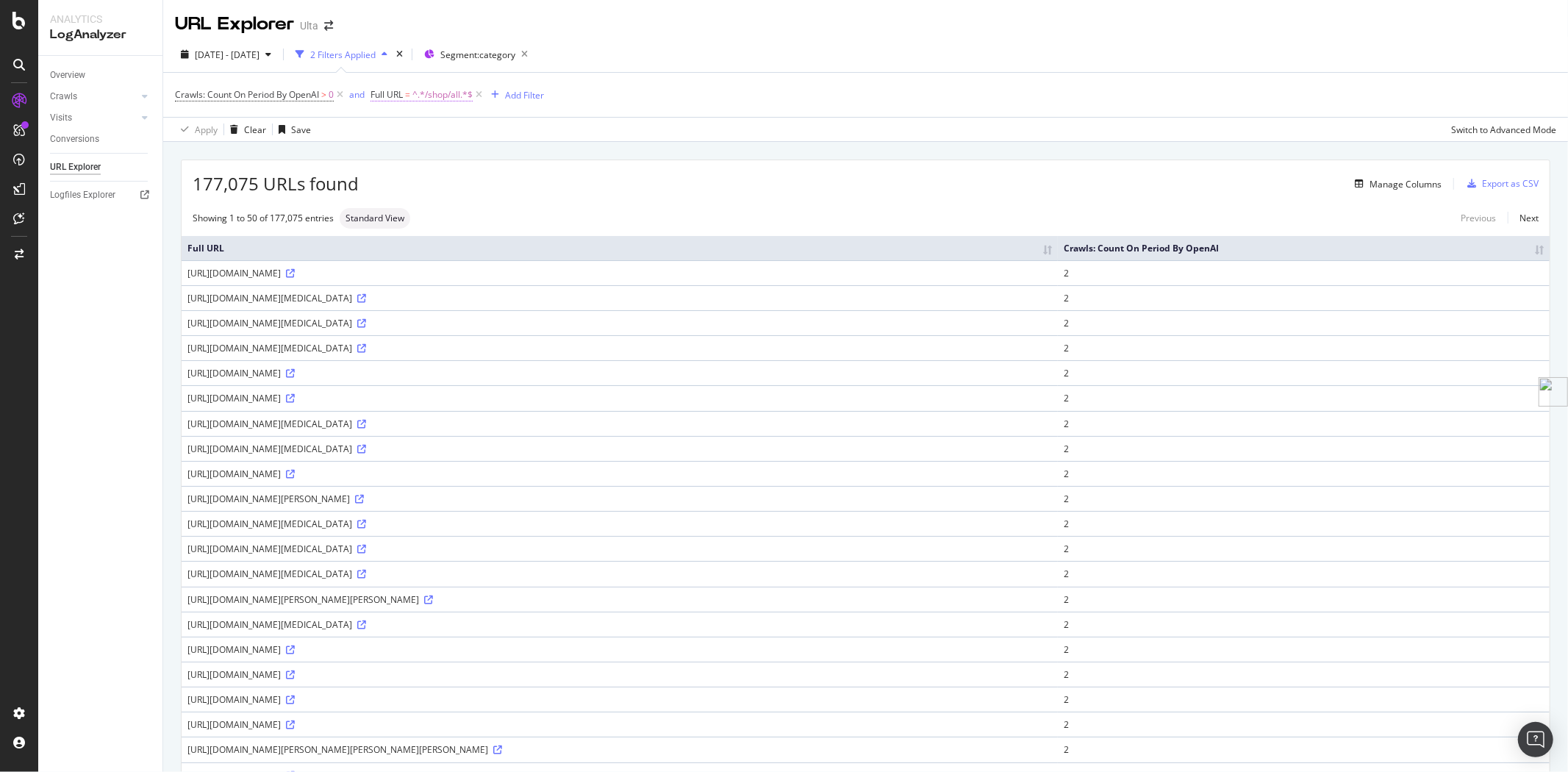
click at [417, 92] on span "^.*/shop/all.*$" at bounding box center [443, 94] width 60 height 20
click at [415, 127] on span "Contains" at bounding box center [404, 130] width 36 height 12
click at [442, 290] on span "Doesn't contain" at bounding box center [425, 295] width 64 height 12
click at [543, 193] on div "Apply" at bounding box center [536, 188] width 23 height 12
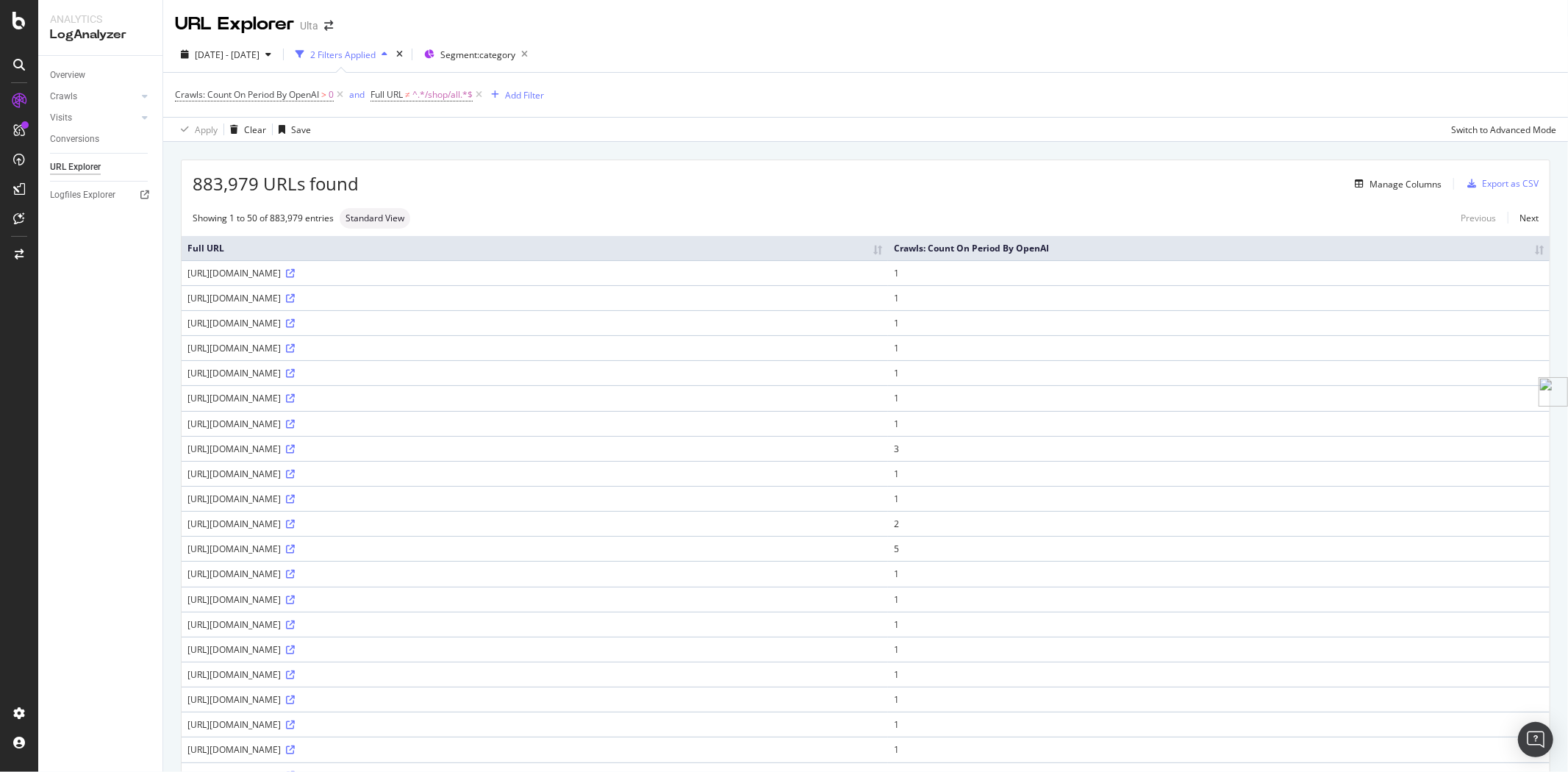
click at [1364, 250] on th "Crawls: Count On Period By OpenAI" at bounding box center [1219, 248] width 662 height 24
click at [1340, 256] on th "Crawls: Count On Period By OpenAI" at bounding box center [1219, 248] width 662 height 24
click at [432, 97] on span "^.*/shop/all.*$" at bounding box center [443, 94] width 60 height 20
click at [416, 131] on span "Doesn't contain" at bounding box center [418, 130] width 64 height 12
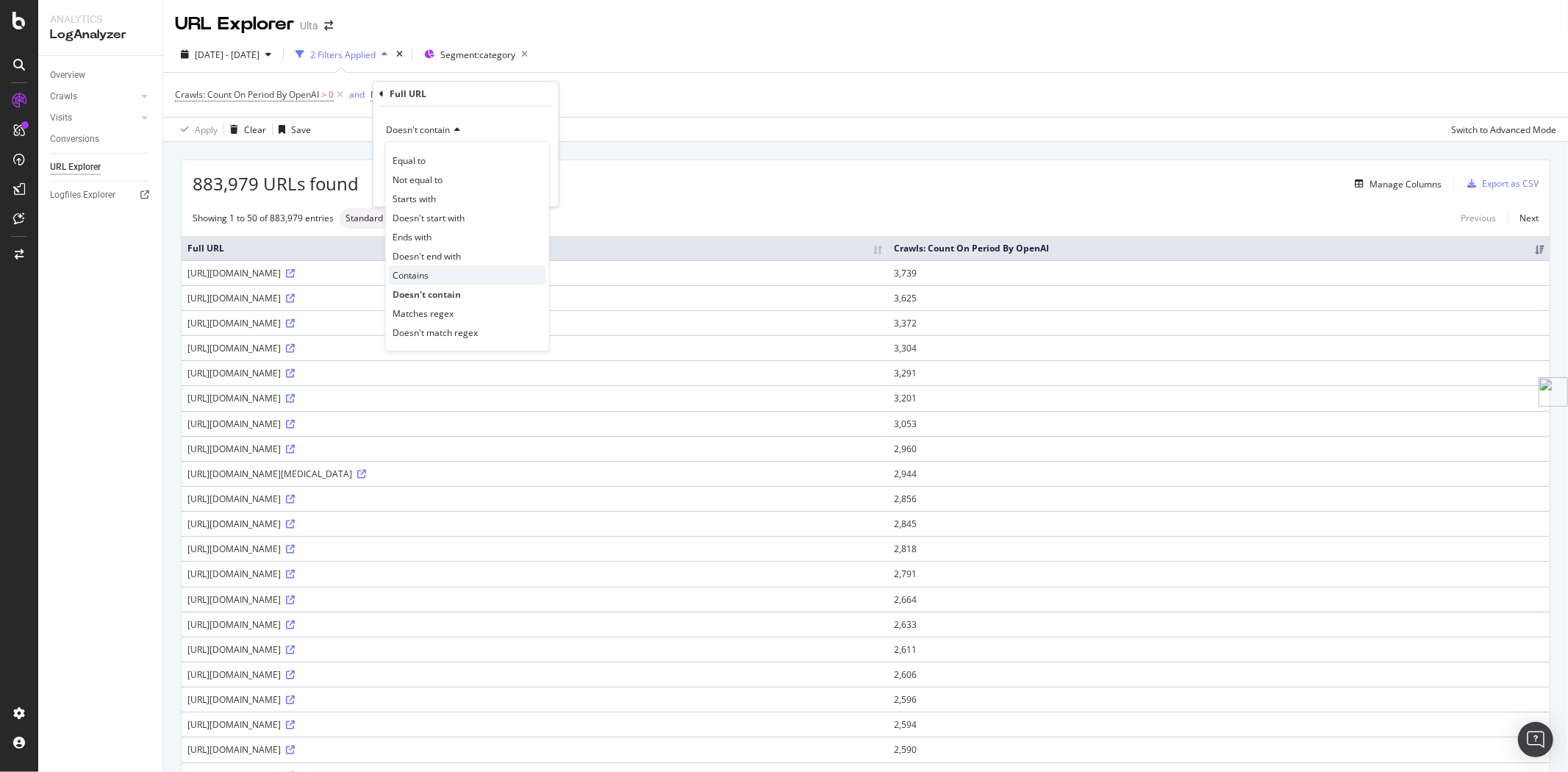
click at [423, 270] on span "Contains" at bounding box center [411, 275] width 36 height 12
click at [525, 189] on div "Apply" at bounding box center [536, 188] width 23 height 12
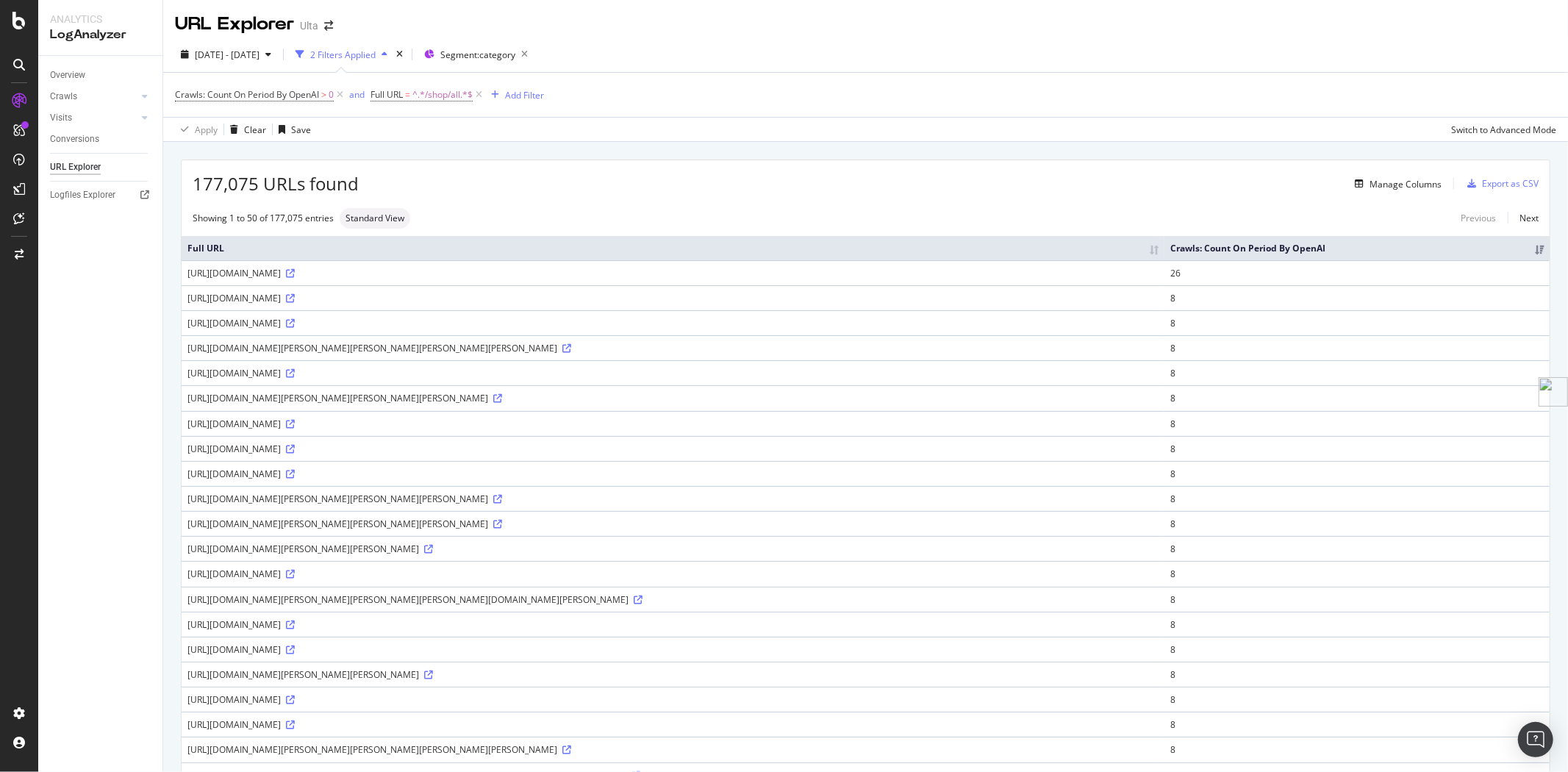
click at [1442, 260] on th "Crawls: Count On Period By OpenAI" at bounding box center [1357, 248] width 385 height 24
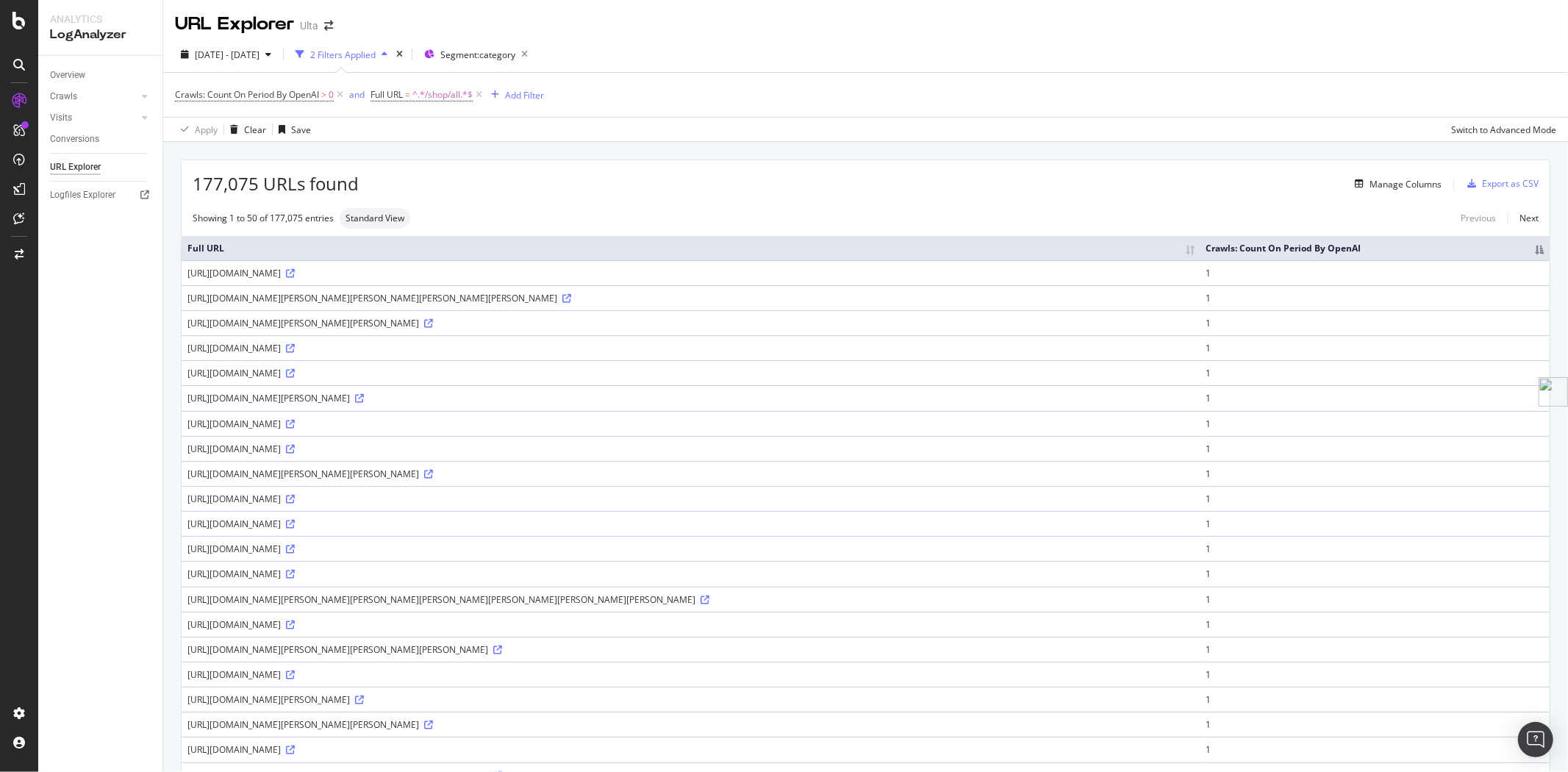
click at [1442, 260] on th "Crawls: Count On Period By OpenAI" at bounding box center [1376, 248] width 349 height 24
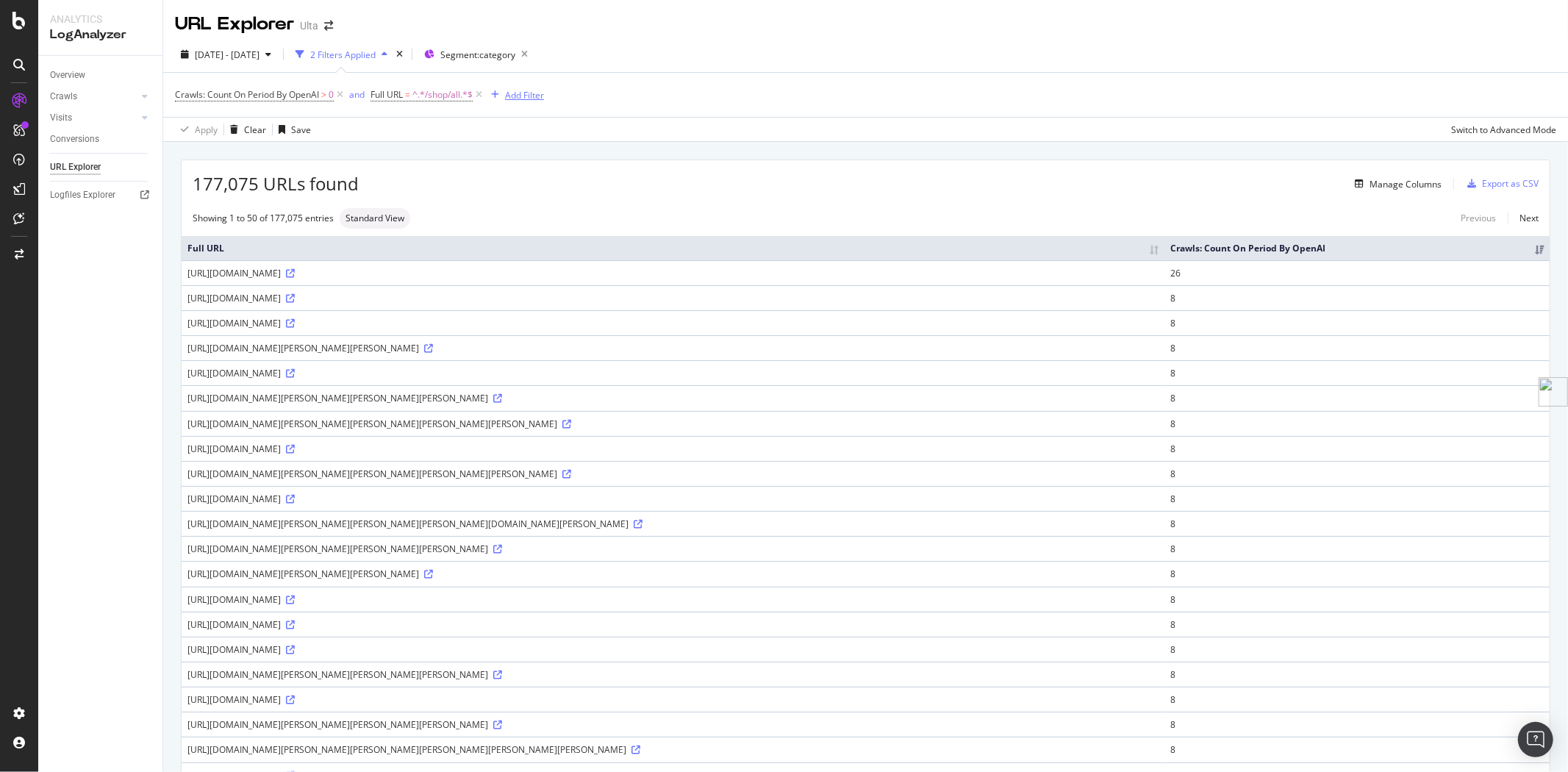
click at [526, 96] on div "Add Filter" at bounding box center [524, 95] width 39 height 12
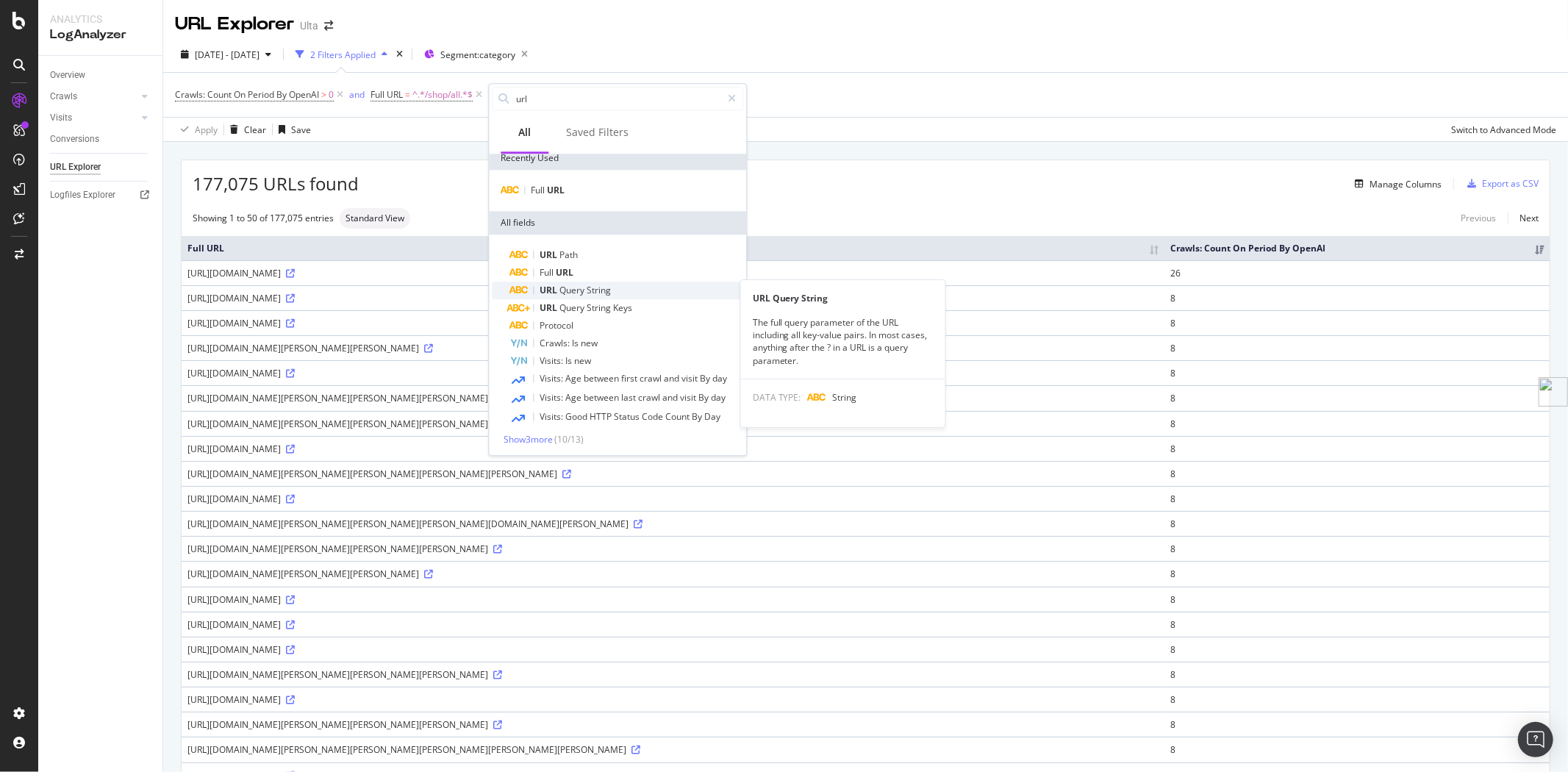
scroll to position [9, 0]
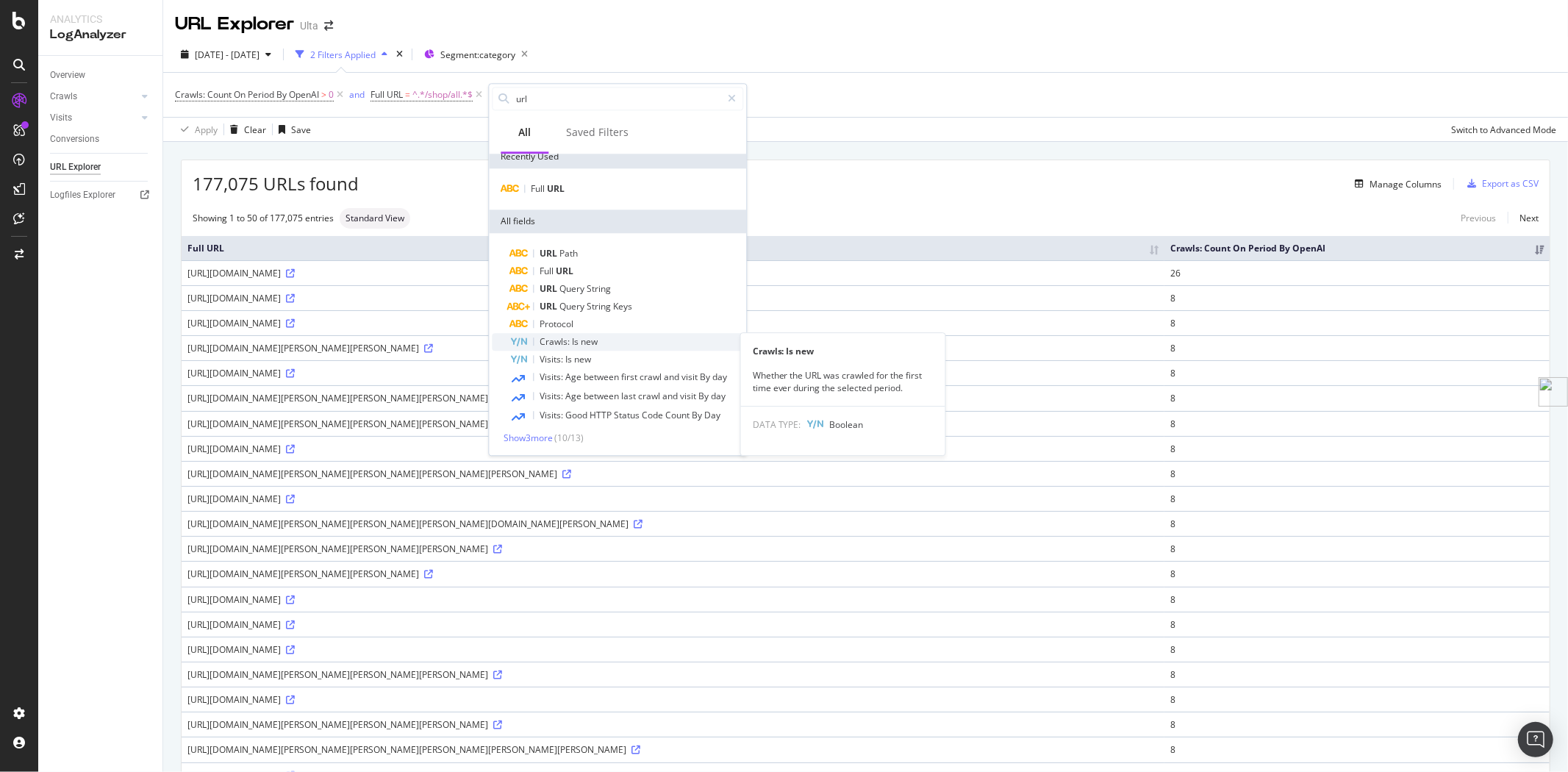
click at [616, 343] on div "Crawls: Is new" at bounding box center [626, 342] width 234 height 18
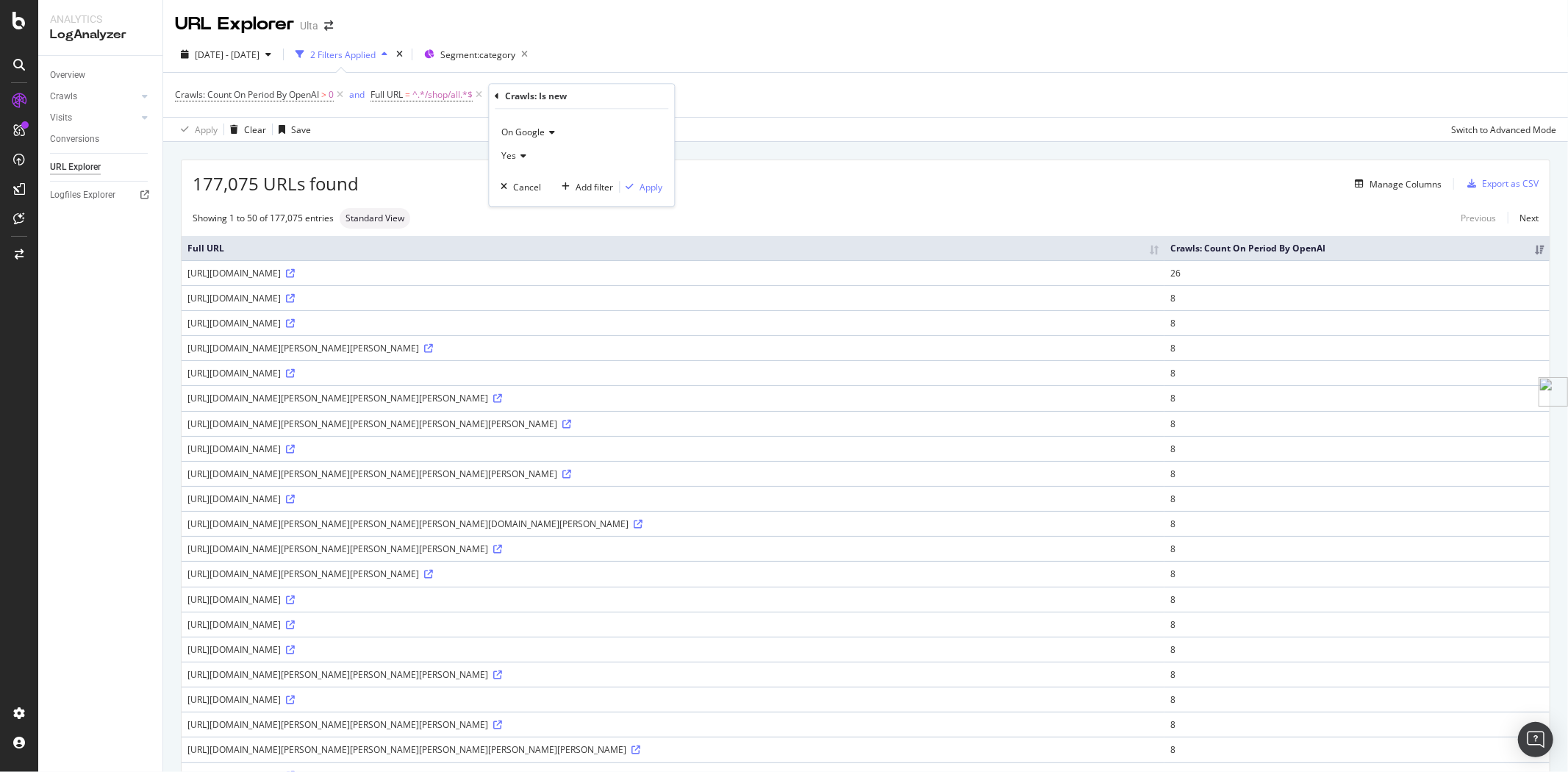
click at [553, 130] on icon at bounding box center [550, 132] width 11 height 9
click at [553, 206] on div "On OpenAI" at bounding box center [583, 201] width 157 height 20
click at [645, 187] on div "Apply" at bounding box center [651, 187] width 23 height 12
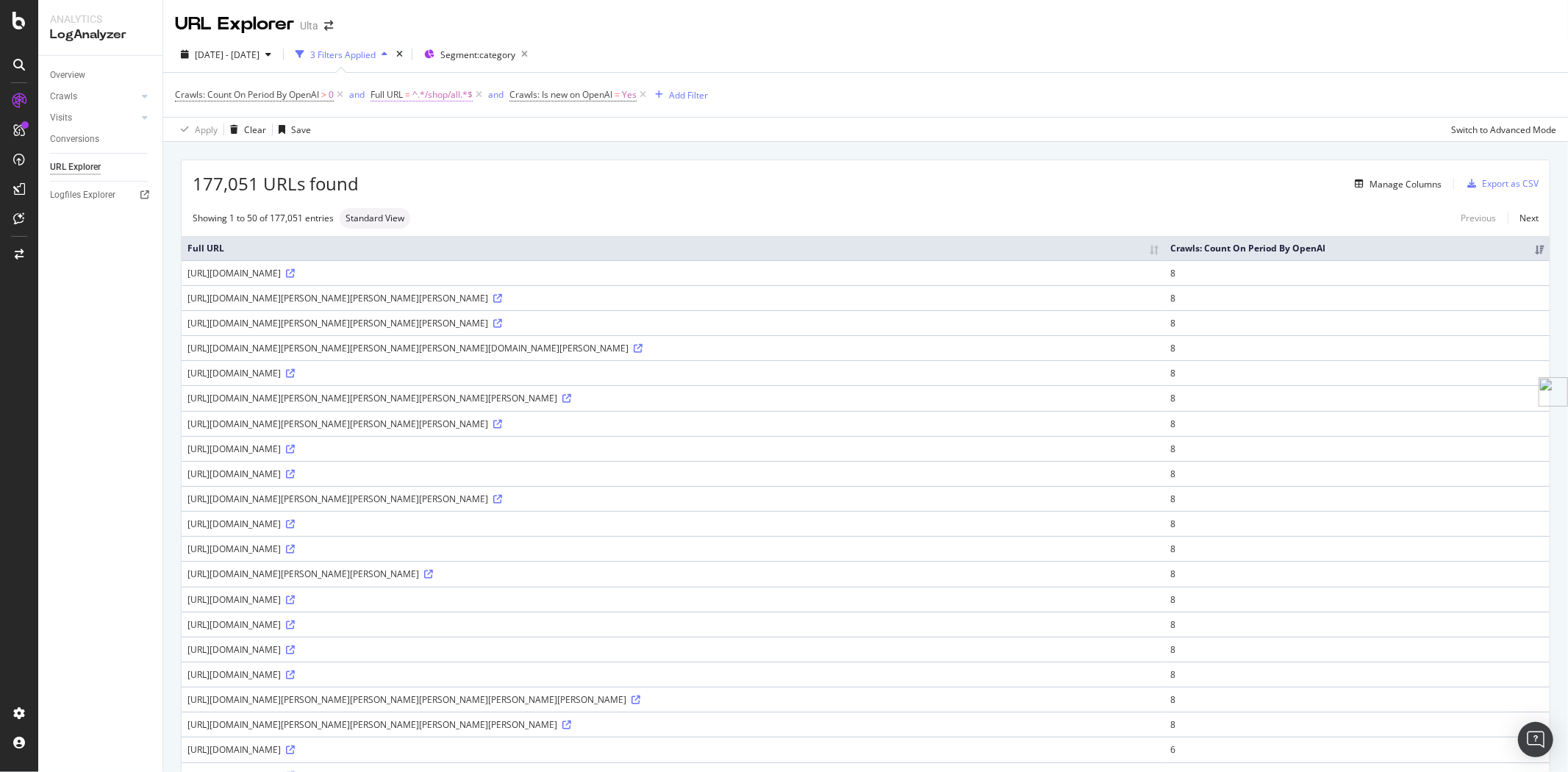
click at [437, 96] on span "^.*/shop/all.*$" at bounding box center [443, 94] width 60 height 20
click at [419, 131] on span "Contains" at bounding box center [404, 130] width 36 height 12
click at [458, 290] on div "Doesn't contain" at bounding box center [466, 295] width 157 height 20
click at [527, 192] on div "Apply" at bounding box center [536, 188] width 23 height 12
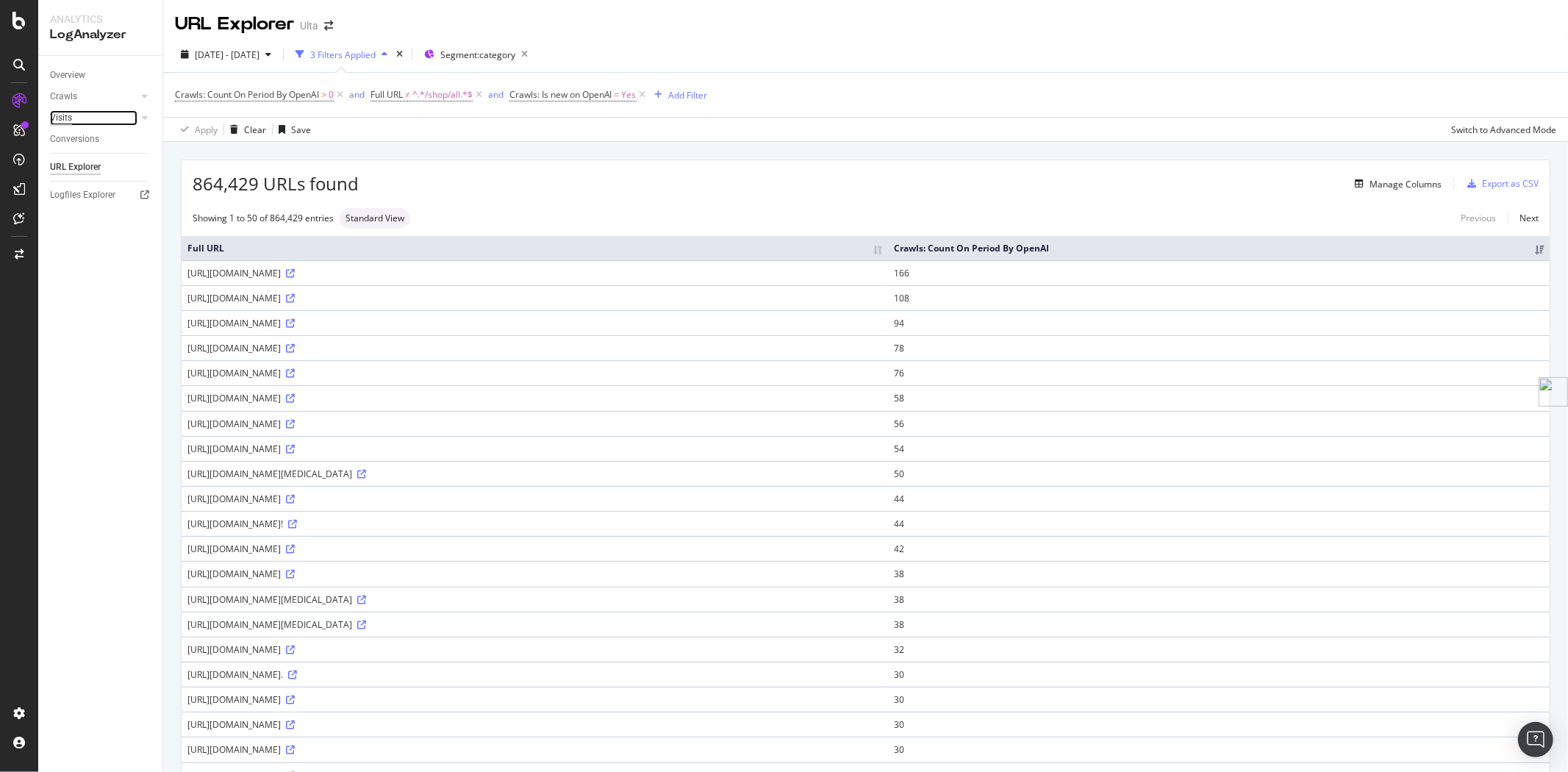
click at [62, 122] on div "Visits" at bounding box center [60, 117] width 22 height 15
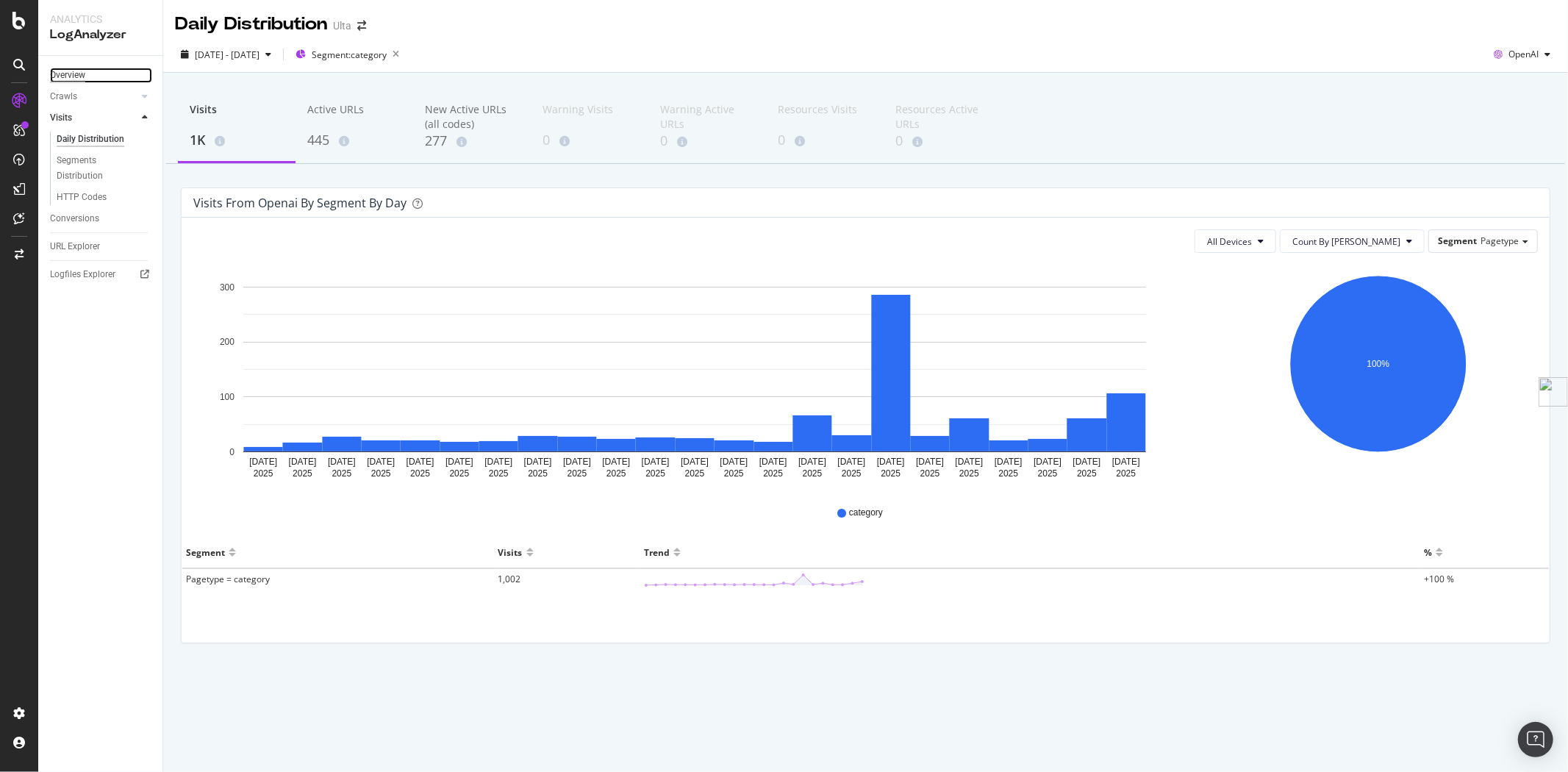
click at [80, 75] on div "Overview" at bounding box center [67, 75] width 35 height 15
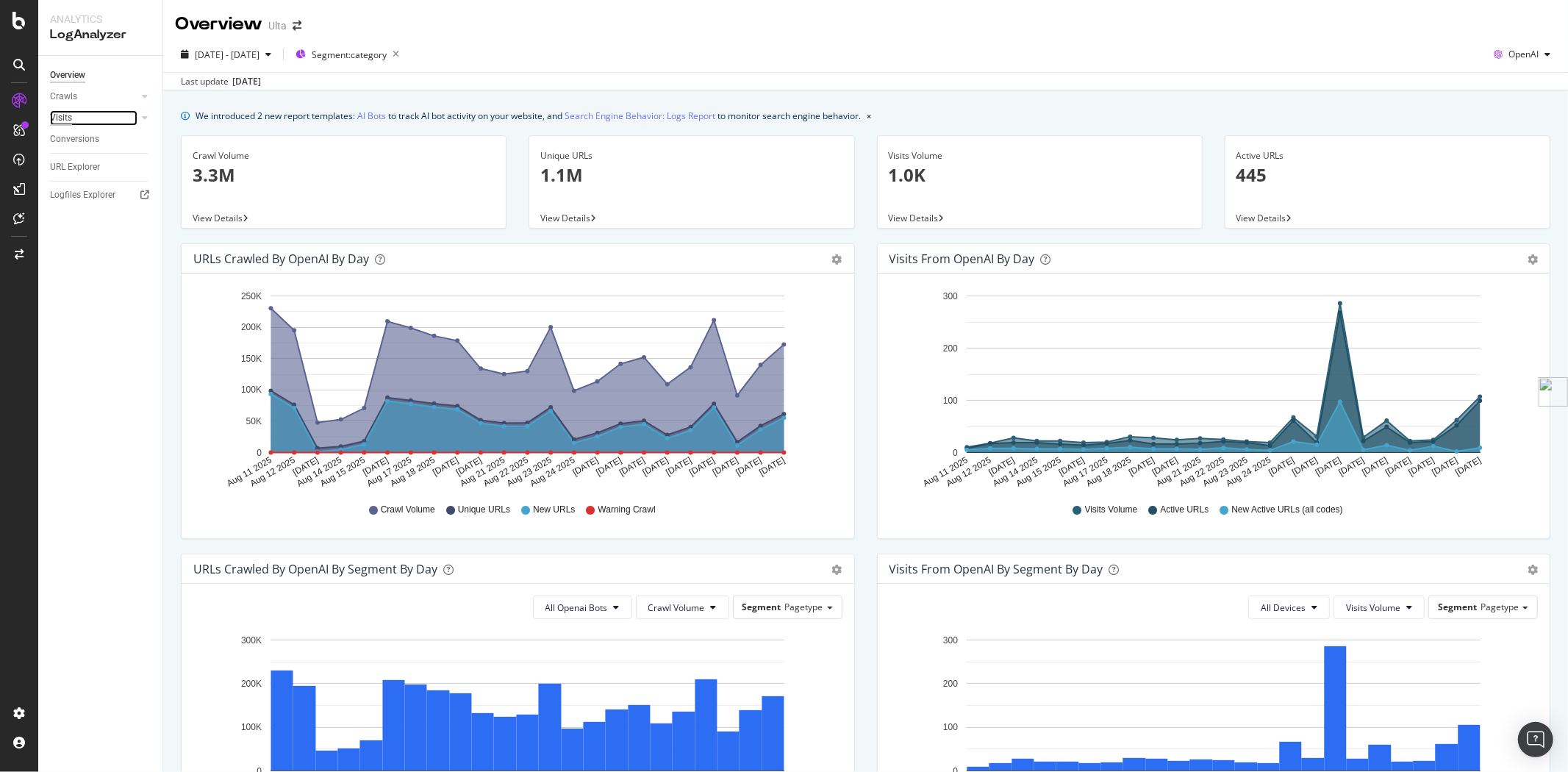
click at [67, 120] on div "Visits" at bounding box center [60, 117] width 22 height 15
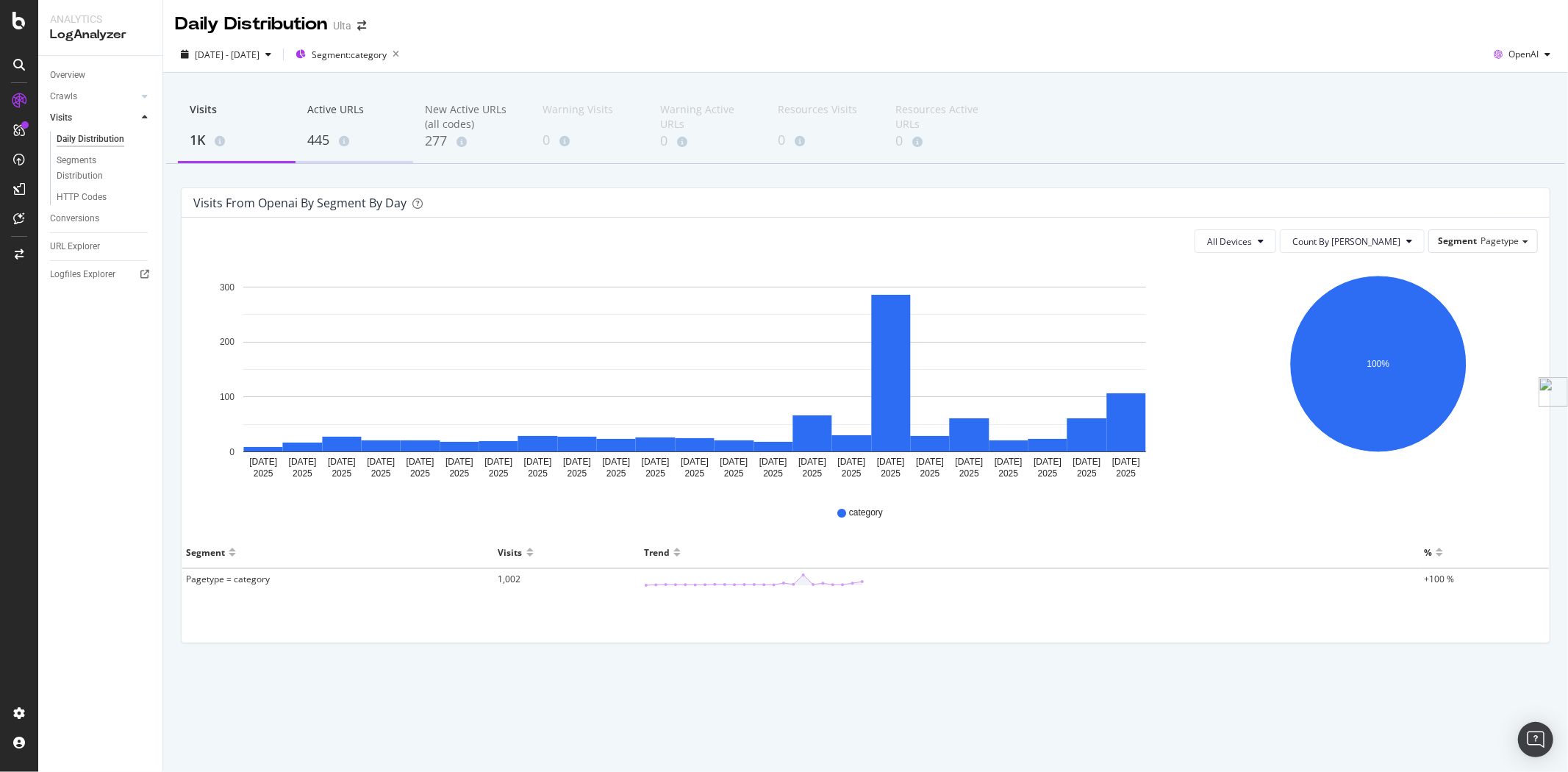
click at [309, 145] on div "445" at bounding box center [354, 141] width 94 height 20
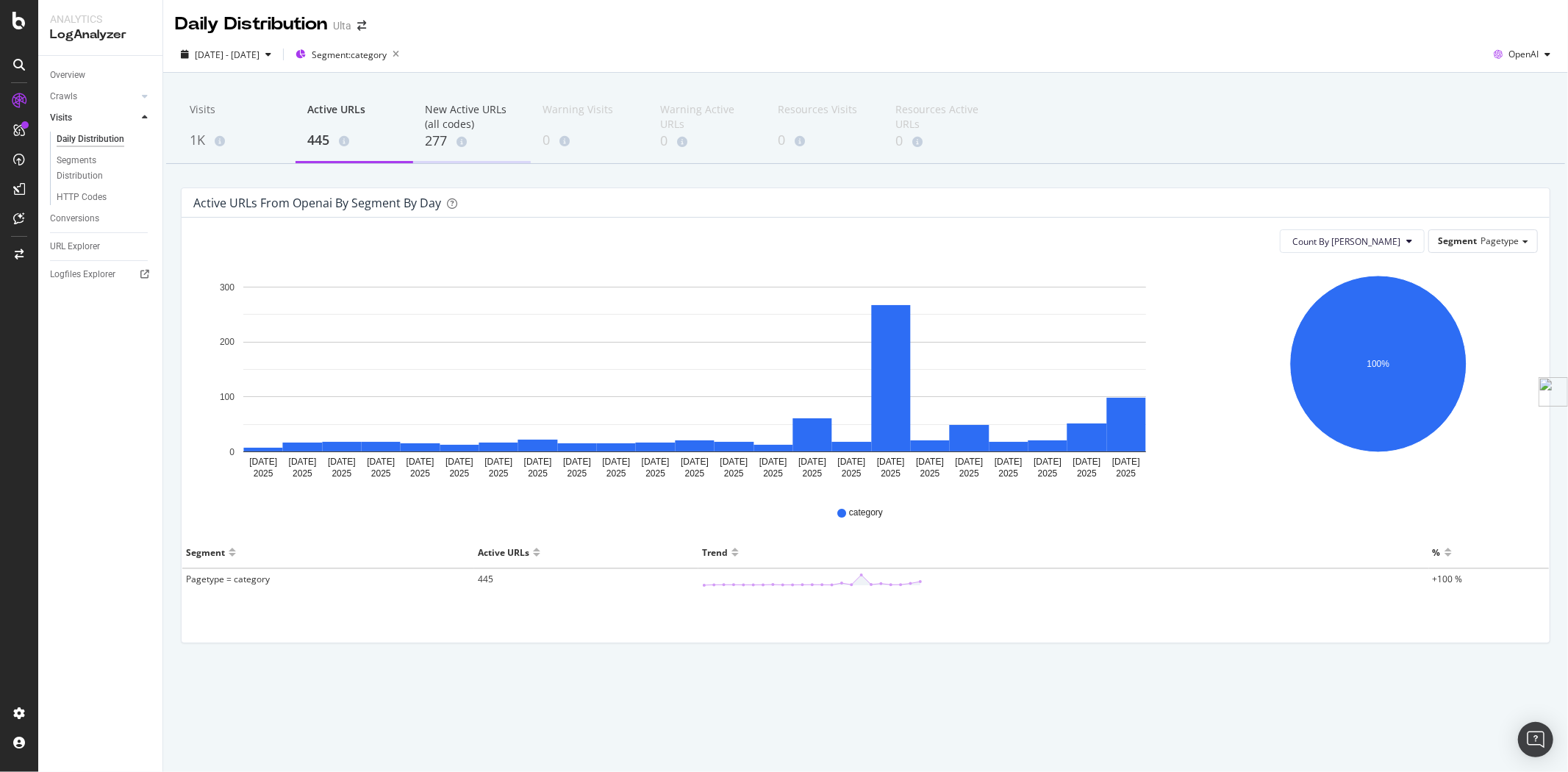
click at [427, 147] on div "277" at bounding box center [472, 141] width 94 height 20
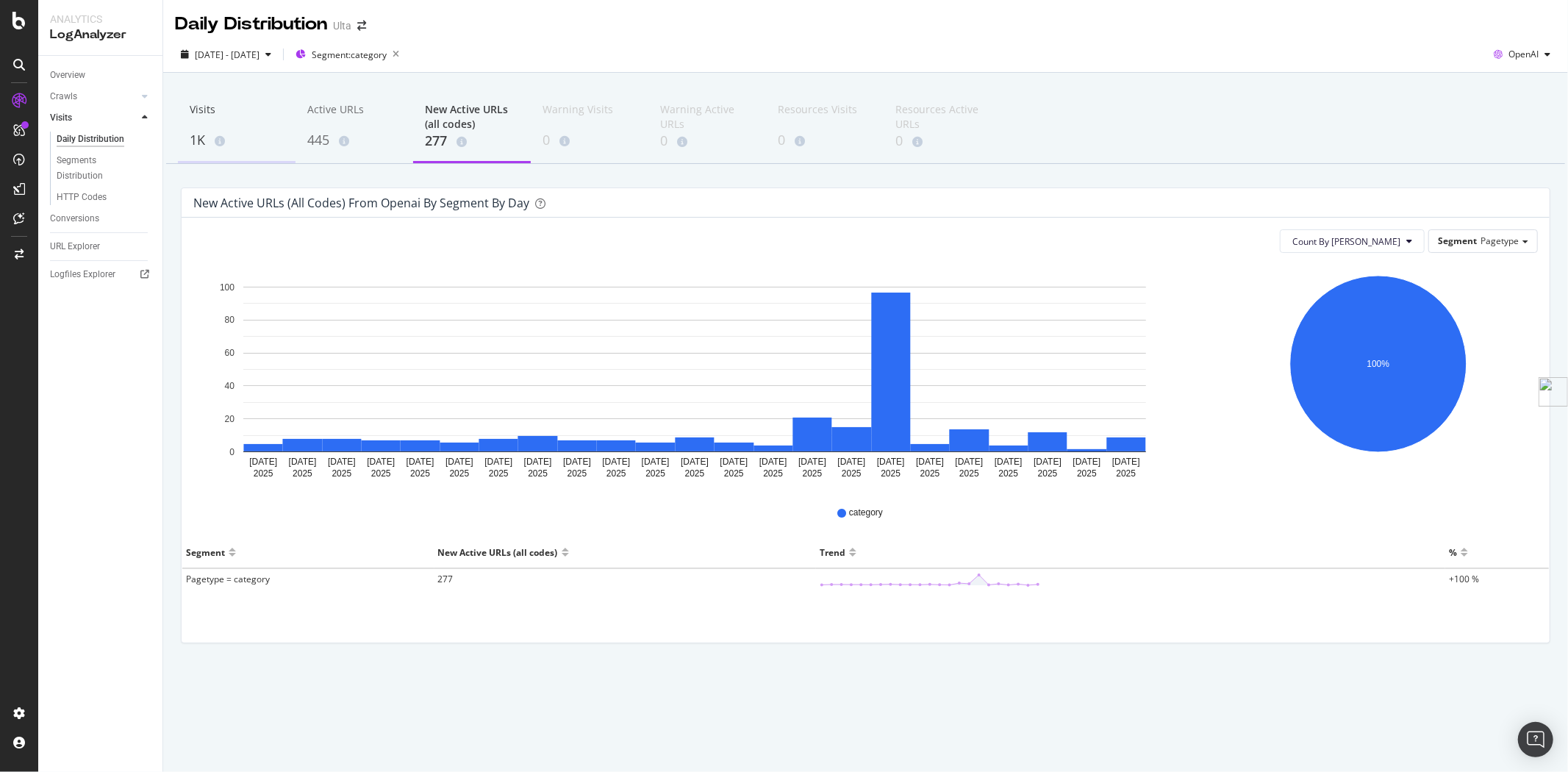
click at [202, 140] on div "1K" at bounding box center [237, 141] width 94 height 20
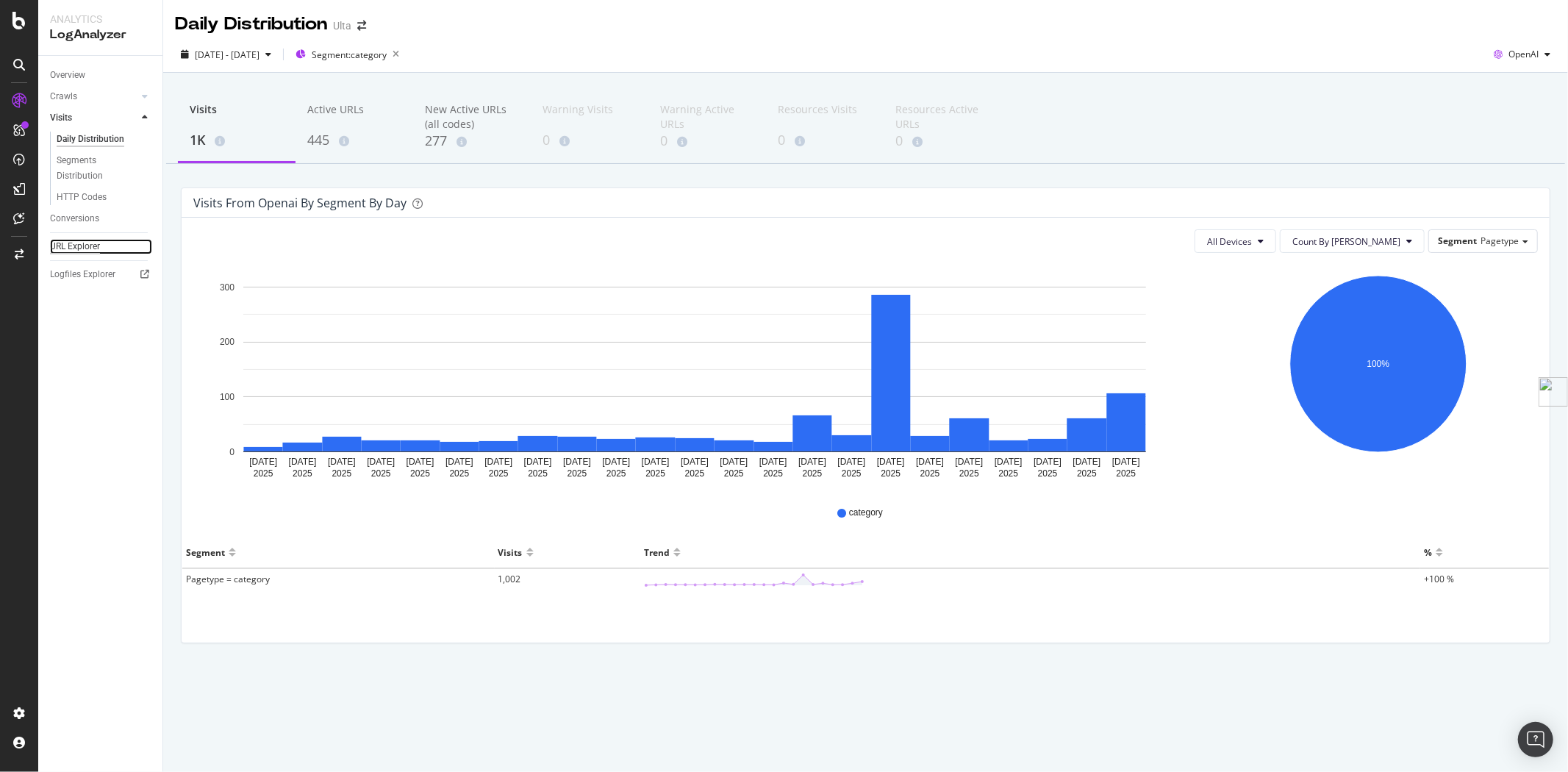
click at [82, 247] on div "URL Explorer" at bounding box center [74, 246] width 50 height 15
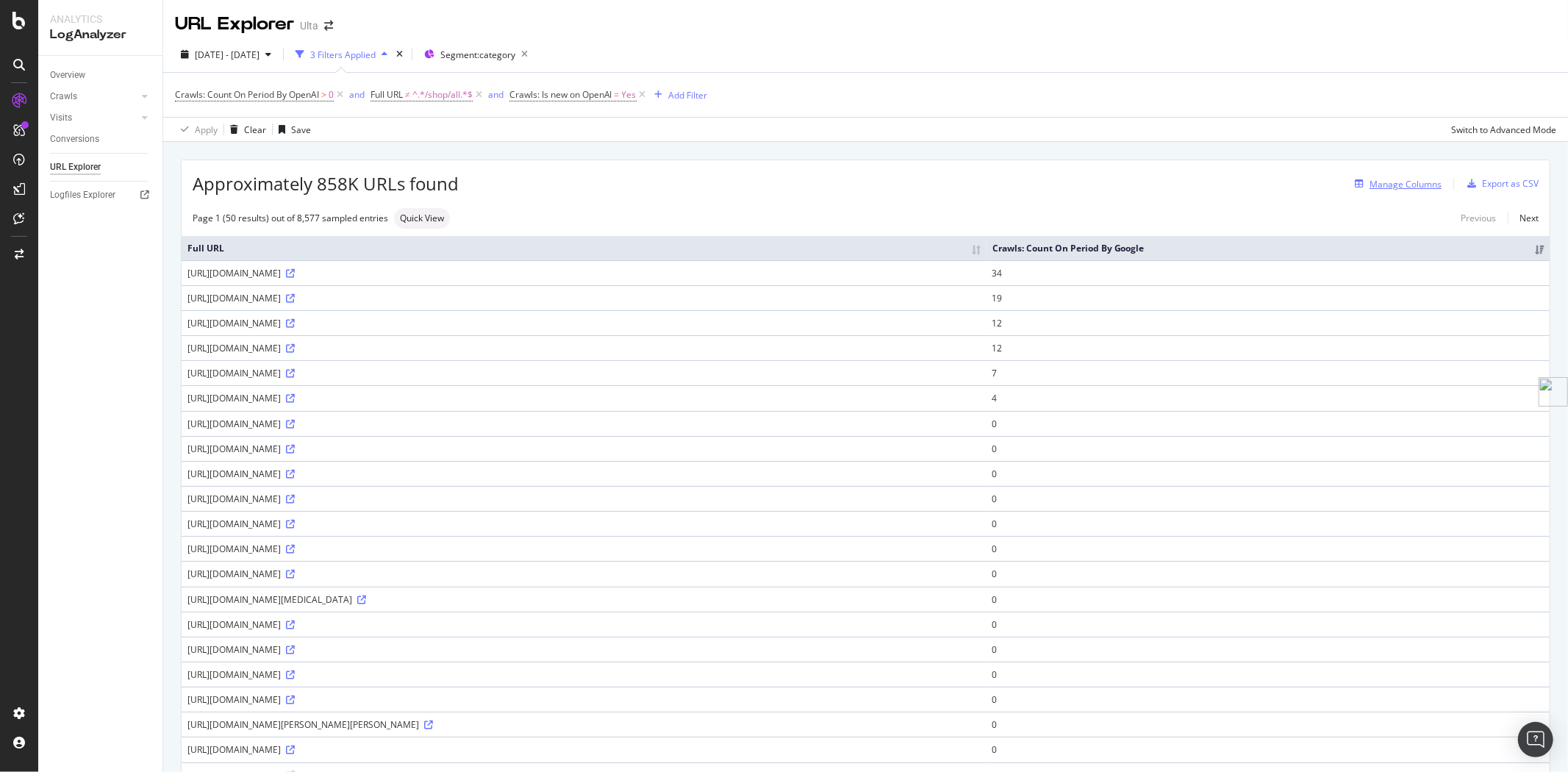
click at [1379, 192] on div "Manage Columns" at bounding box center [1395, 184] width 92 height 16
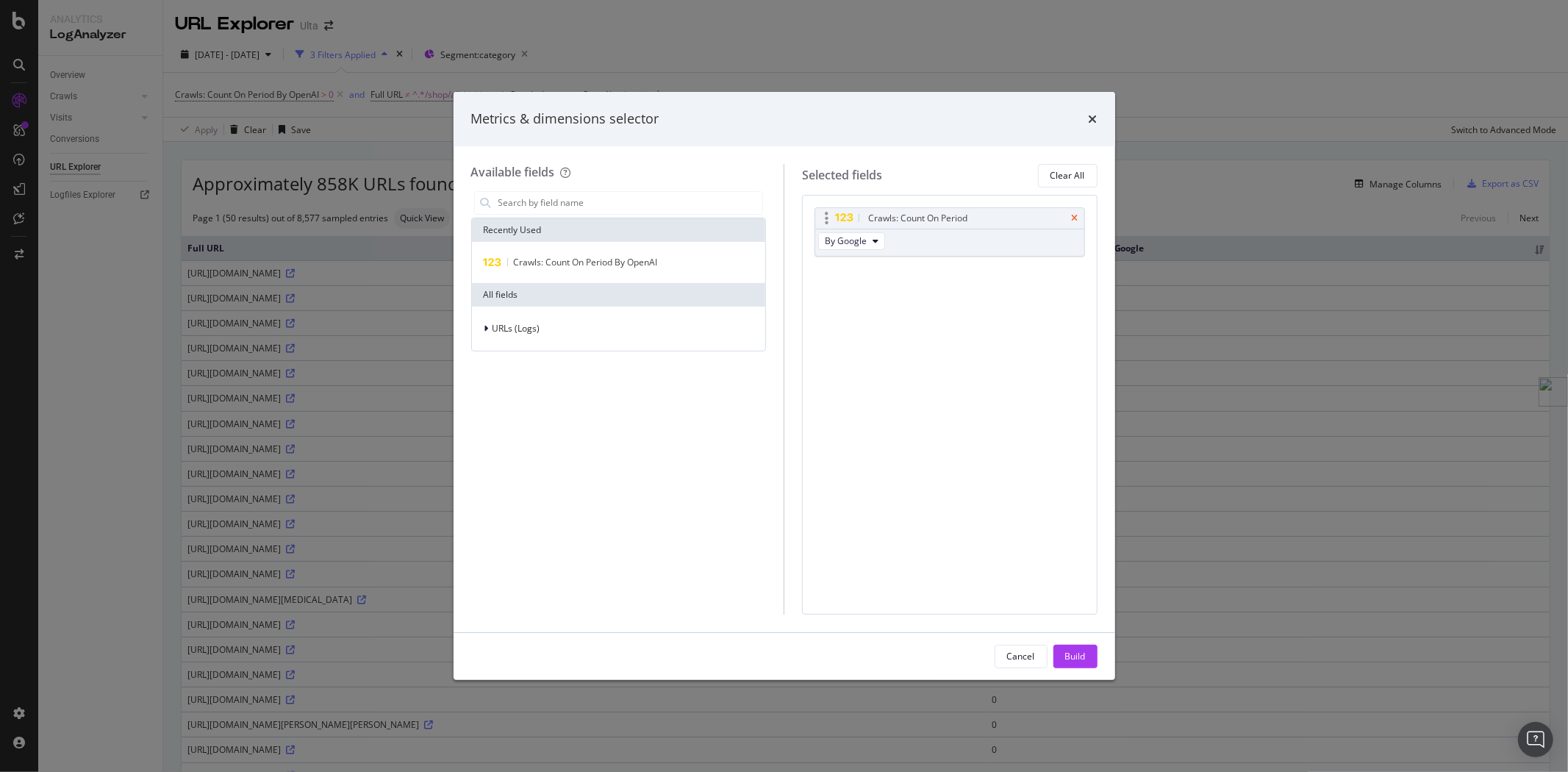
click at [1077, 221] on icon "times" at bounding box center [1075, 218] width 6 height 9
click at [623, 204] on input "modal" at bounding box center [630, 202] width 266 height 22
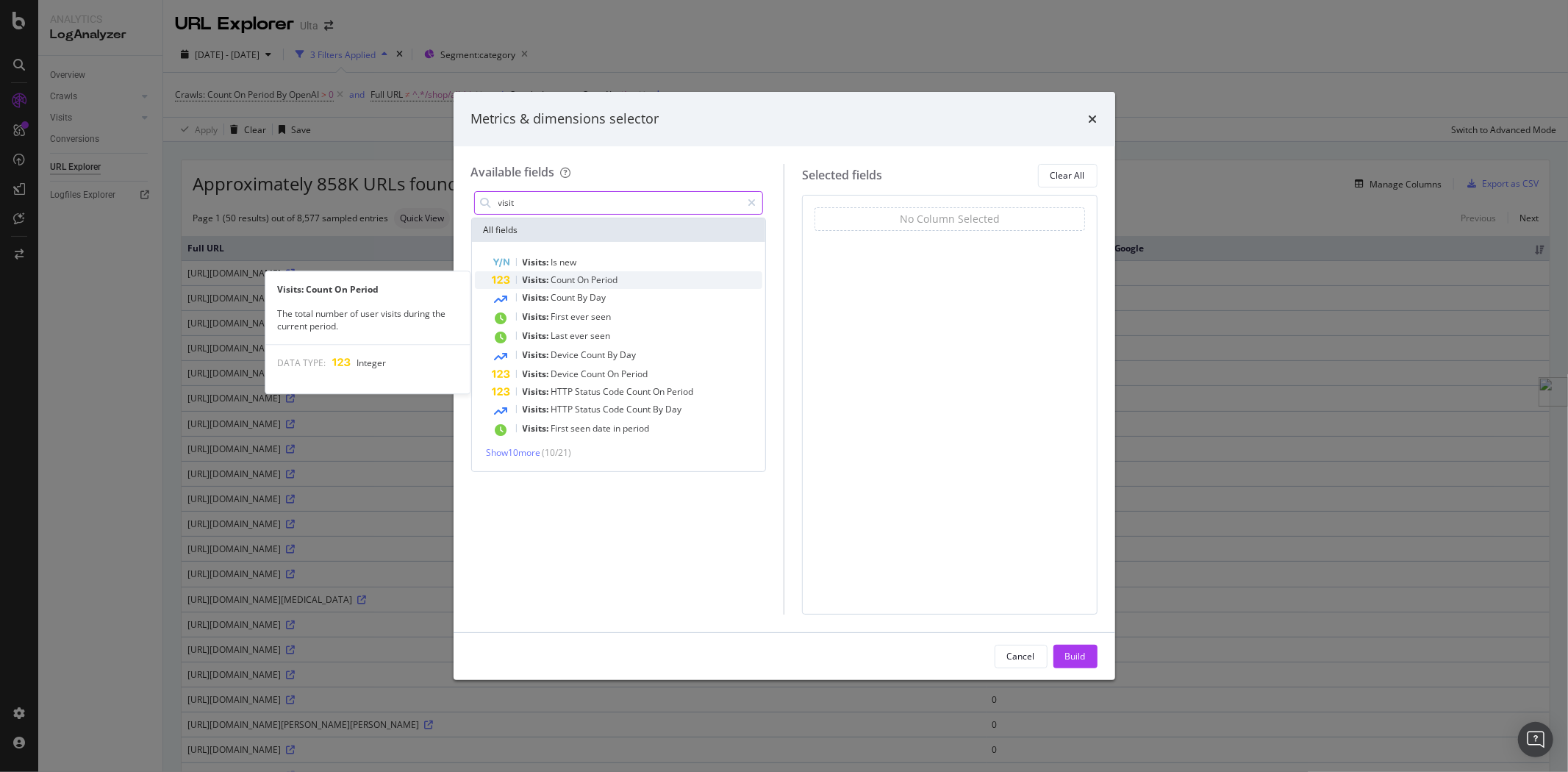
type input "visit"
click at [618, 282] on span "Period" at bounding box center [605, 280] width 27 height 12
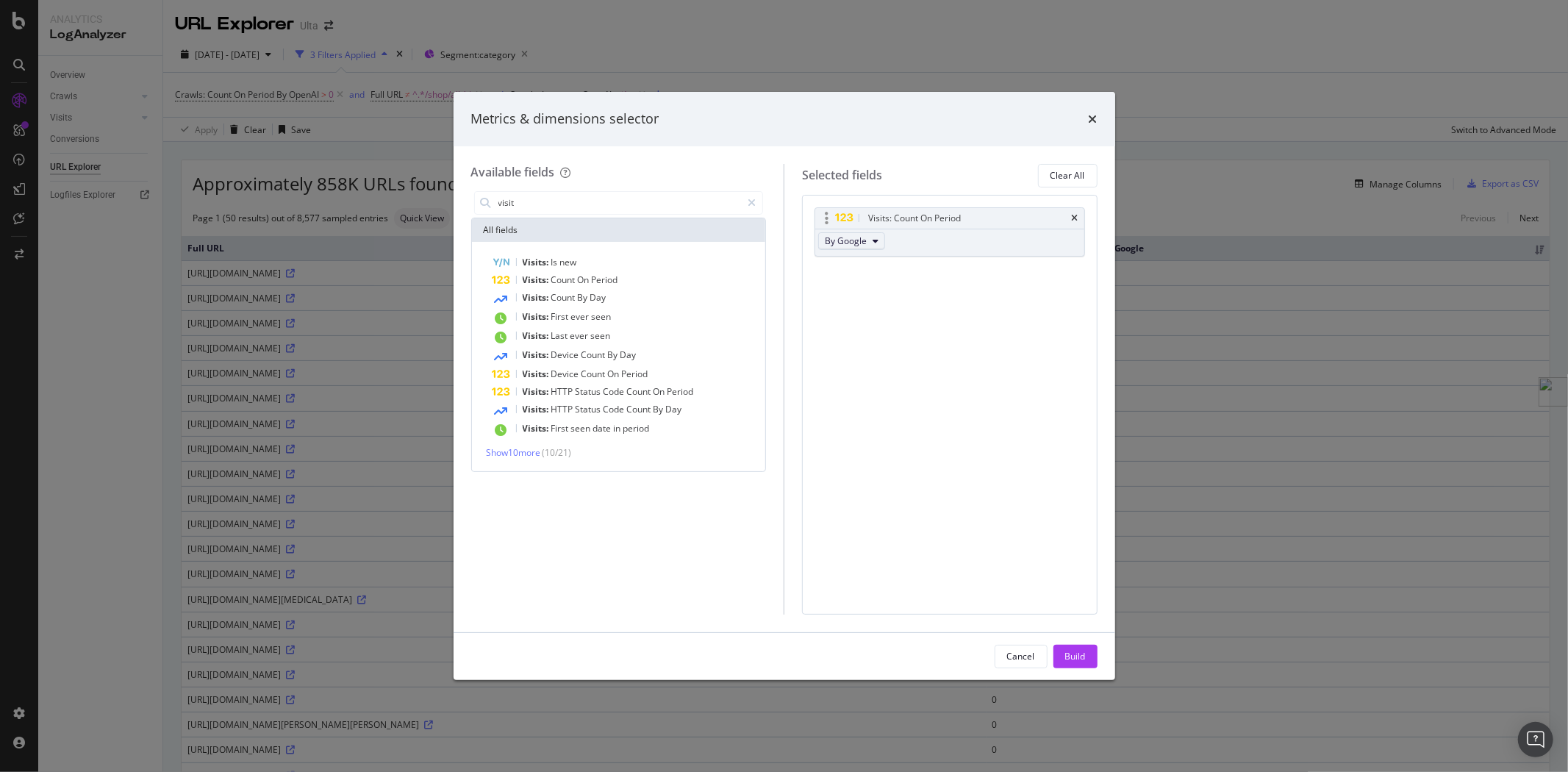
click at [843, 244] on span "By Google" at bounding box center [845, 240] width 42 height 12
click at [845, 324] on span "By OpenAI" at bounding box center [872, 322] width 82 height 13
click at [1084, 656] on div "Build" at bounding box center [1075, 657] width 20 height 12
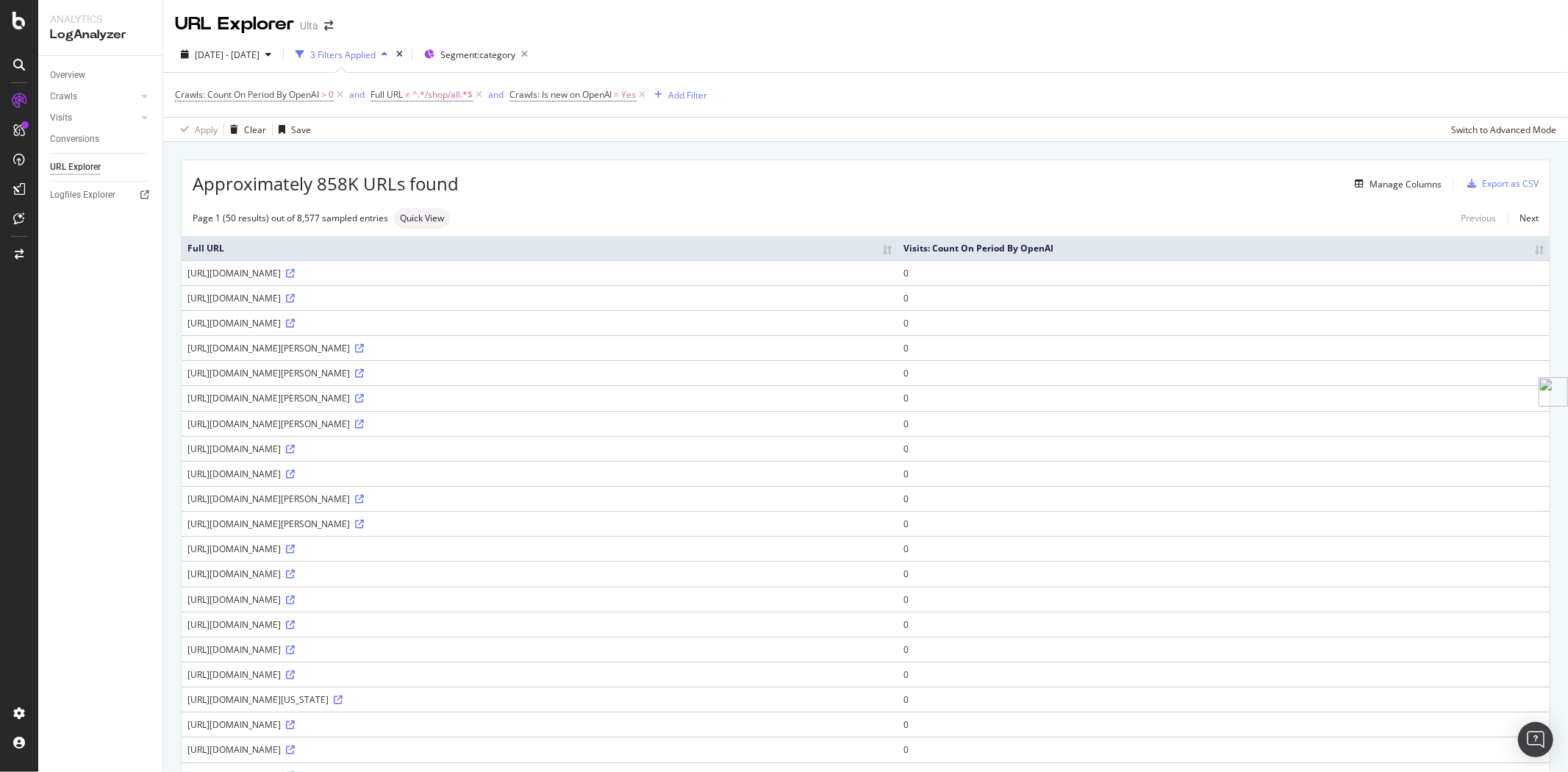
click at [1324, 250] on th "Visits: Count On Period By OpenAI" at bounding box center [1223, 248] width 652 height 24
click at [233, 92] on span "Crawls: Count On Period By OpenAI" at bounding box center [247, 94] width 144 height 12
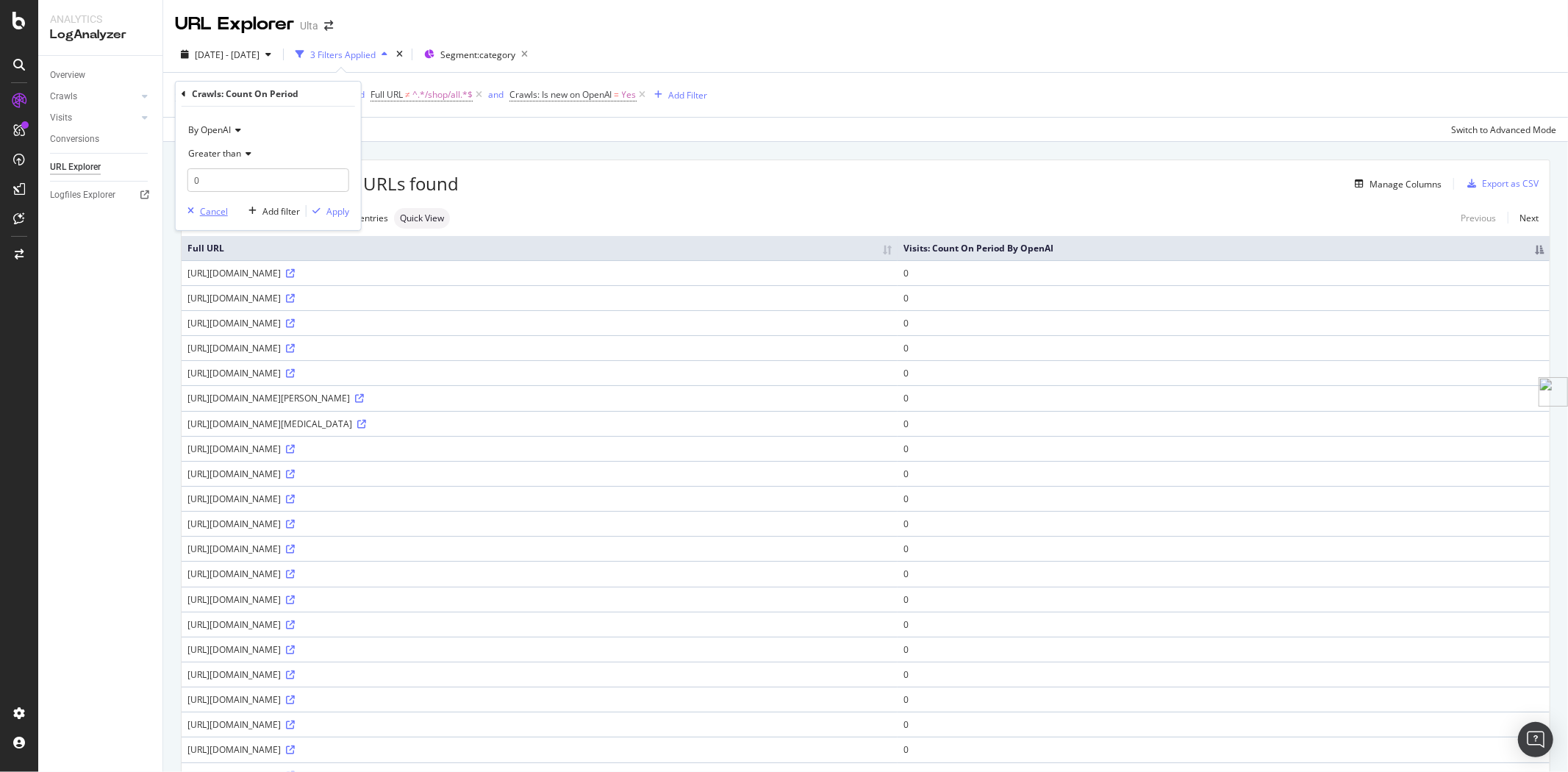
click at [208, 209] on div "Cancel" at bounding box center [213, 211] width 27 height 12
click at [340, 92] on icon at bounding box center [340, 95] width 12 height 15
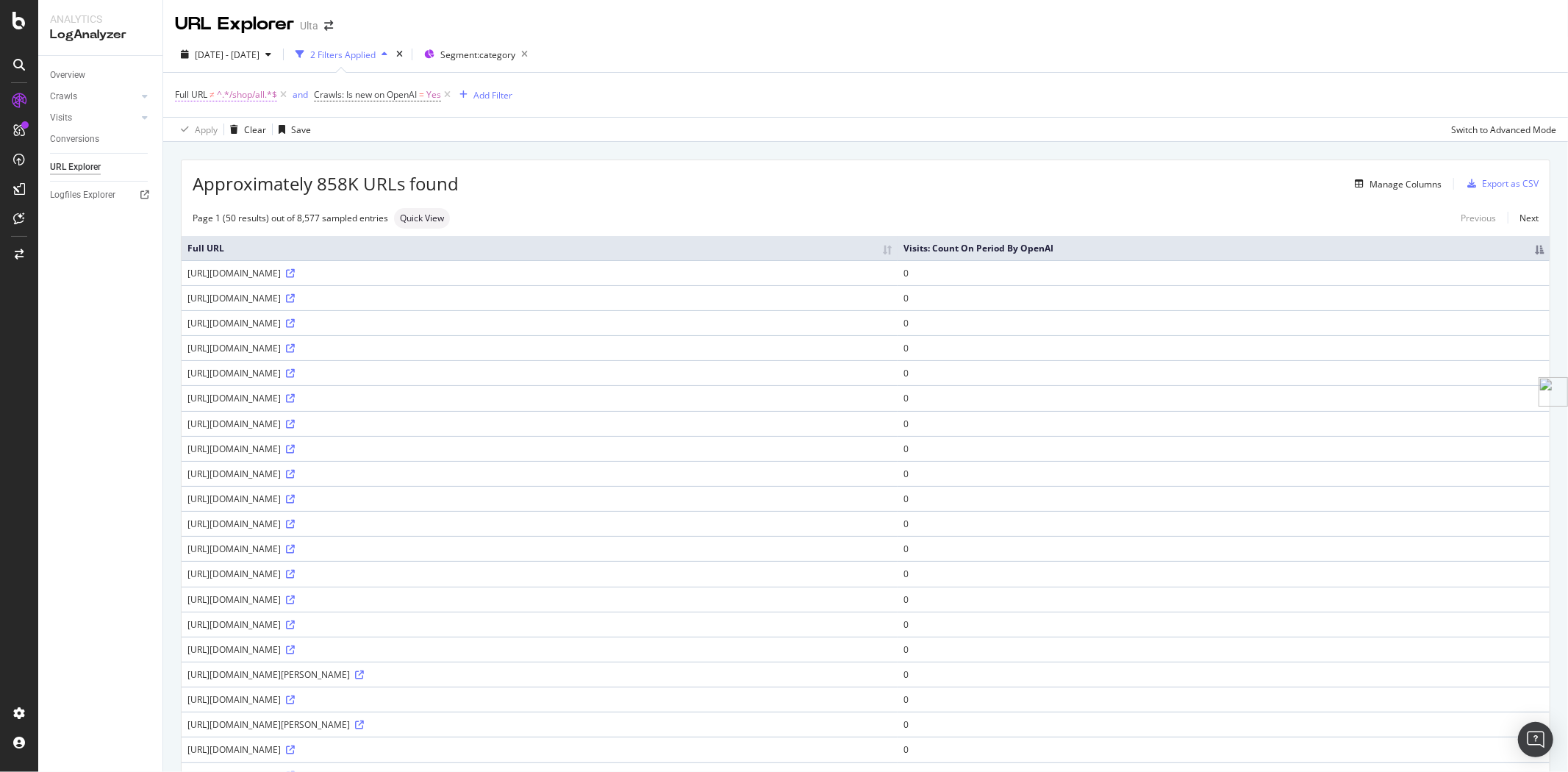
click at [225, 93] on span "^.*/shop/all.*$" at bounding box center [247, 94] width 60 height 20
click at [234, 127] on span "Doesn't contain" at bounding box center [220, 130] width 64 height 12
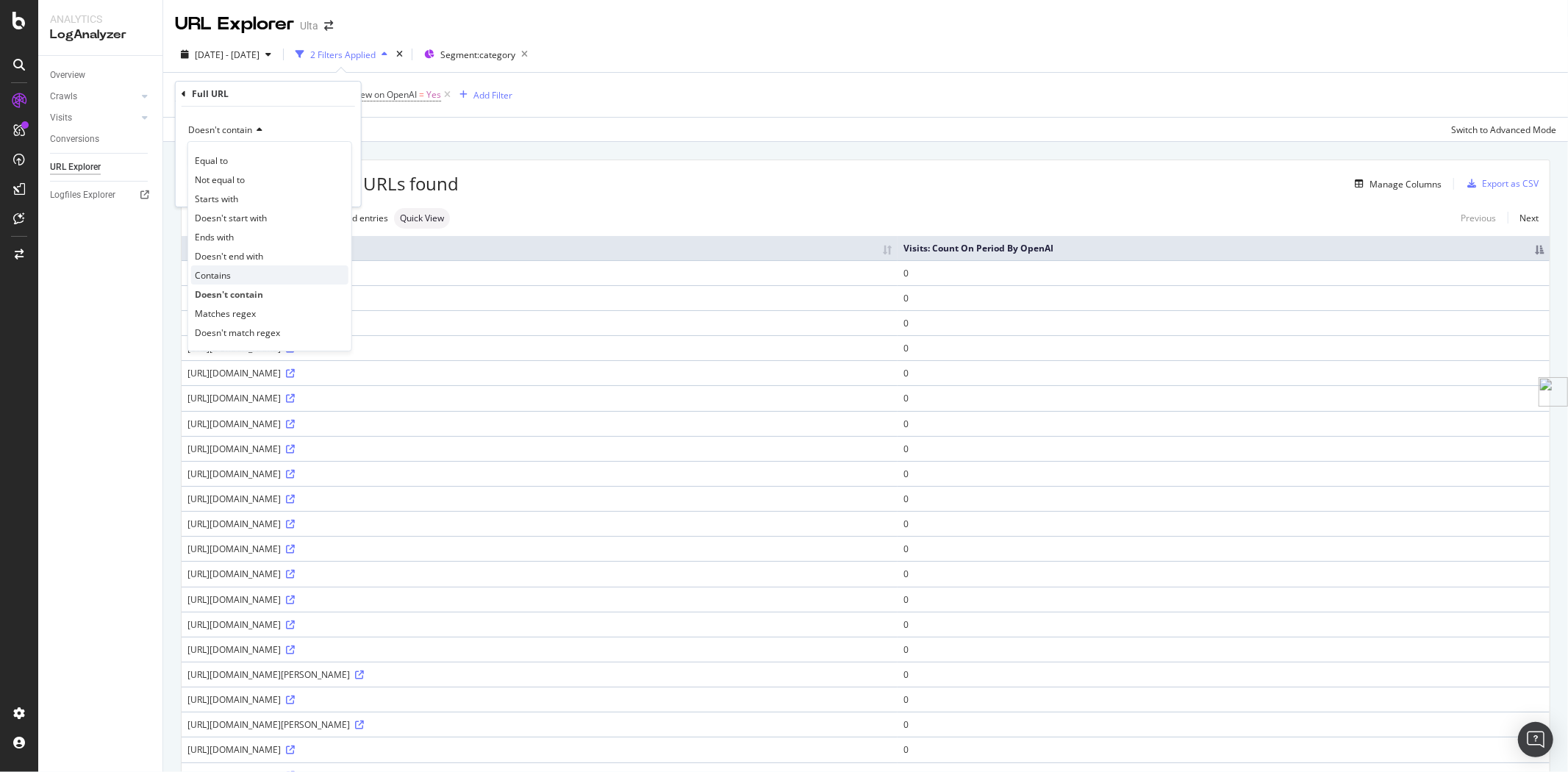
click at [238, 274] on div "Contains" at bounding box center [270, 275] width 157 height 20
click at [333, 186] on div "Apply" at bounding box center [338, 188] width 23 height 12
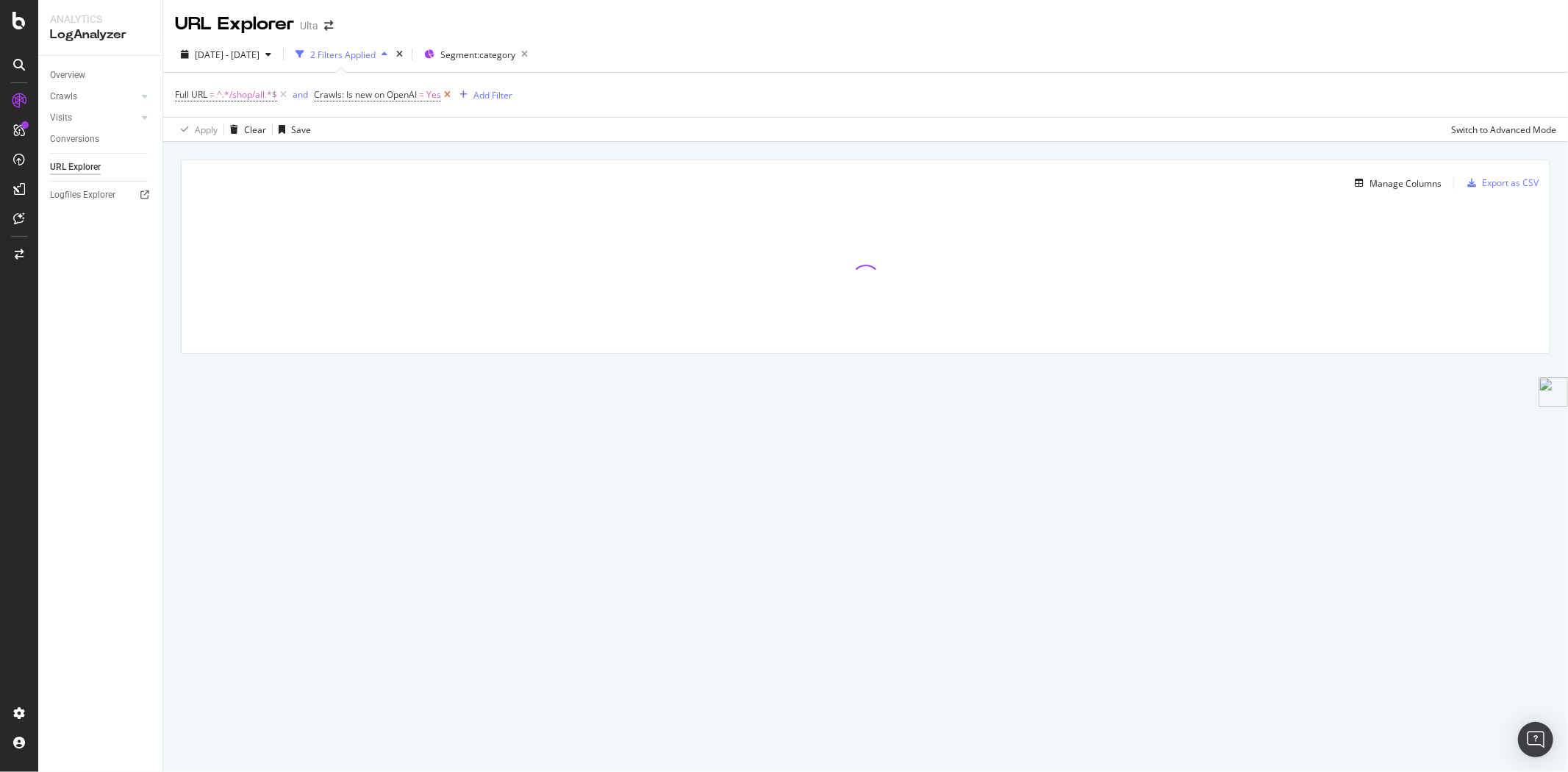
click at [450, 96] on icon at bounding box center [447, 95] width 12 height 15
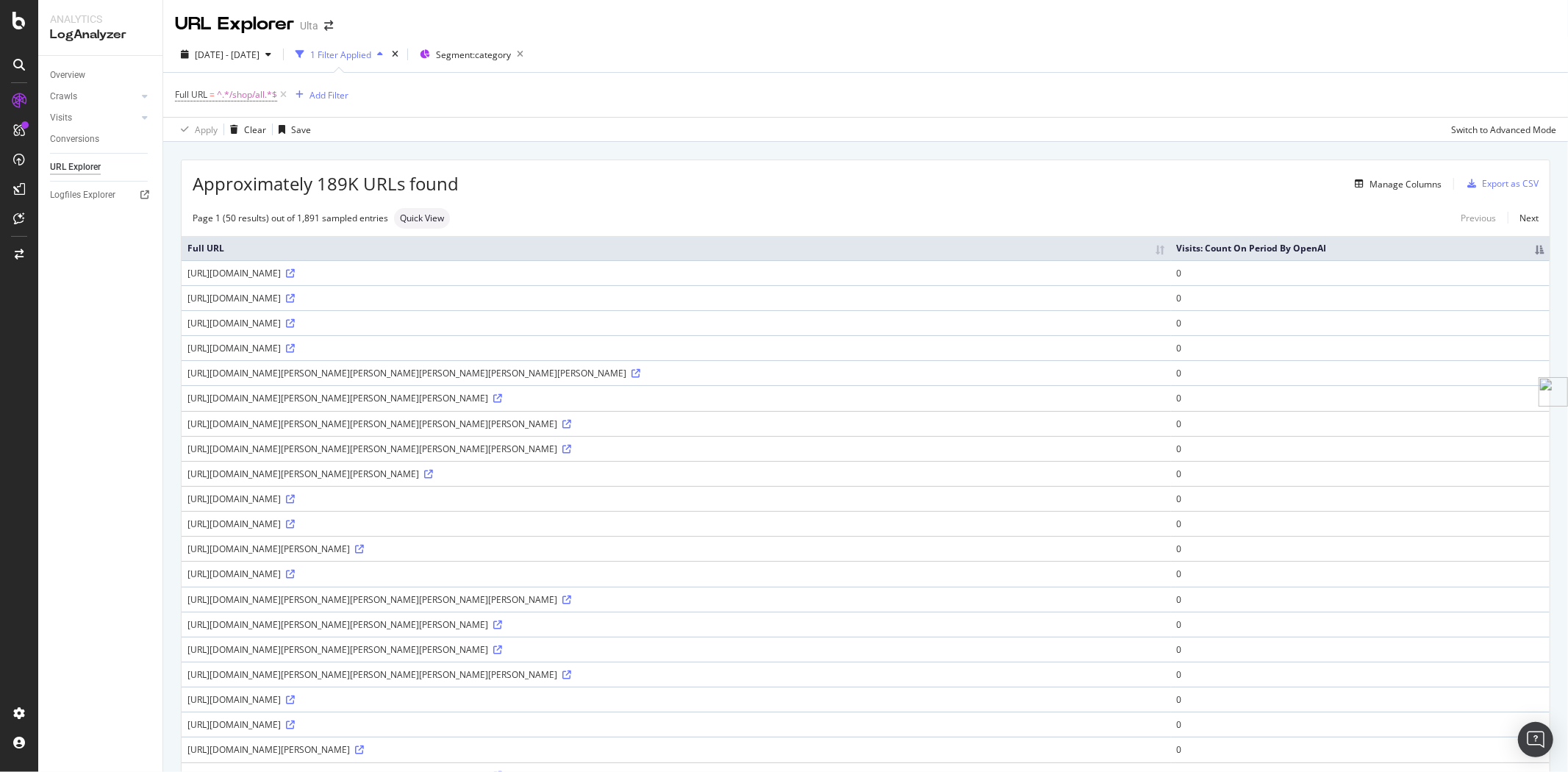
click at [1471, 260] on th "Visits: Count On Period By OpenAI" at bounding box center [1360, 248] width 379 height 24
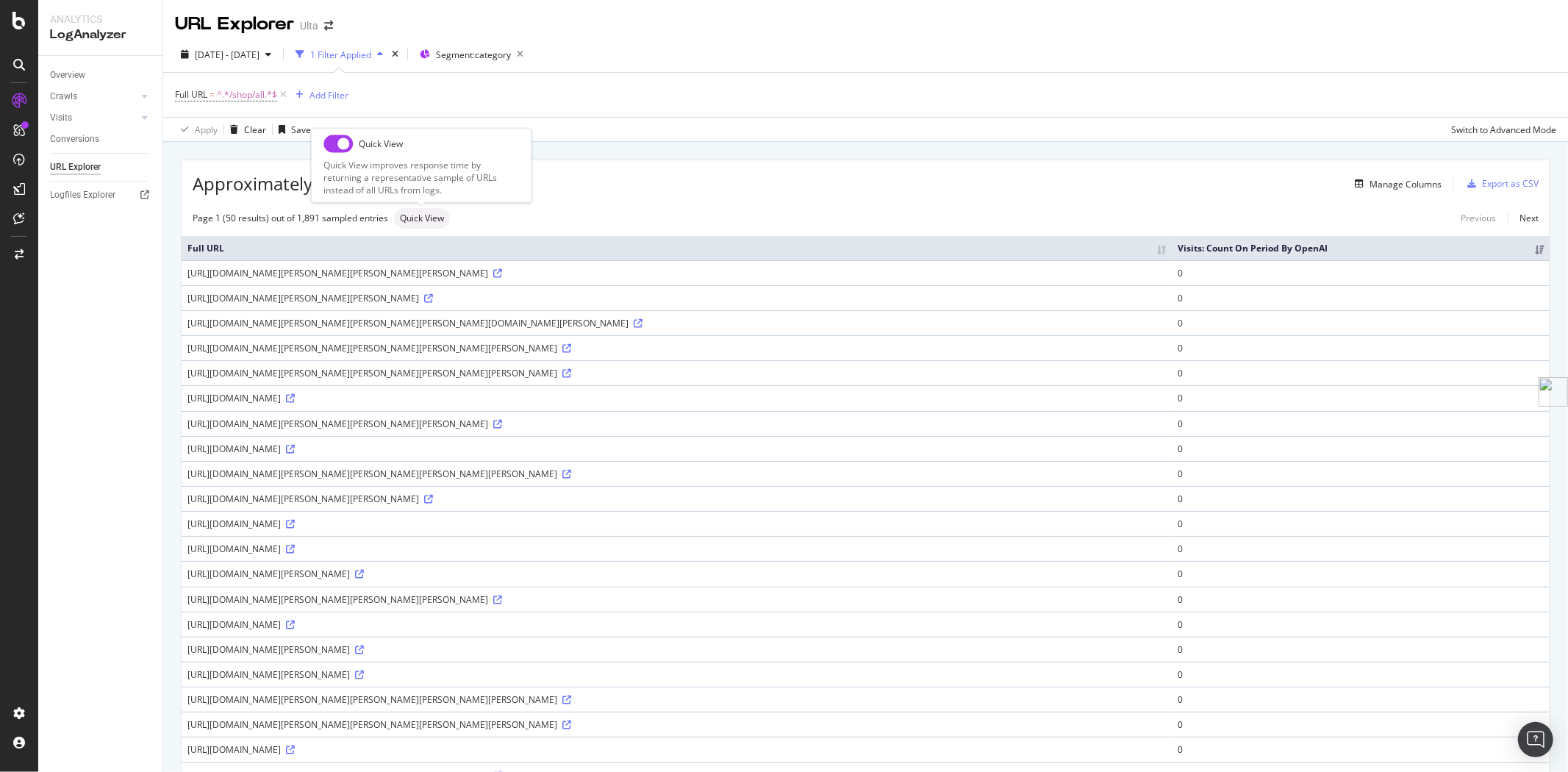
click at [416, 229] on div "Quick View" at bounding box center [421, 218] width 56 height 20
click at [334, 145] on input "checkbox" at bounding box center [338, 144] width 29 height 18
checkbox input "true"
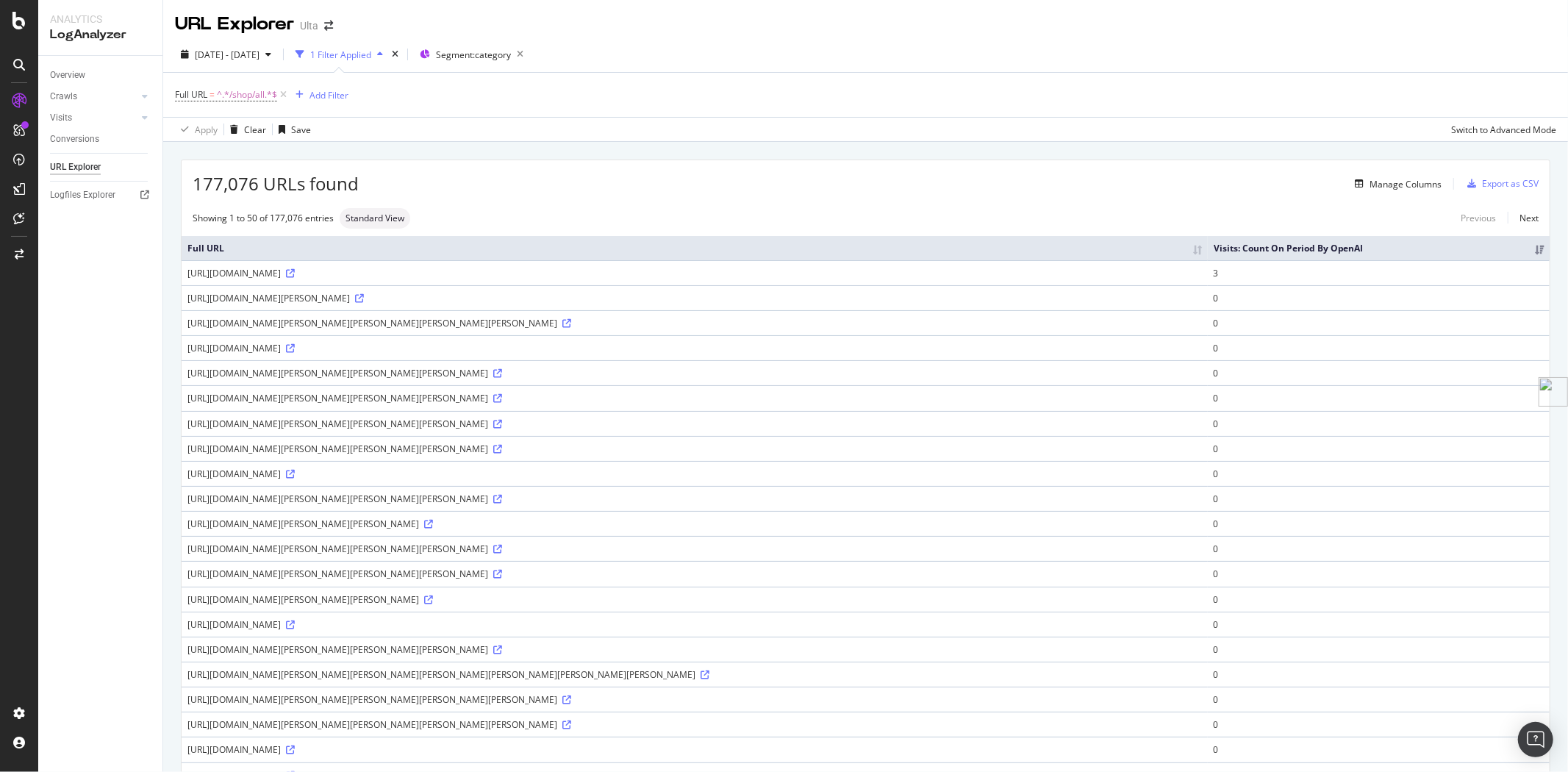
click at [1467, 260] on th "Visits: Count On Period By OpenAI" at bounding box center [1378, 248] width 341 height 24
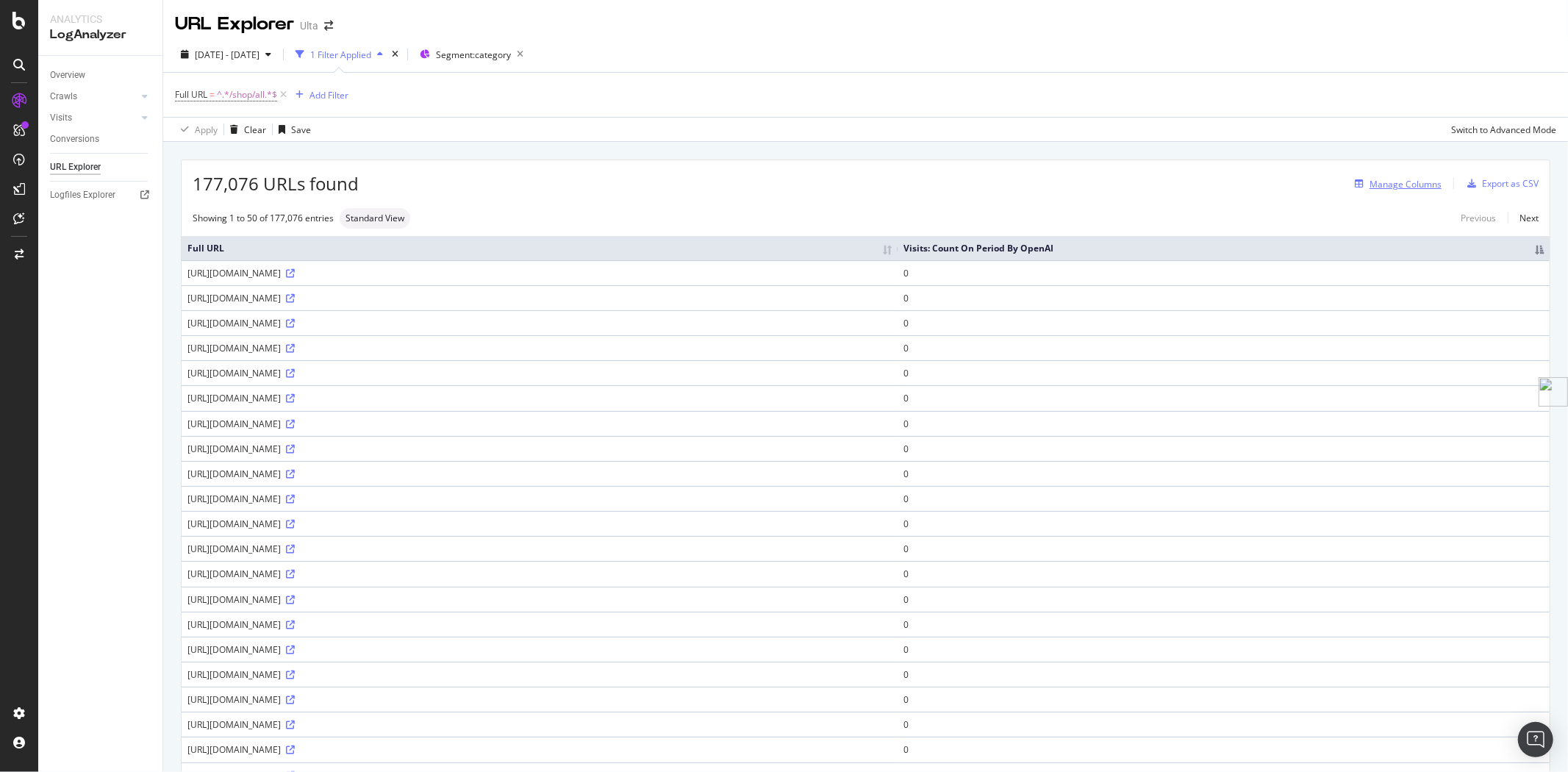
click at [1409, 185] on div "Manage Columns" at bounding box center [1405, 185] width 72 height 12
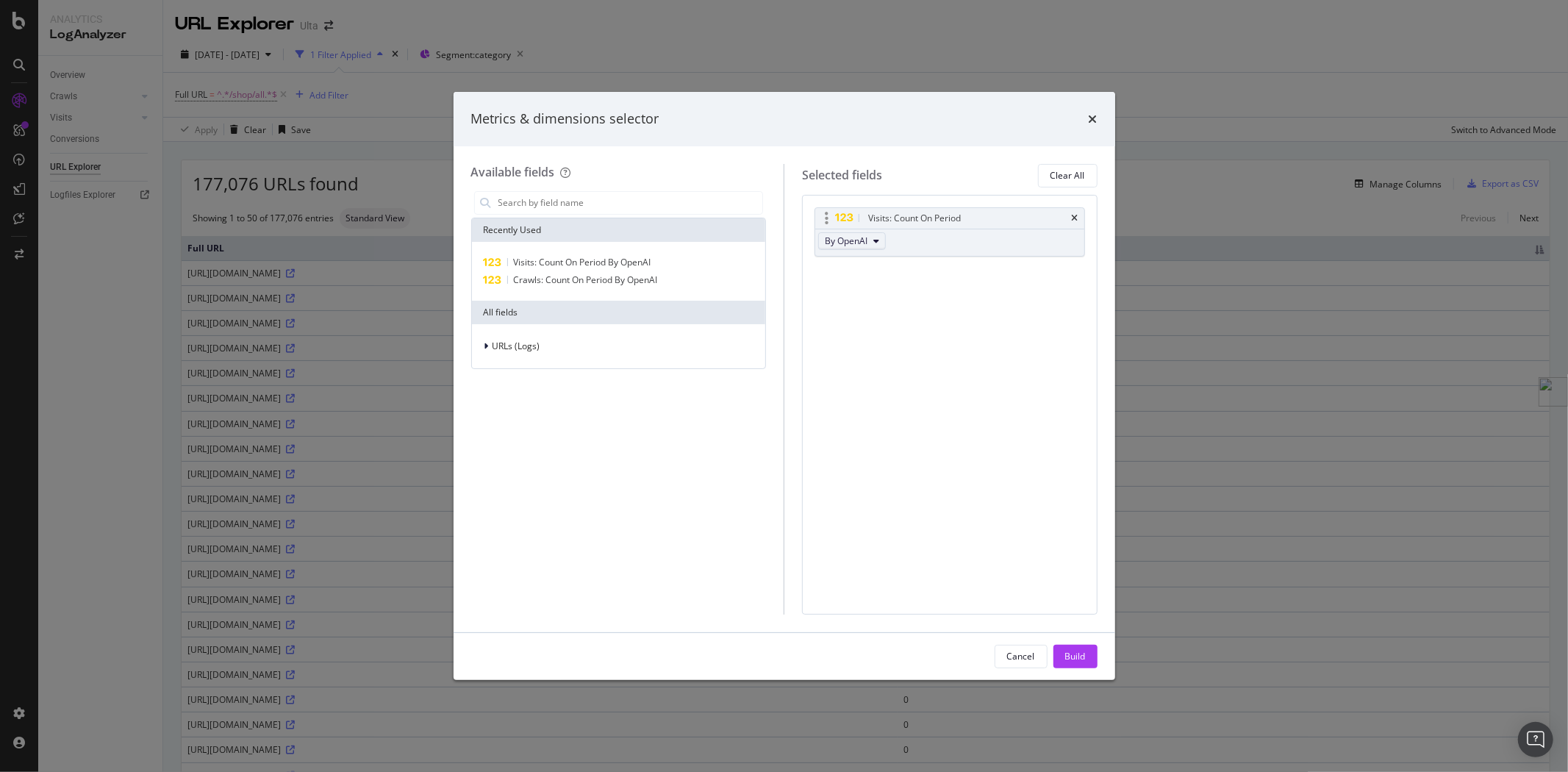
click at [864, 241] on span "By OpenAI" at bounding box center [846, 240] width 43 height 12
click at [864, 324] on span "By OpenAI" at bounding box center [872, 322] width 82 height 13
click at [1083, 657] on div "Build" at bounding box center [1075, 657] width 20 height 12
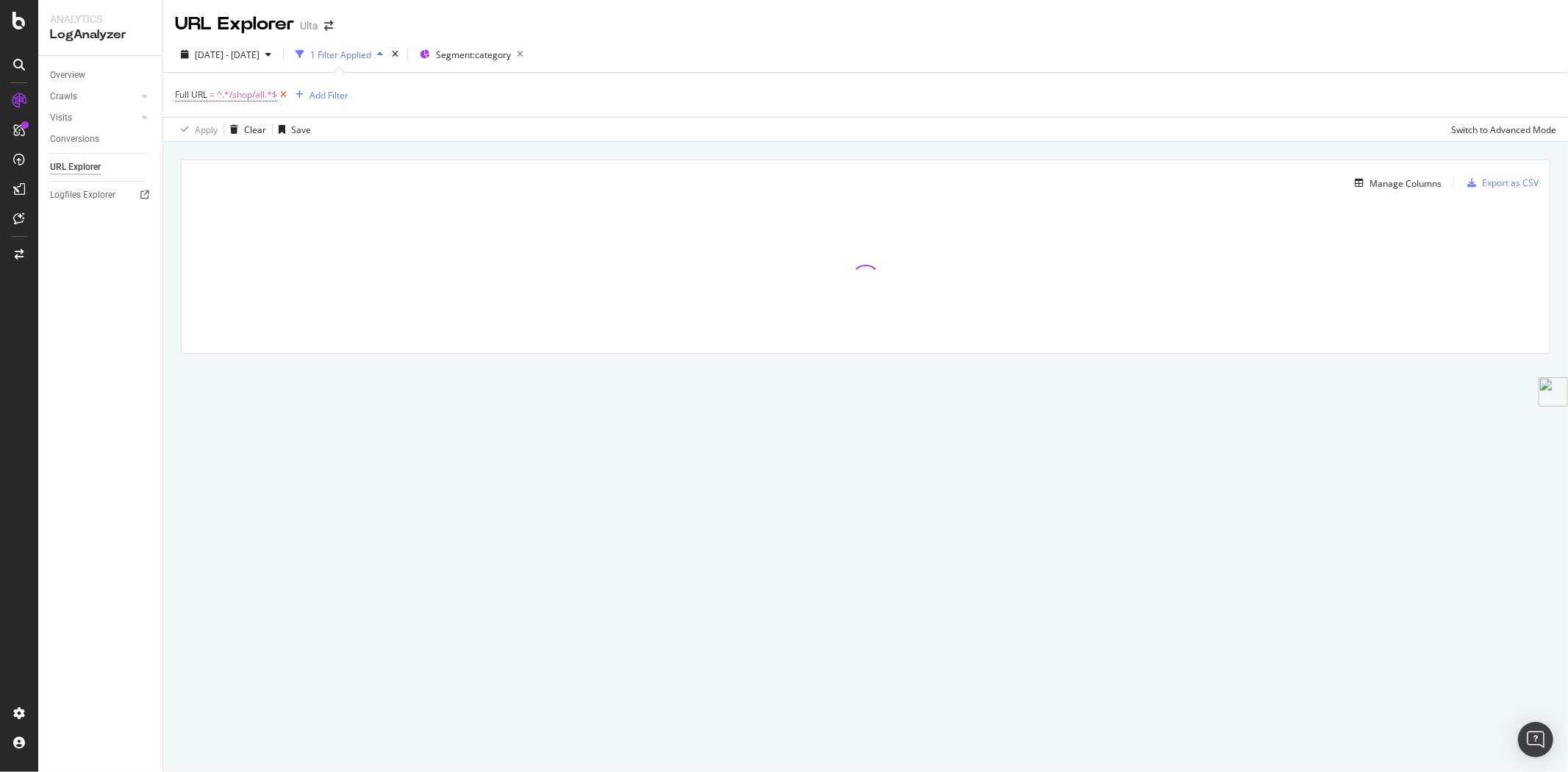
click at [286, 96] on icon at bounding box center [283, 95] width 12 height 15
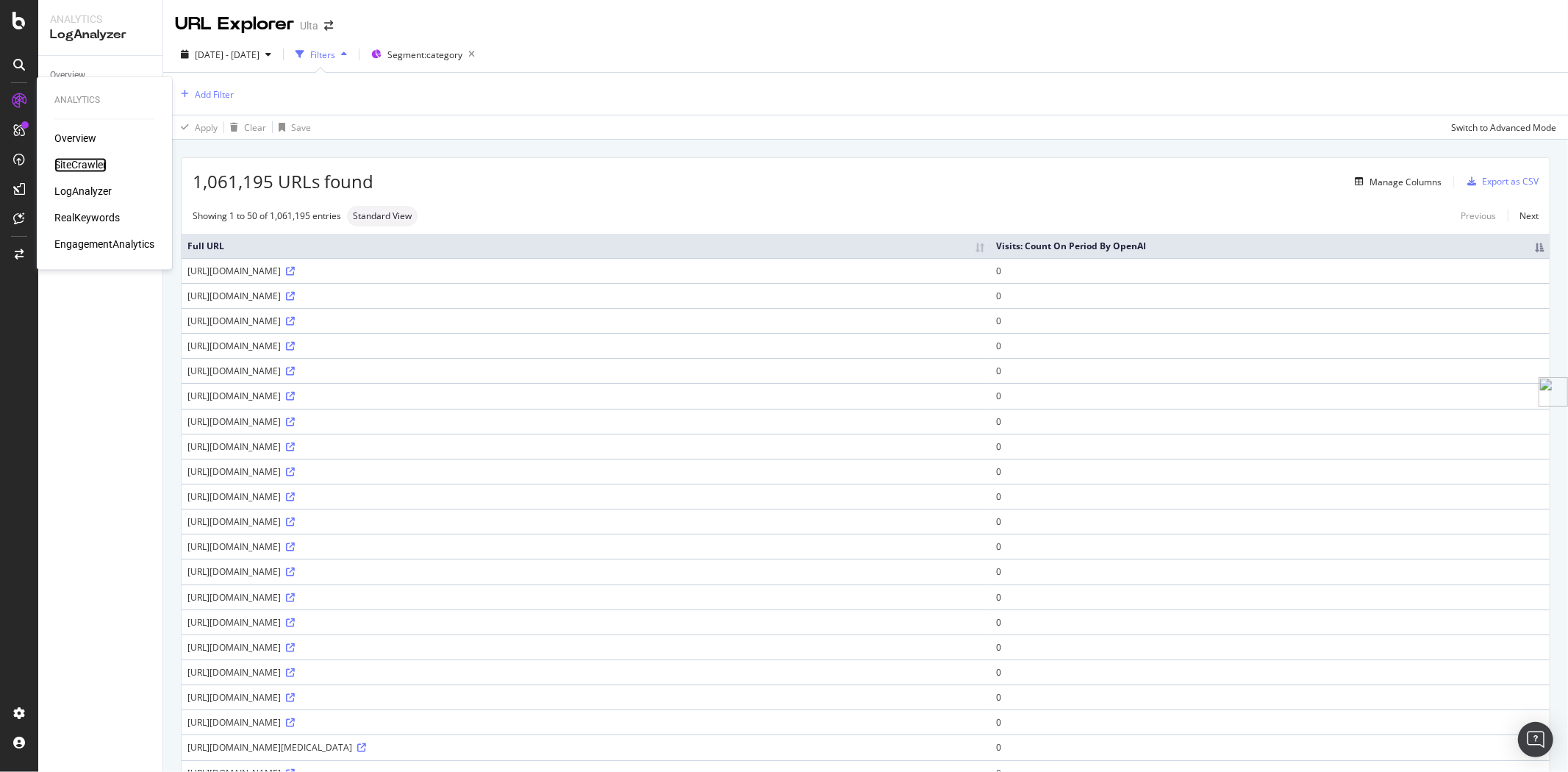
click at [90, 166] on div "SiteCrawler" at bounding box center [80, 165] width 52 height 15
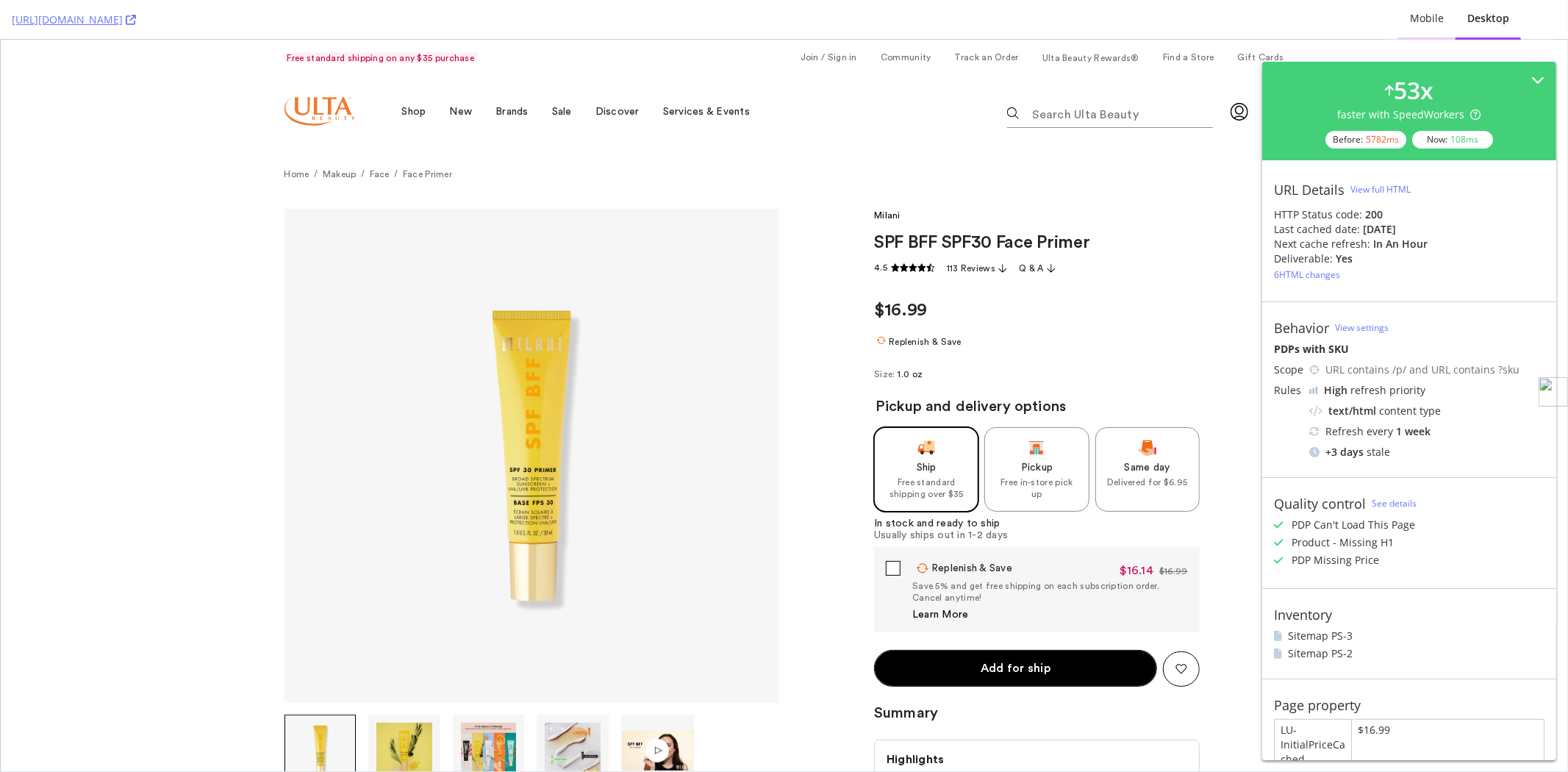
click at [1424, 24] on div "Mobile" at bounding box center [1427, 18] width 34 height 15
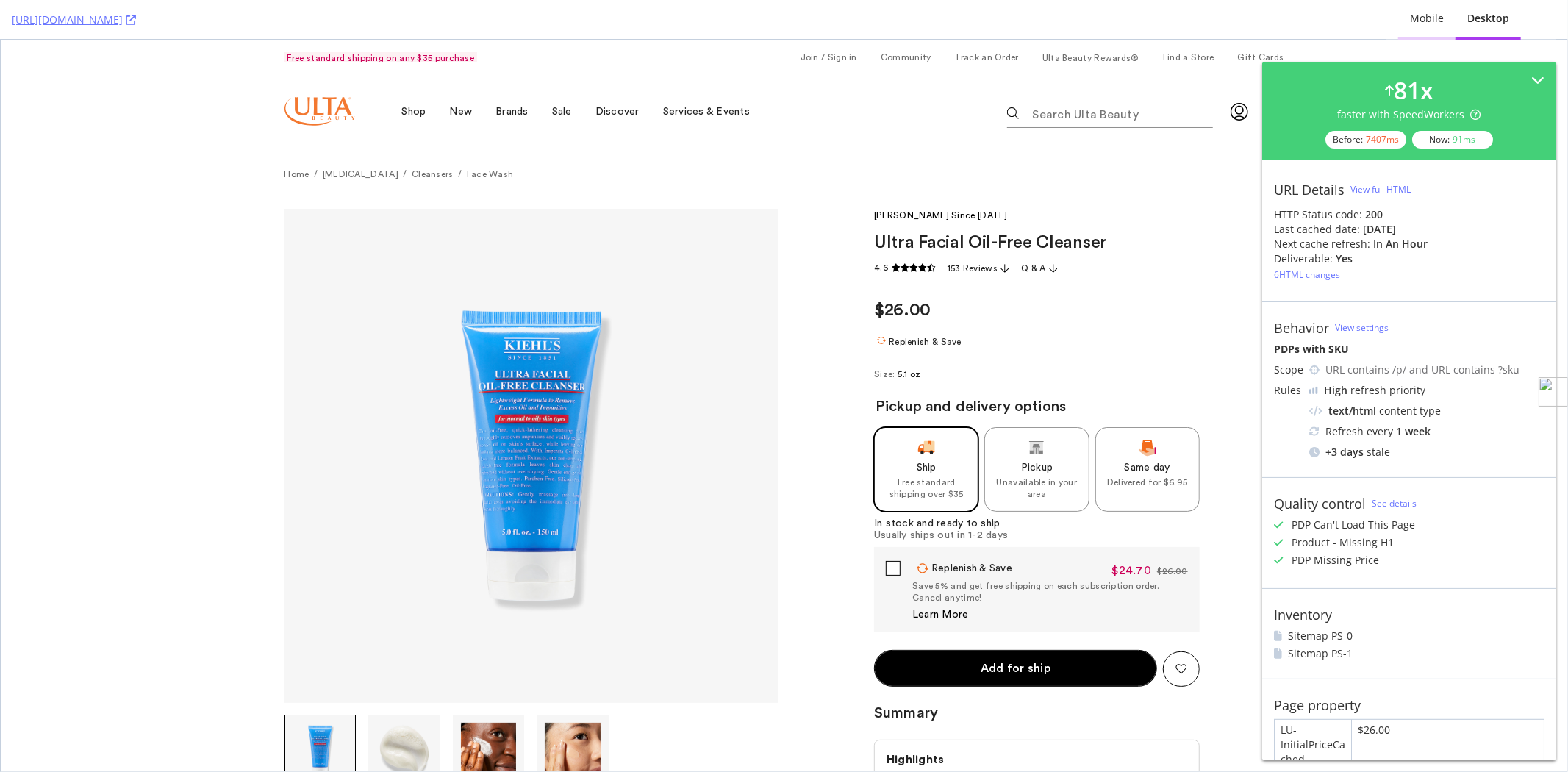
click at [1429, 13] on div "Mobile" at bounding box center [1427, 18] width 34 height 15
click at [1406, 22] on div "Mobile" at bounding box center [1427, 20] width 58 height 41
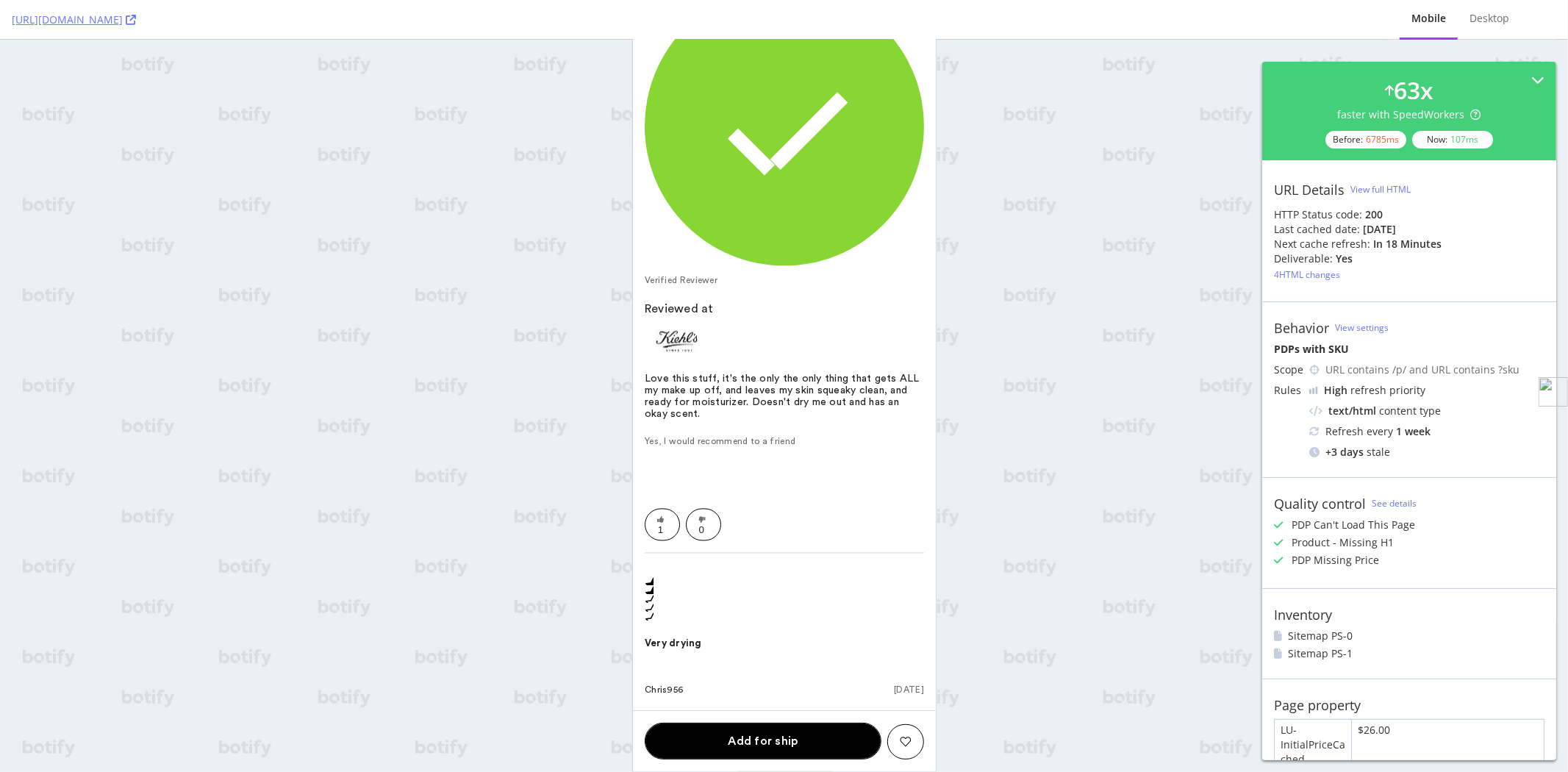
scroll to position [7028, 0]
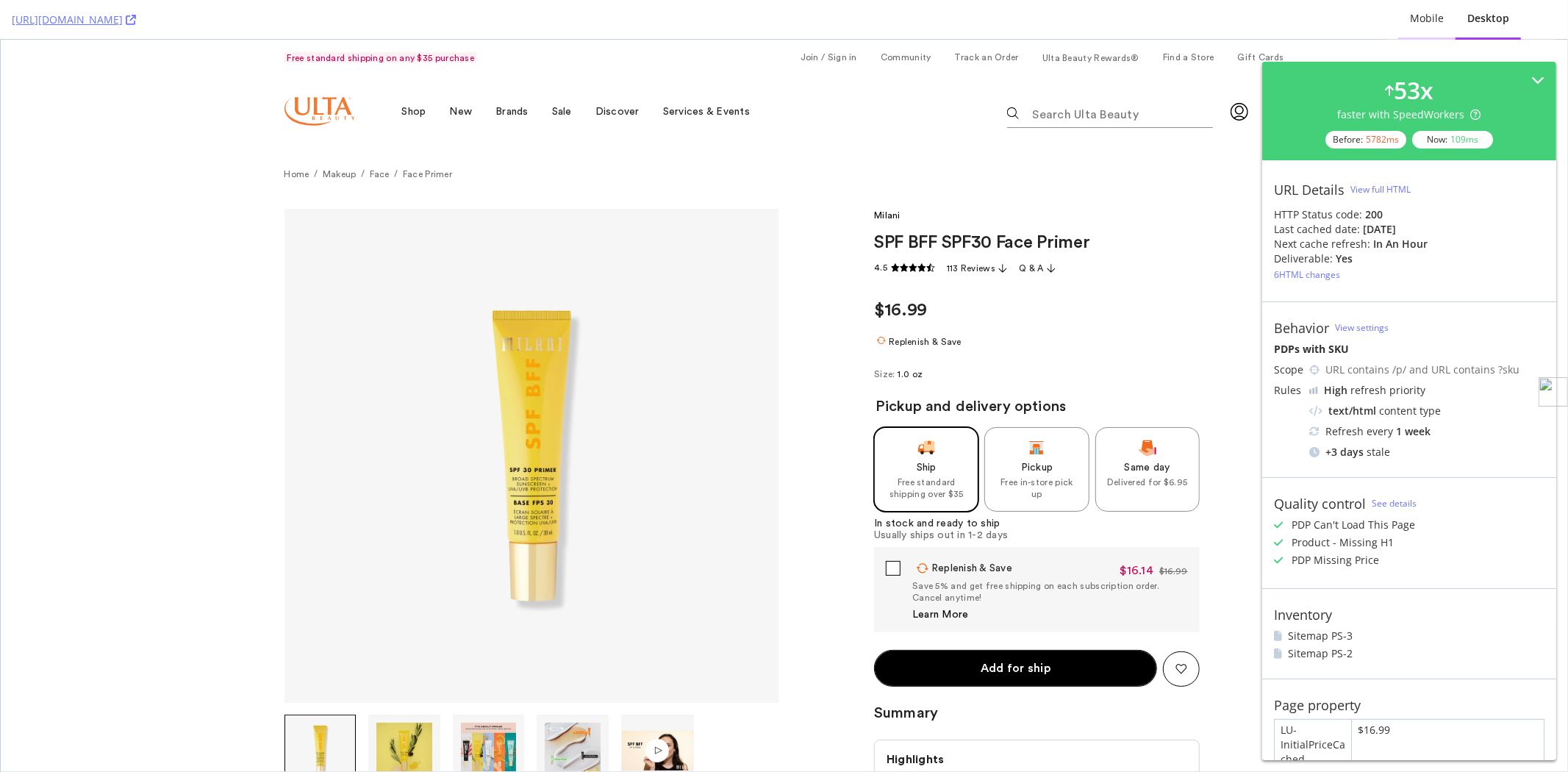
click at [1415, 13] on div "Mobile" at bounding box center [1427, 18] width 34 height 15
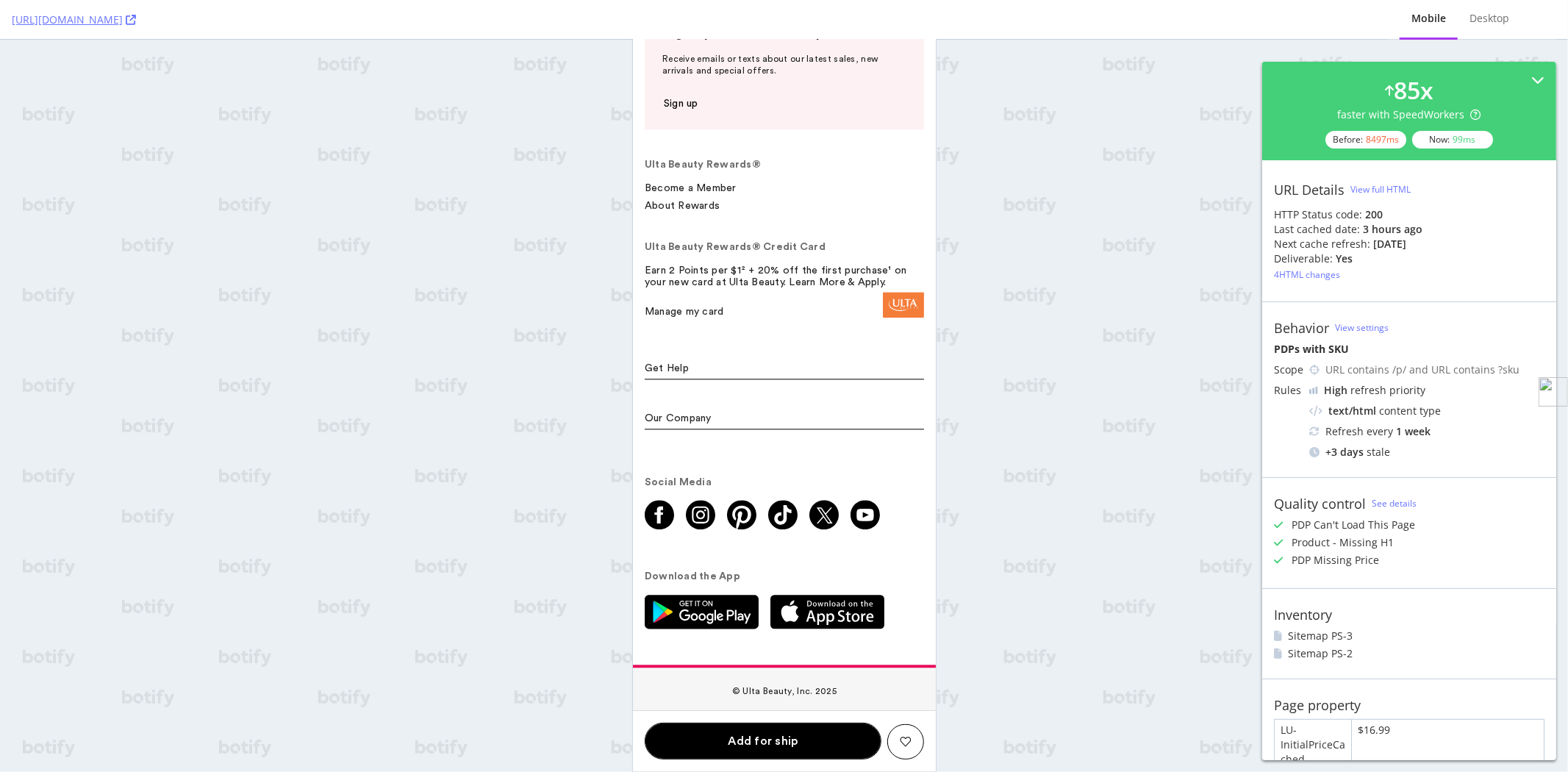
scroll to position [7527, 0]
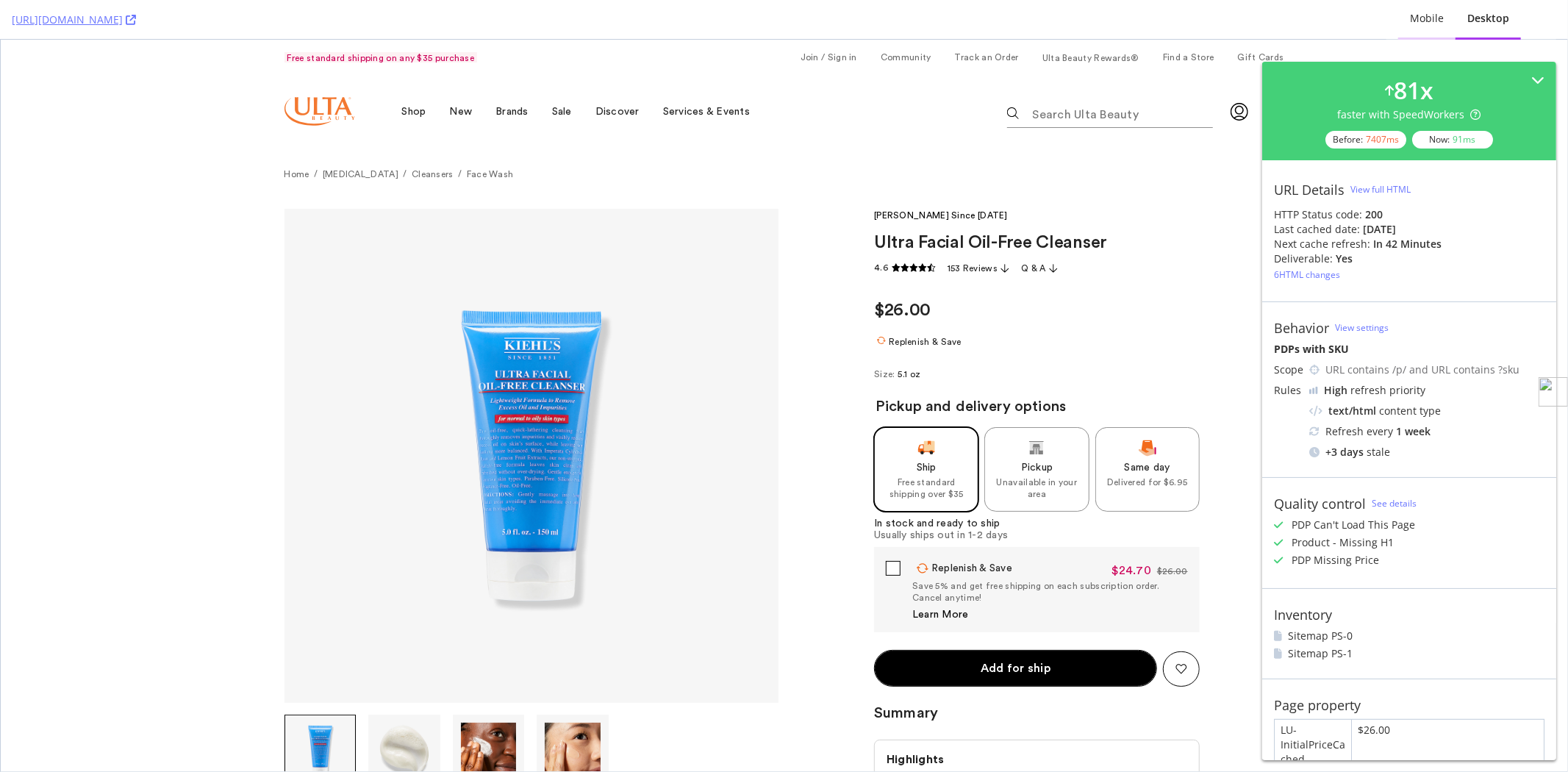
click at [1422, 23] on div "Mobile" at bounding box center [1427, 18] width 34 height 15
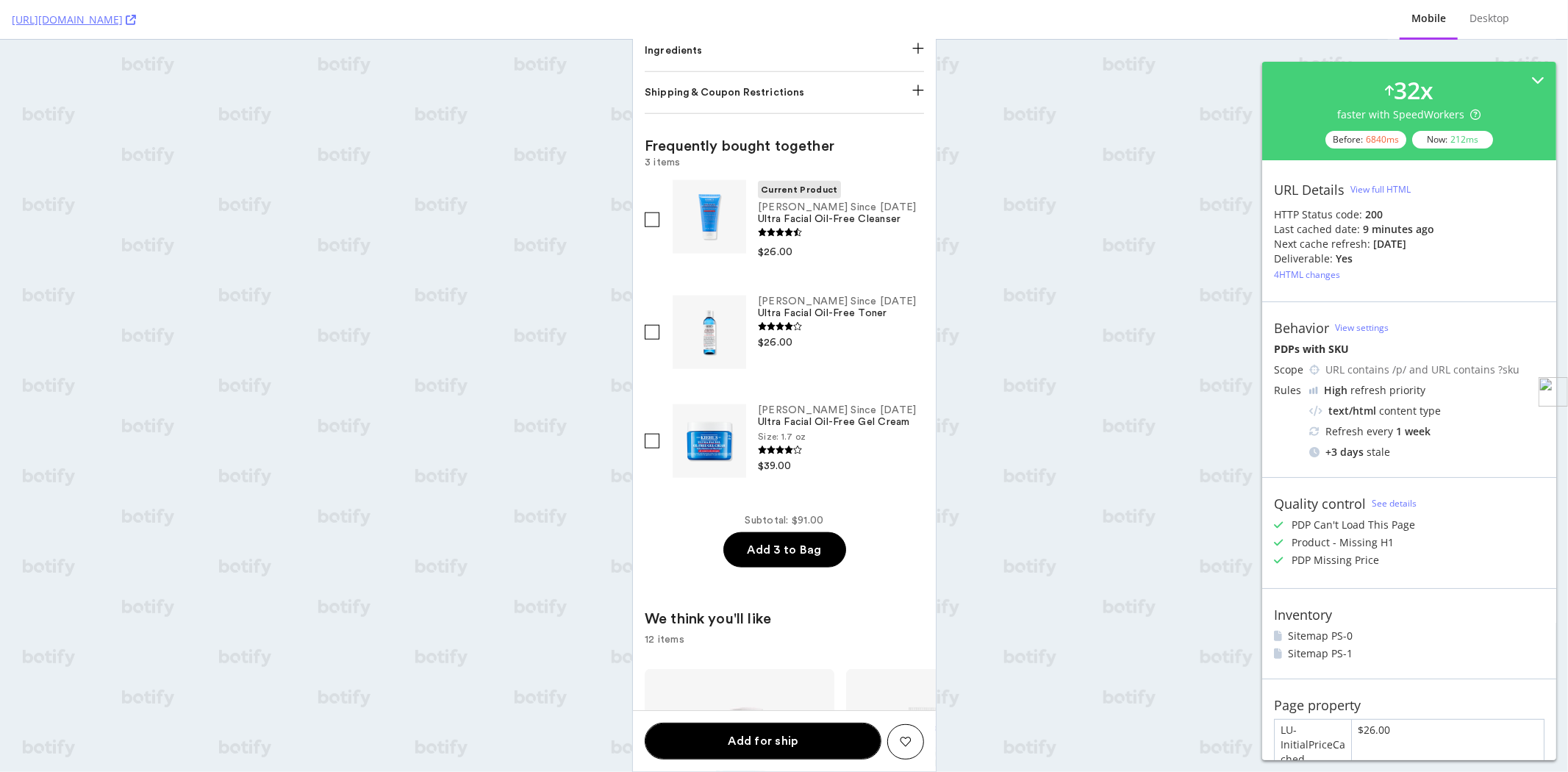
scroll to position [1128, 0]
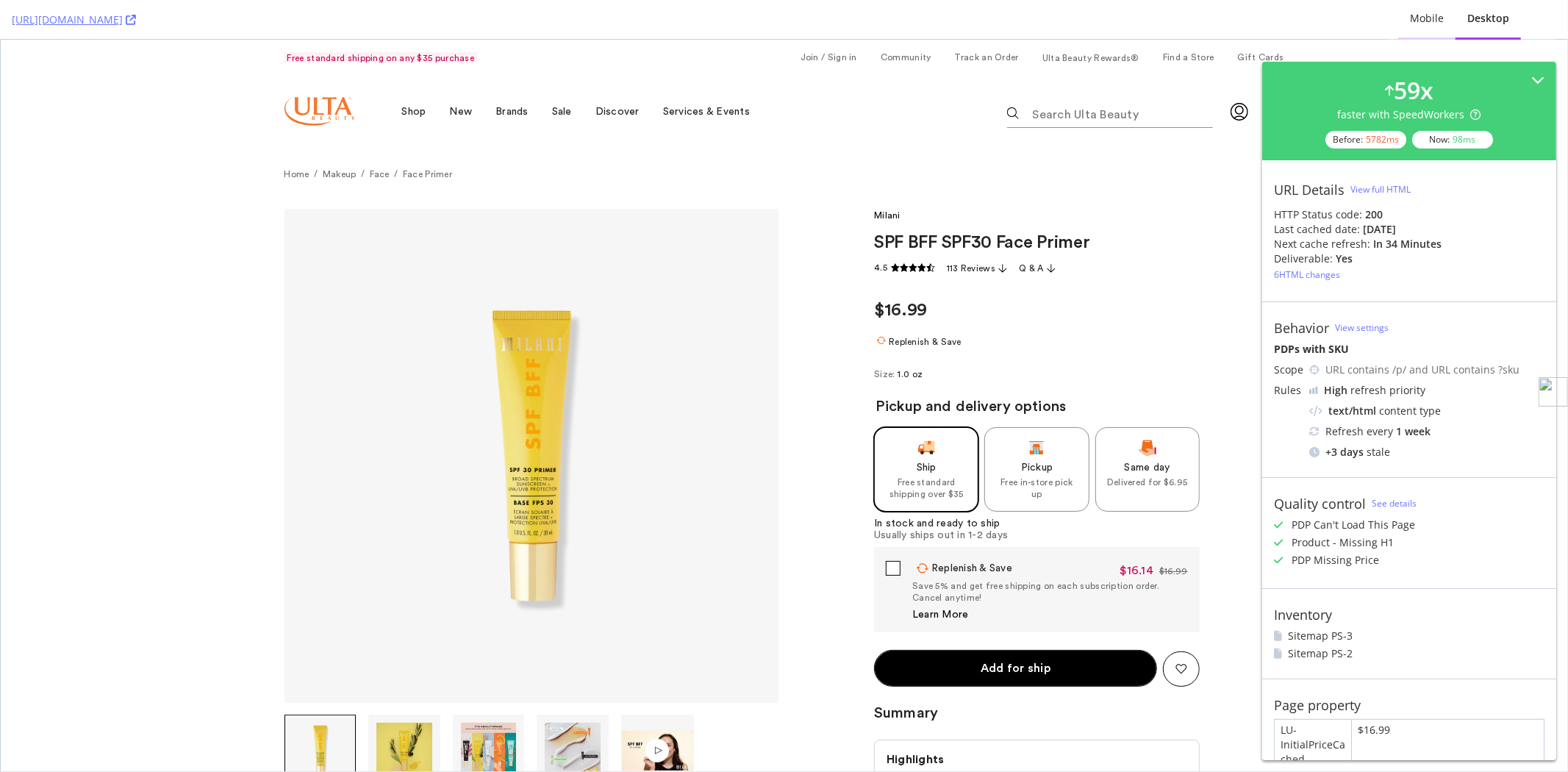
click at [1424, 25] on div "Mobile" at bounding box center [1427, 18] width 34 height 15
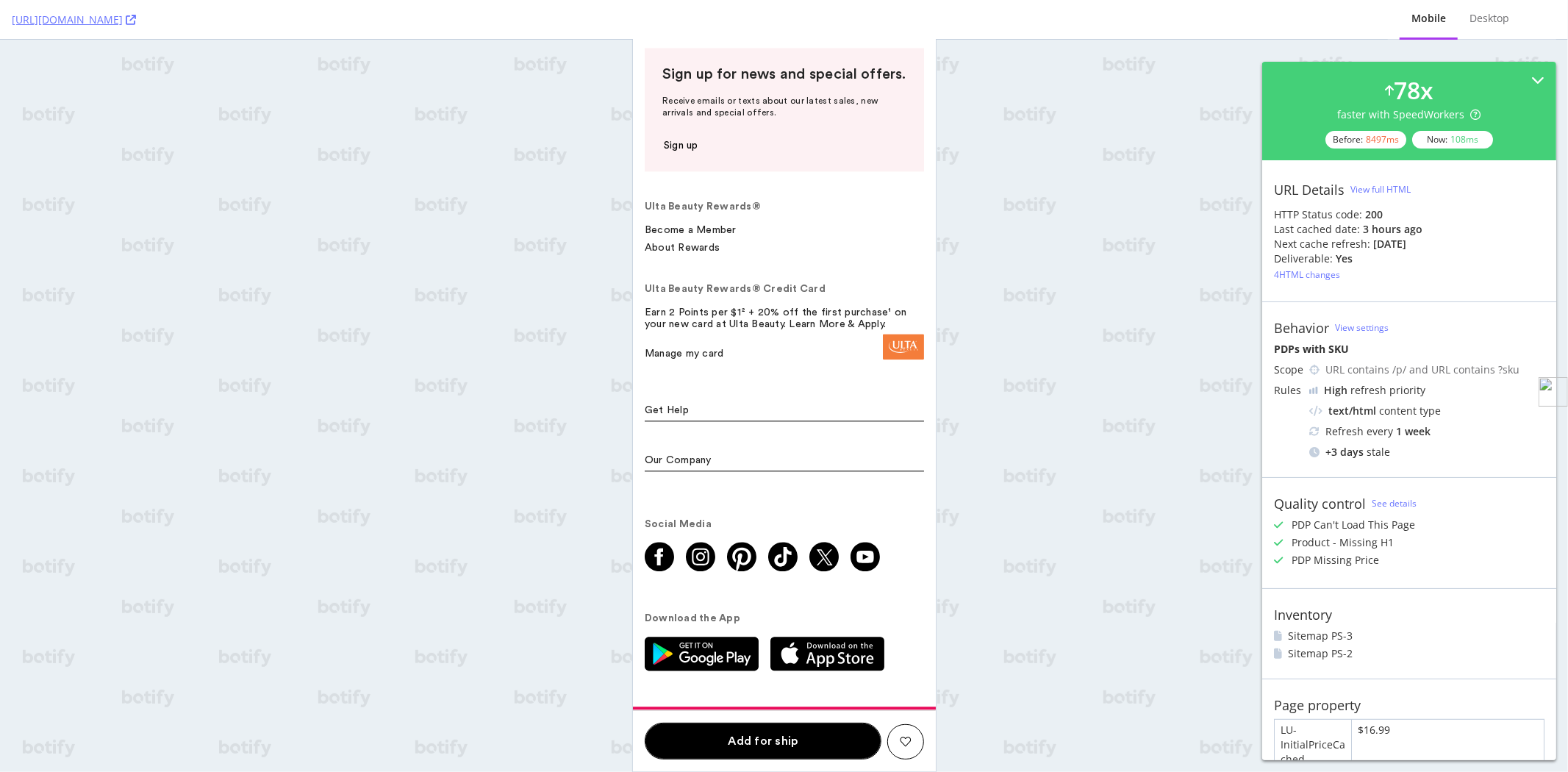
scroll to position [7527, 0]
